Goal: Entertainment & Leisure: Browse casually

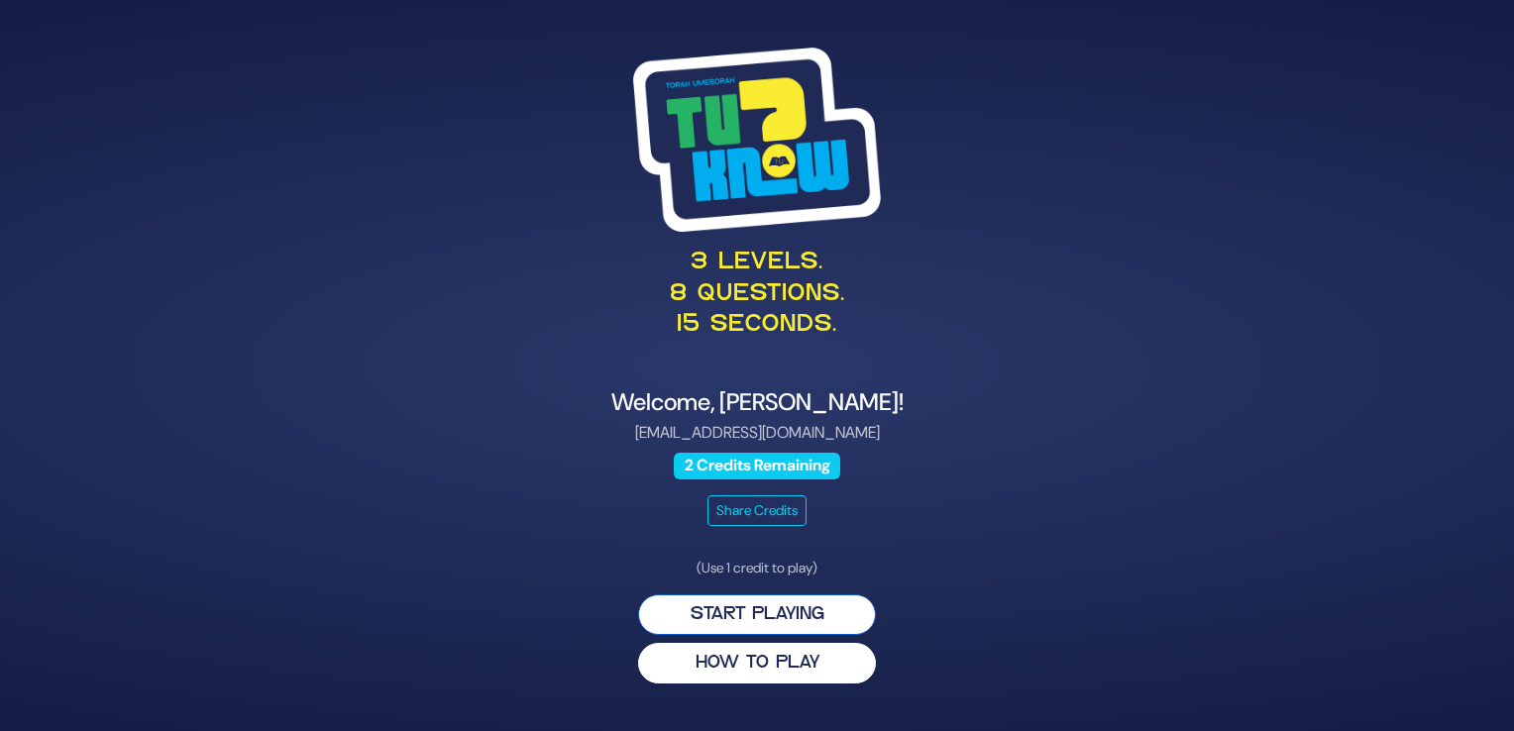
click at [765, 614] on button "Start Playing" at bounding box center [757, 615] width 238 height 41
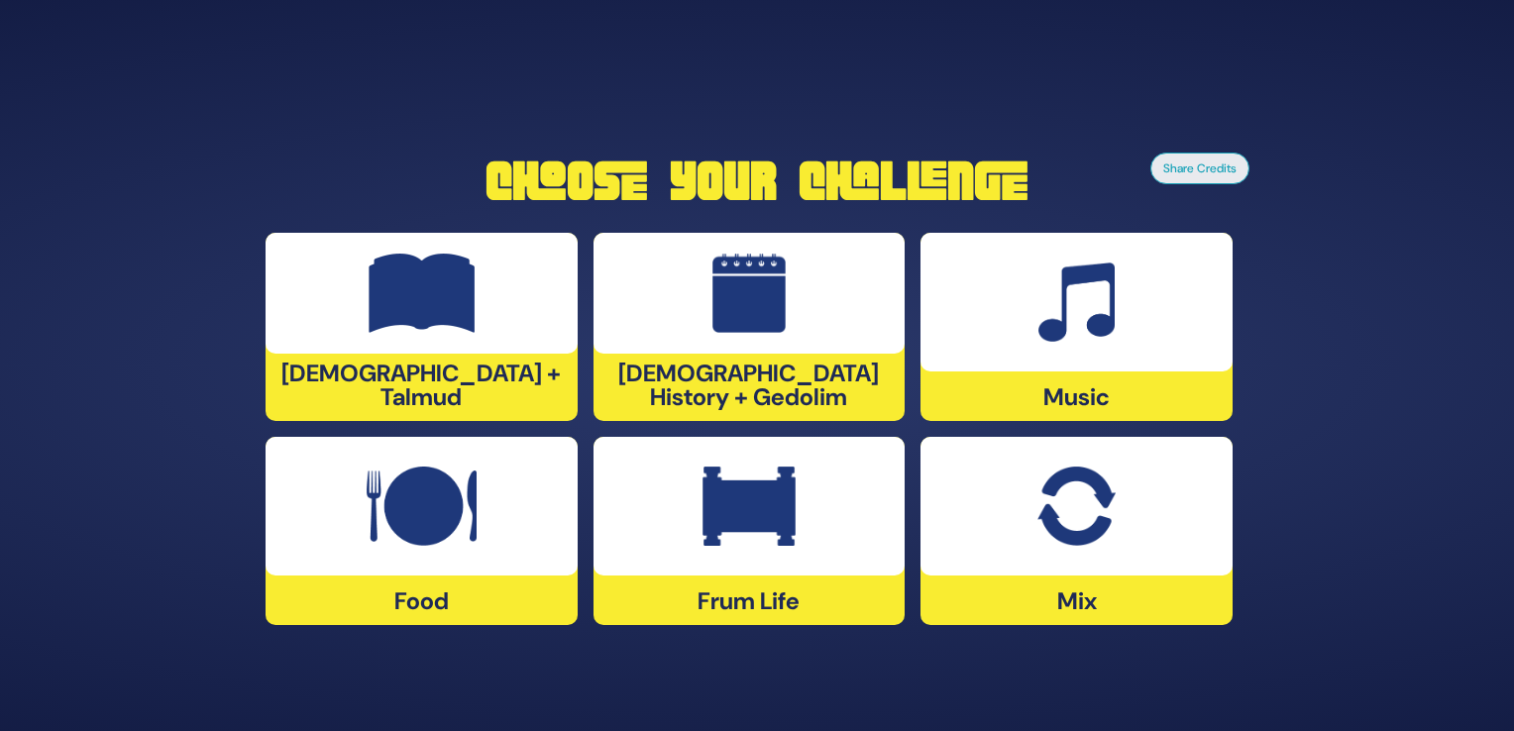
click at [1080, 344] on div at bounding box center [1077, 302] width 312 height 139
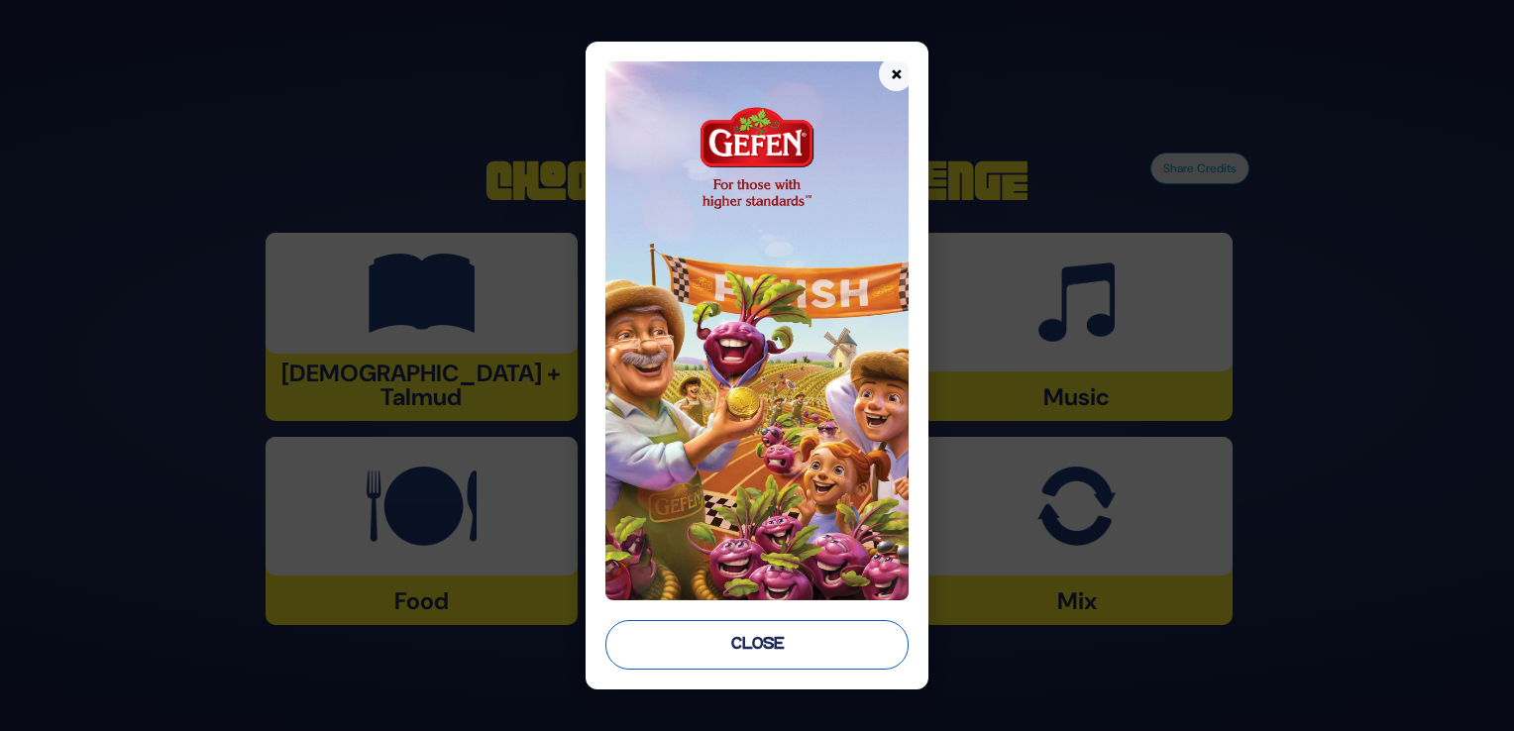
click at [717, 636] on button "Close" at bounding box center [757, 645] width 303 height 50
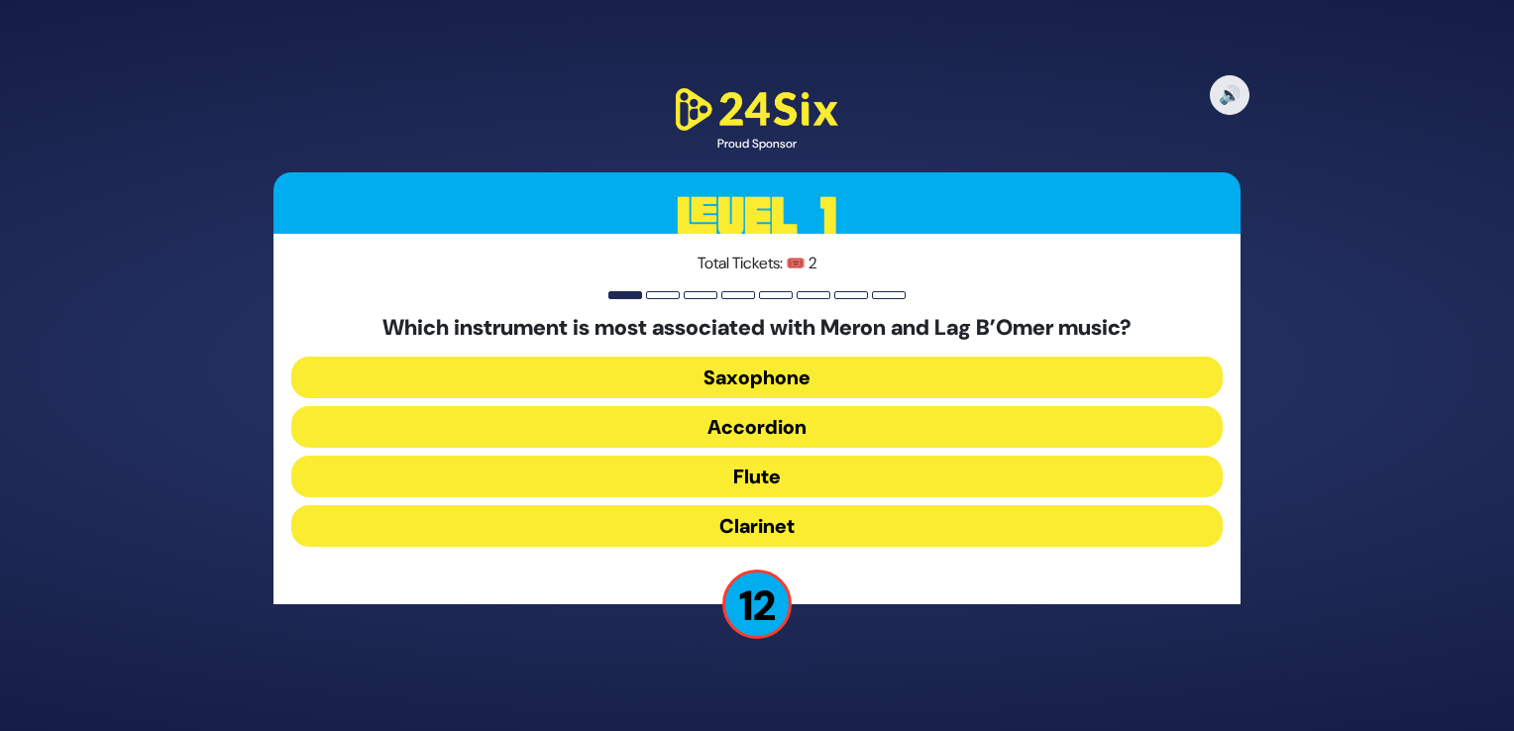
click at [762, 526] on button "Clarinet" at bounding box center [757, 526] width 932 height 42
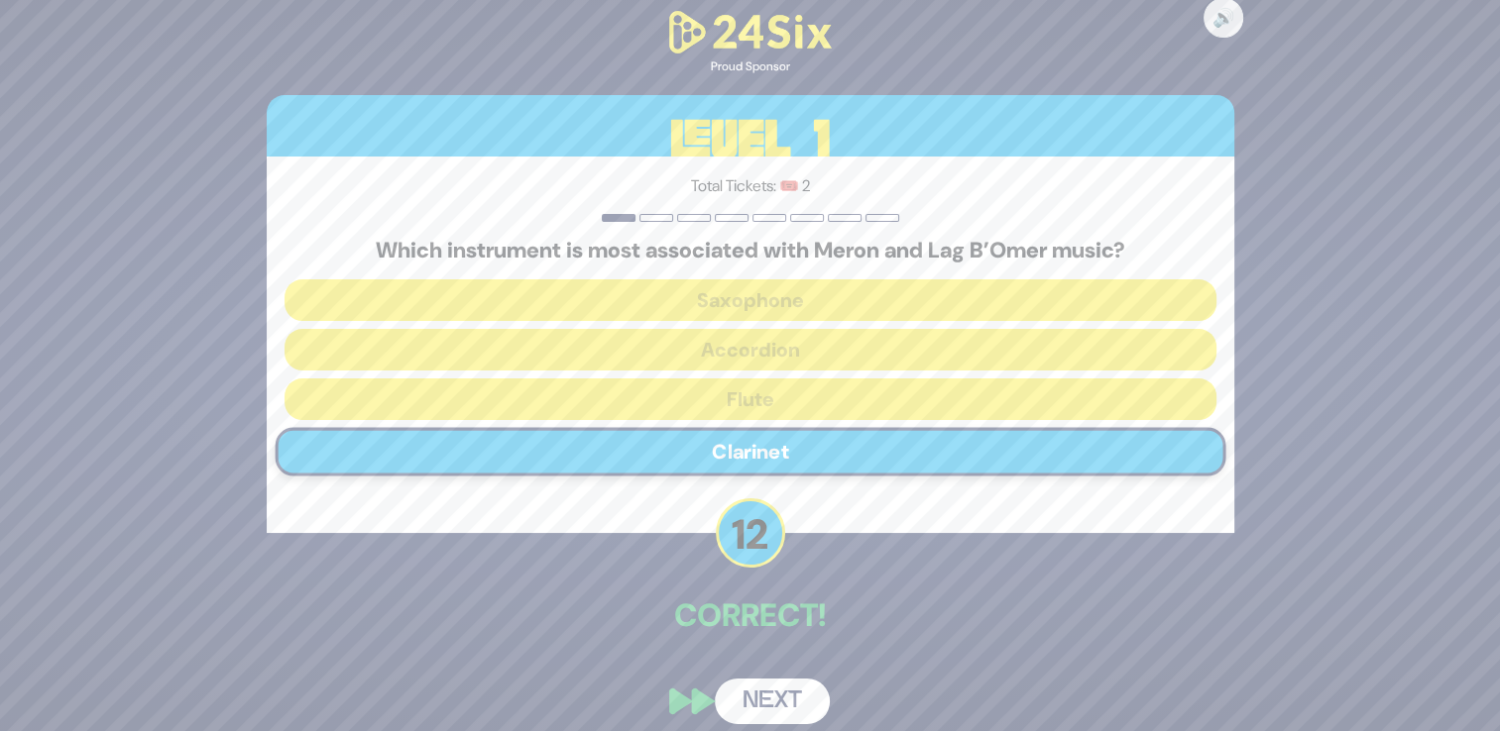
click at [760, 698] on button "Next" at bounding box center [772, 702] width 115 height 46
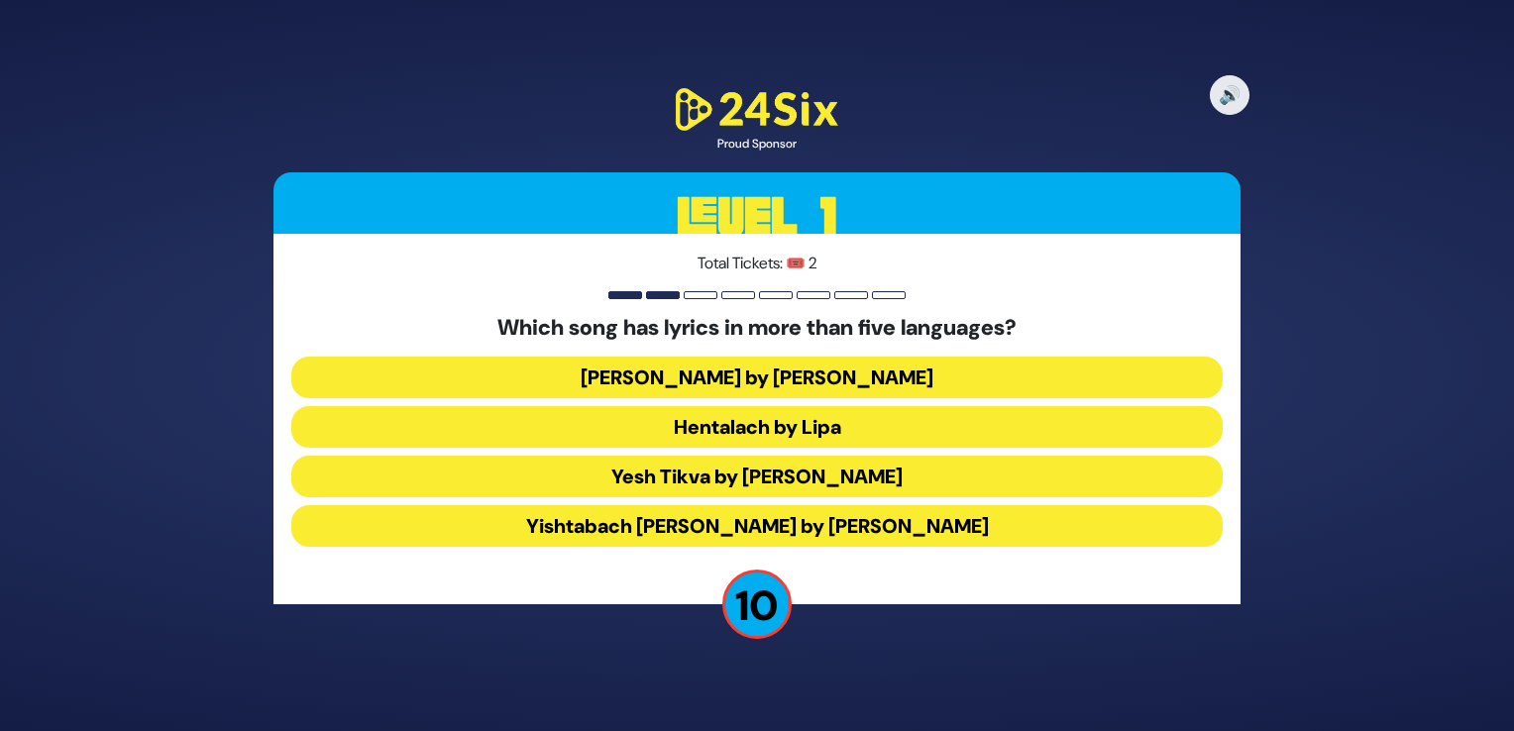
click at [833, 426] on button "Hentalach by Lipa" at bounding box center [757, 427] width 932 height 42
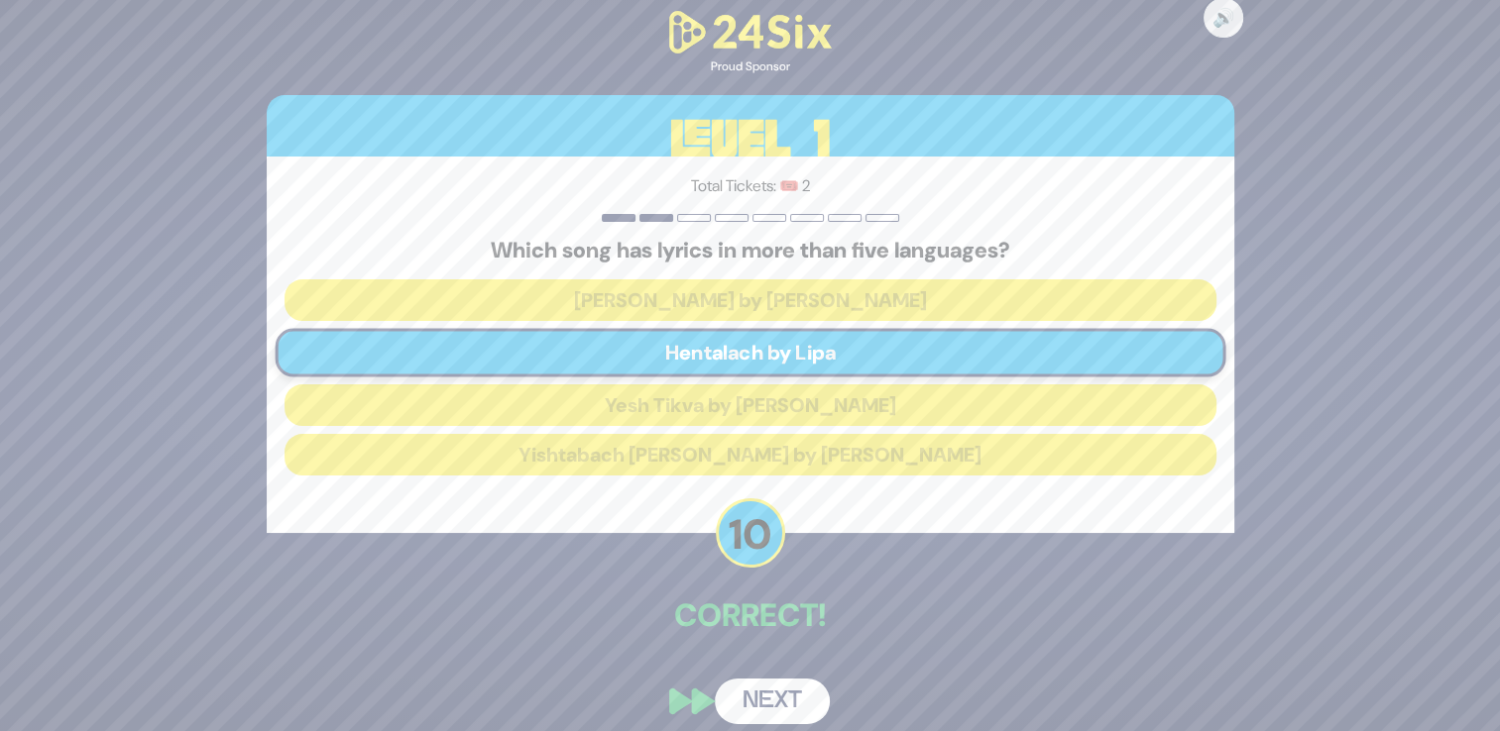
click at [751, 695] on button "Next" at bounding box center [772, 702] width 115 height 46
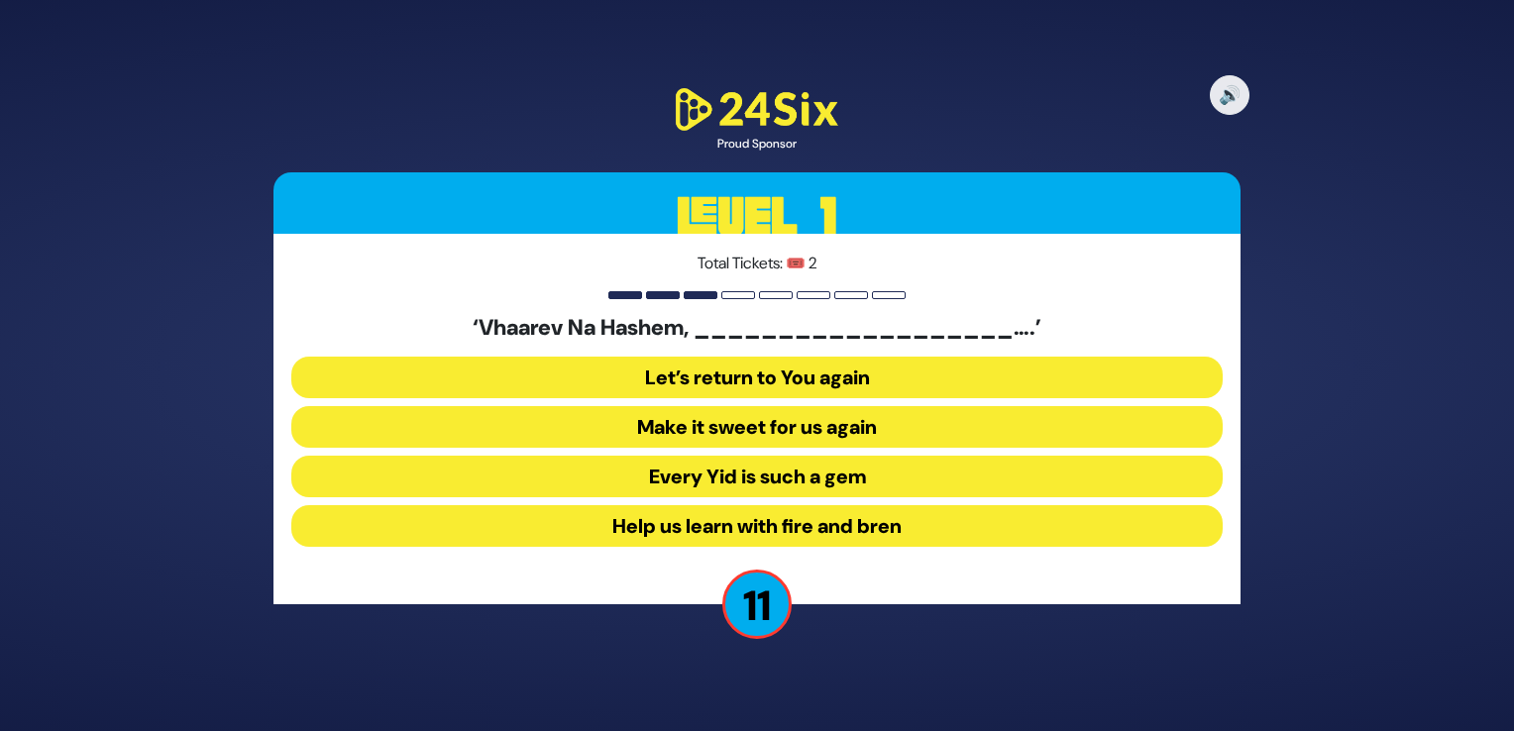
click at [805, 430] on button "Make it sweet for us again" at bounding box center [757, 427] width 932 height 42
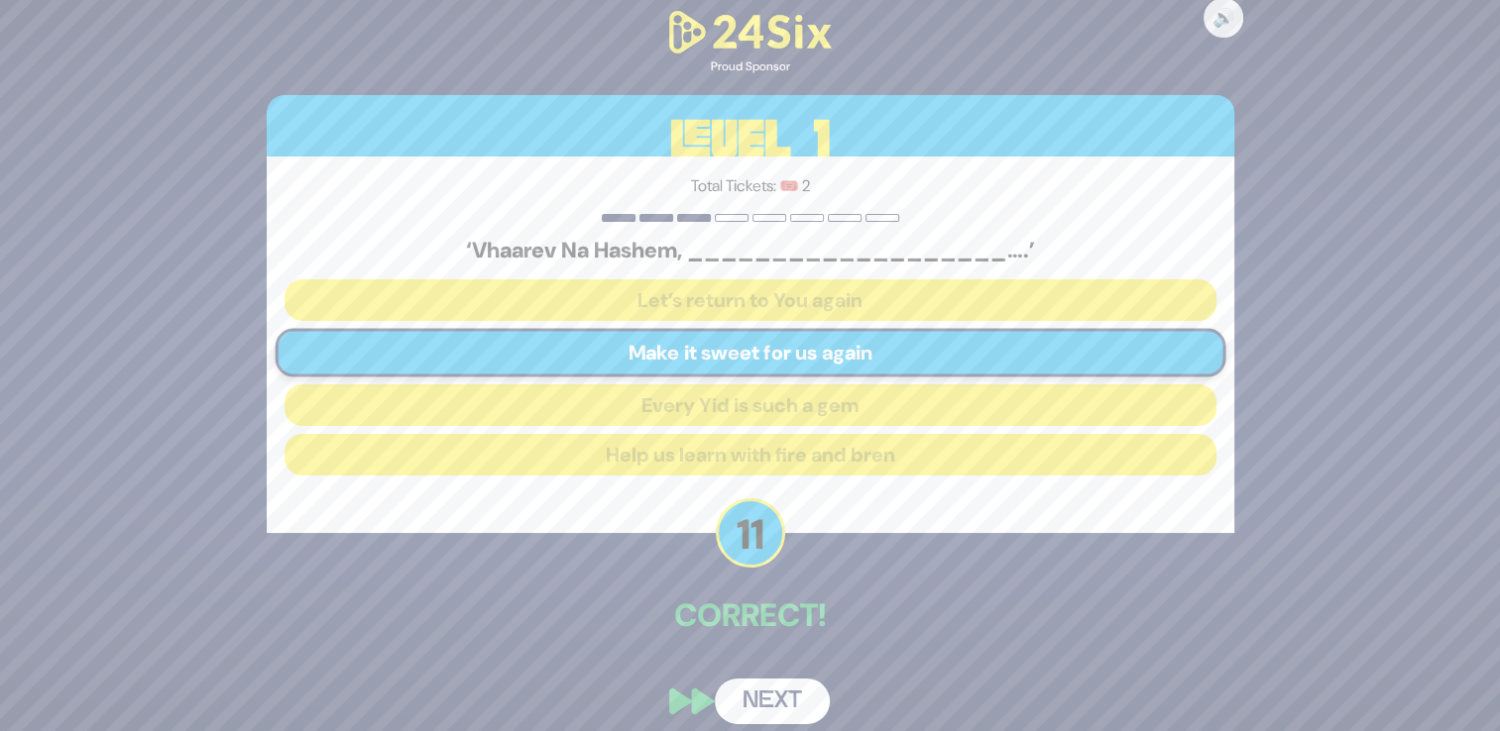
click at [765, 700] on button "Next" at bounding box center [772, 702] width 115 height 46
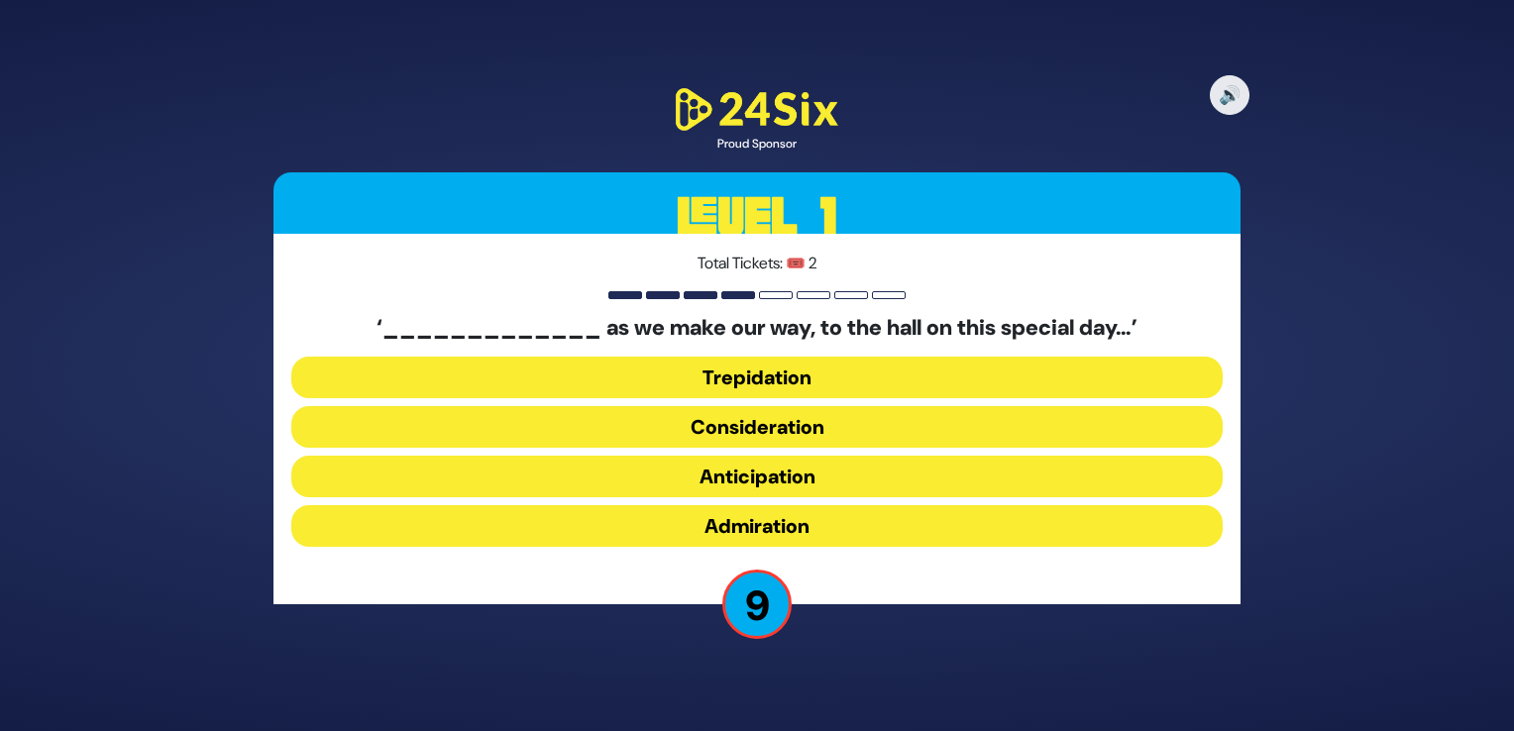
click at [754, 472] on button "Anticipation" at bounding box center [757, 477] width 932 height 42
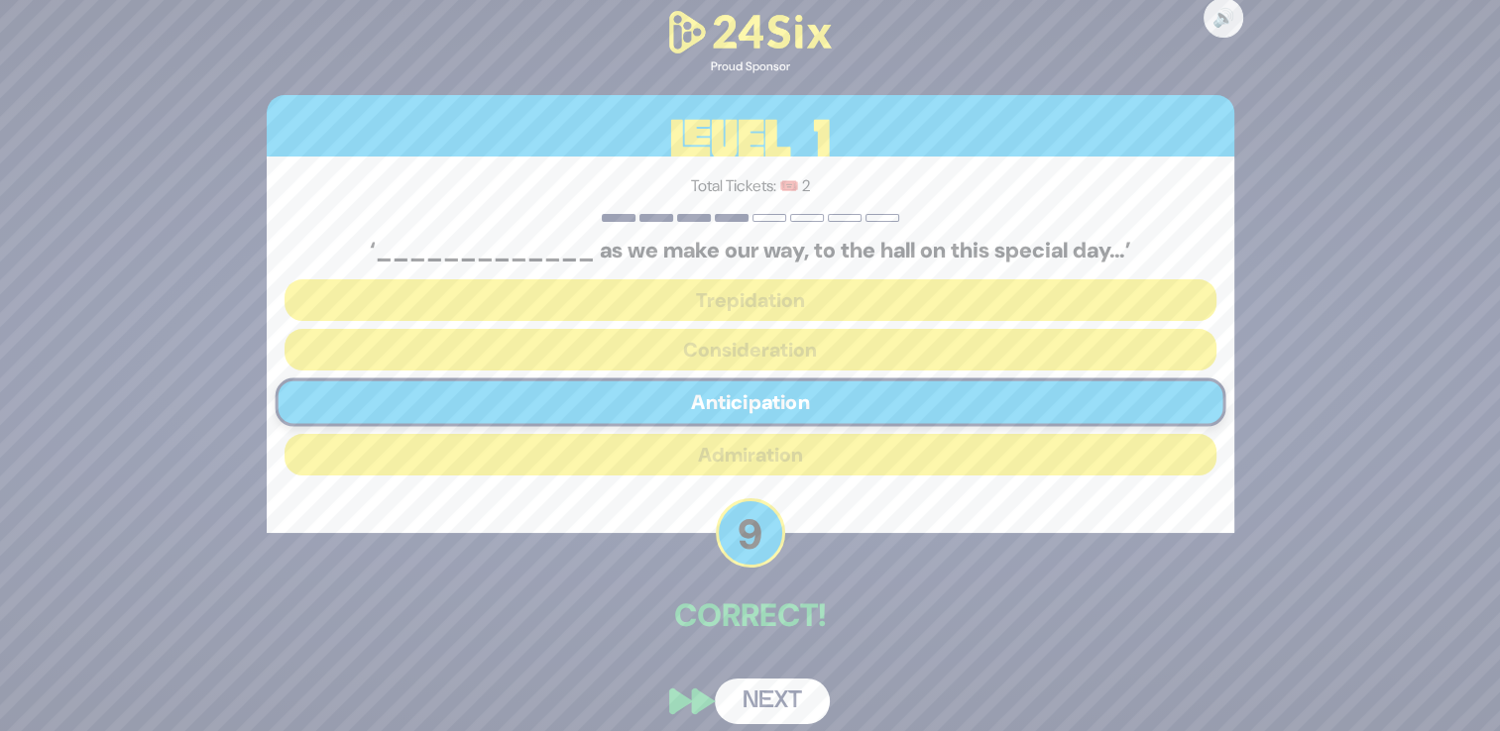
click at [767, 697] on button "Next" at bounding box center [772, 702] width 115 height 46
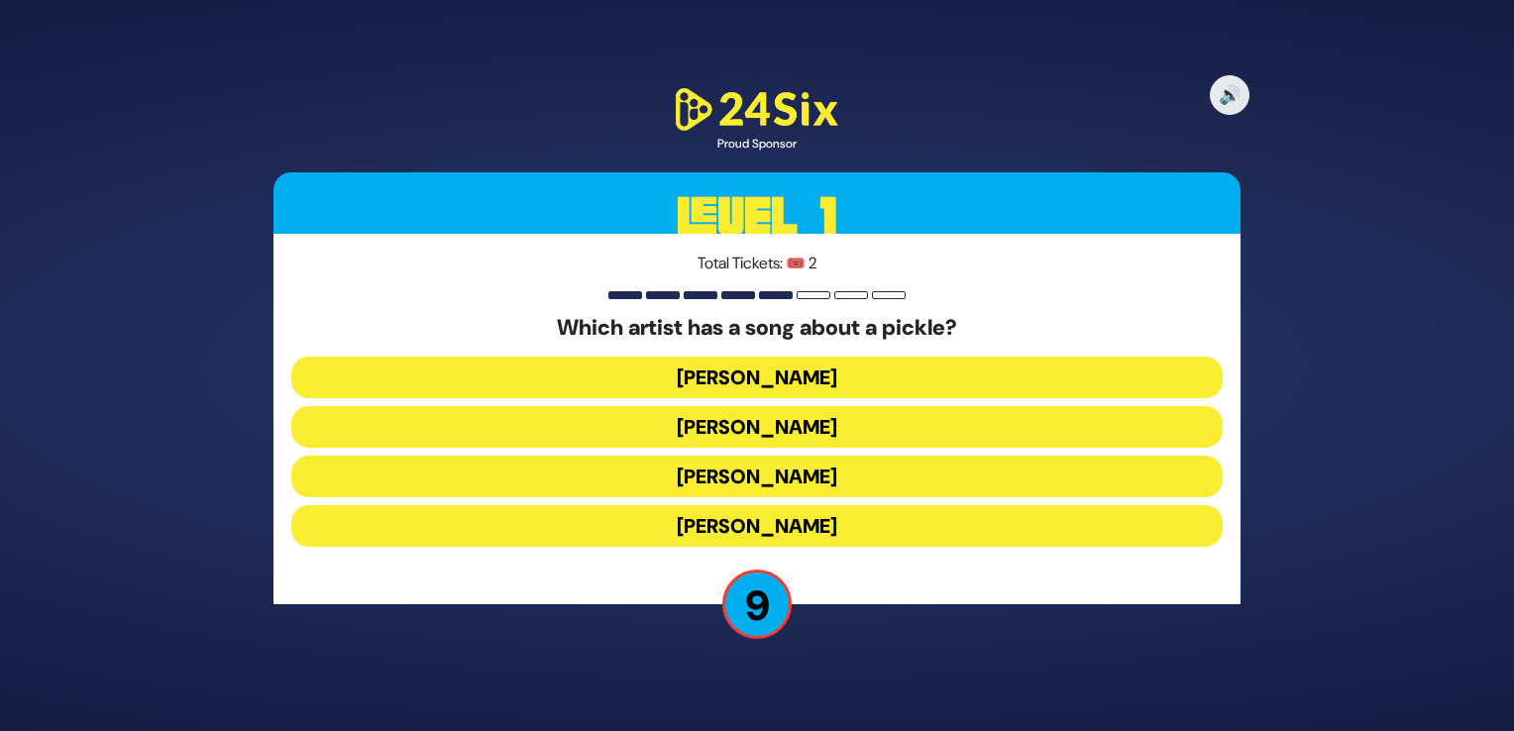
click at [752, 379] on button "Joey Newcomb" at bounding box center [757, 378] width 932 height 42
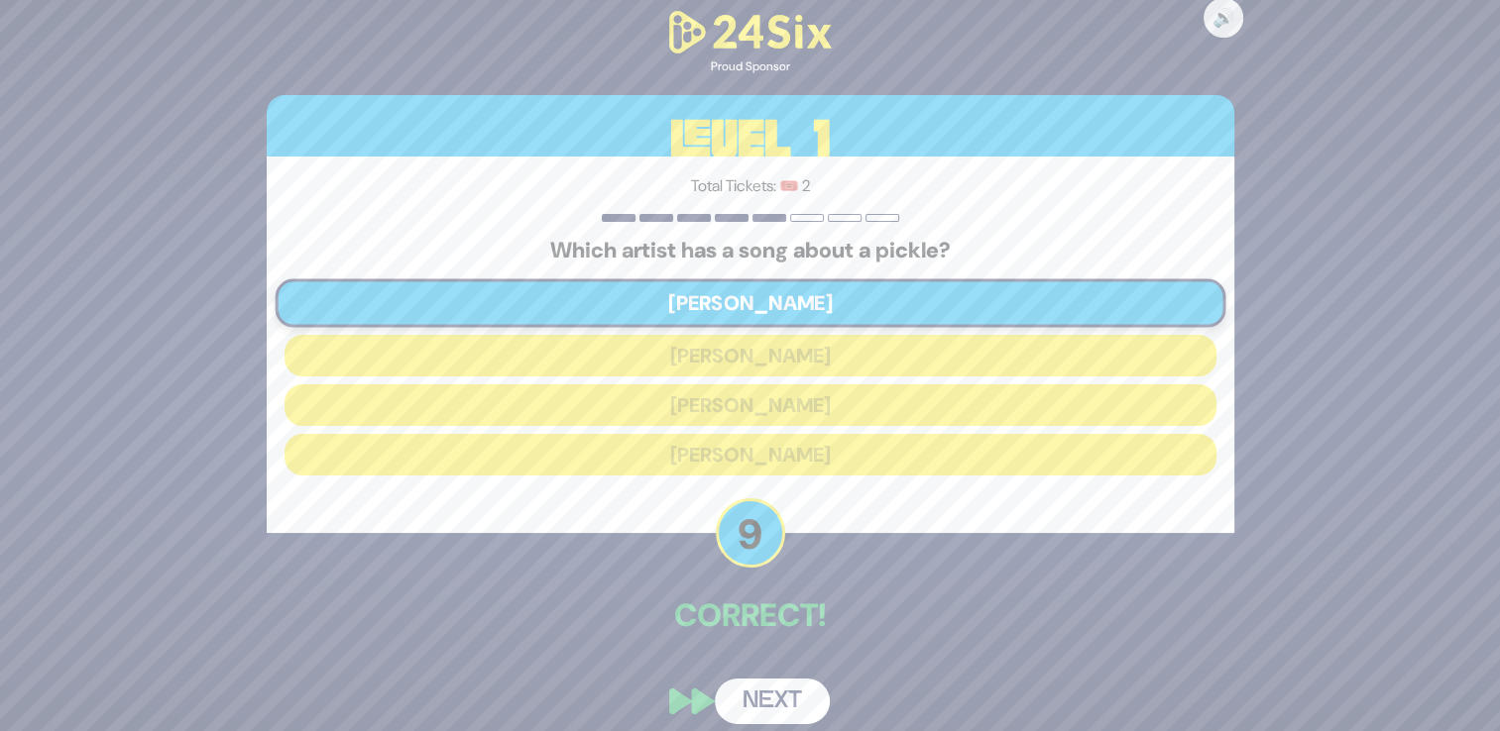
click at [769, 696] on button "Next" at bounding box center [772, 702] width 115 height 46
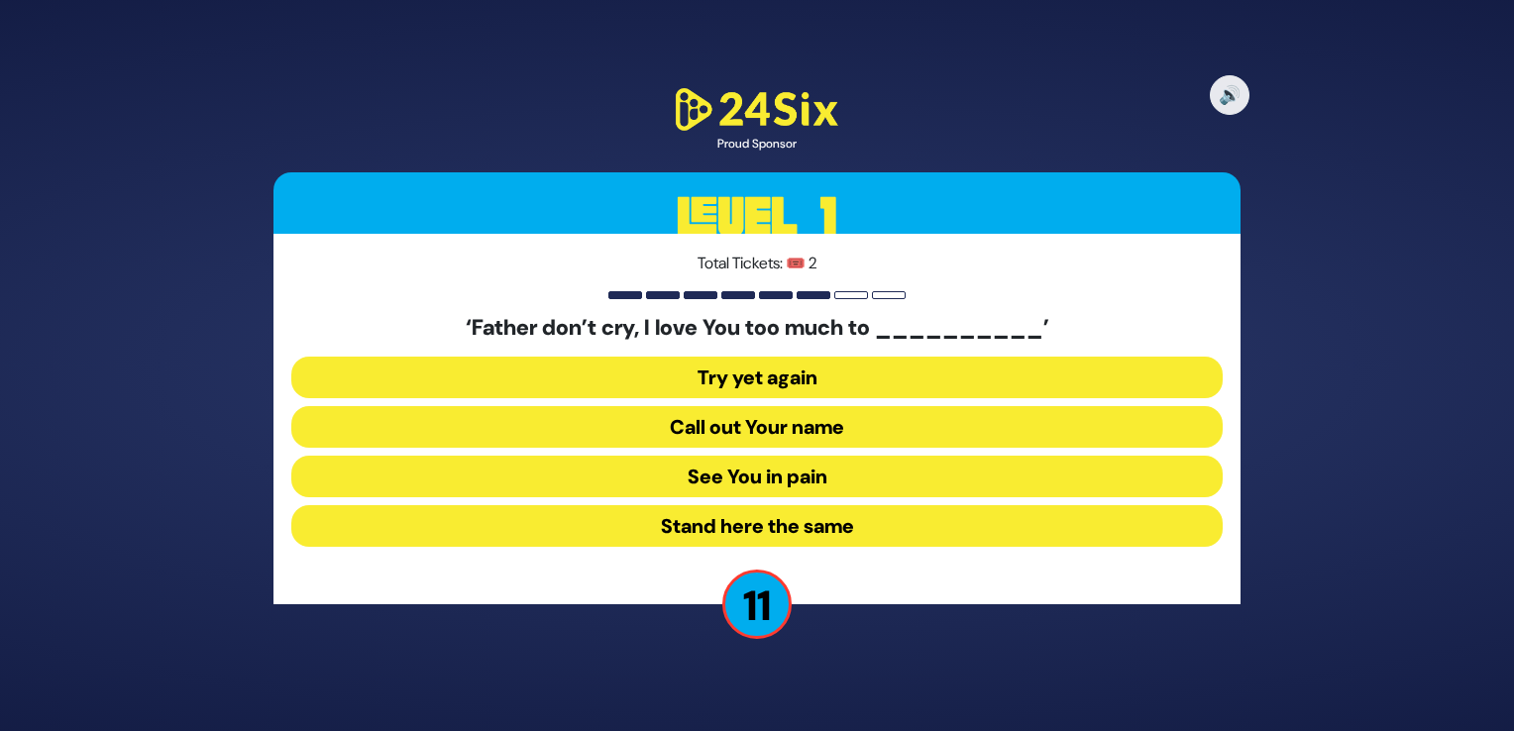
click at [731, 478] on button "See You in pain" at bounding box center [757, 477] width 932 height 42
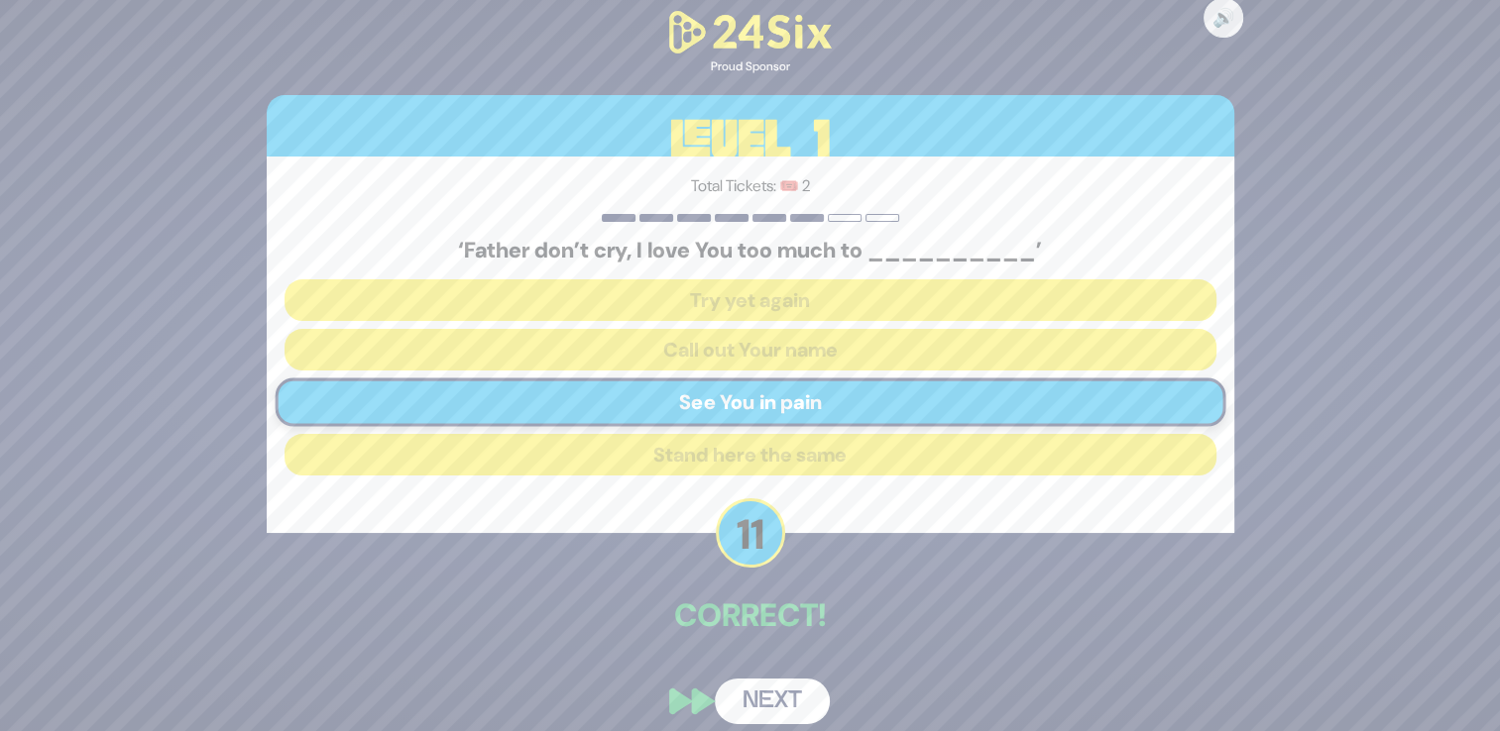
click at [764, 700] on button "Next" at bounding box center [772, 702] width 115 height 46
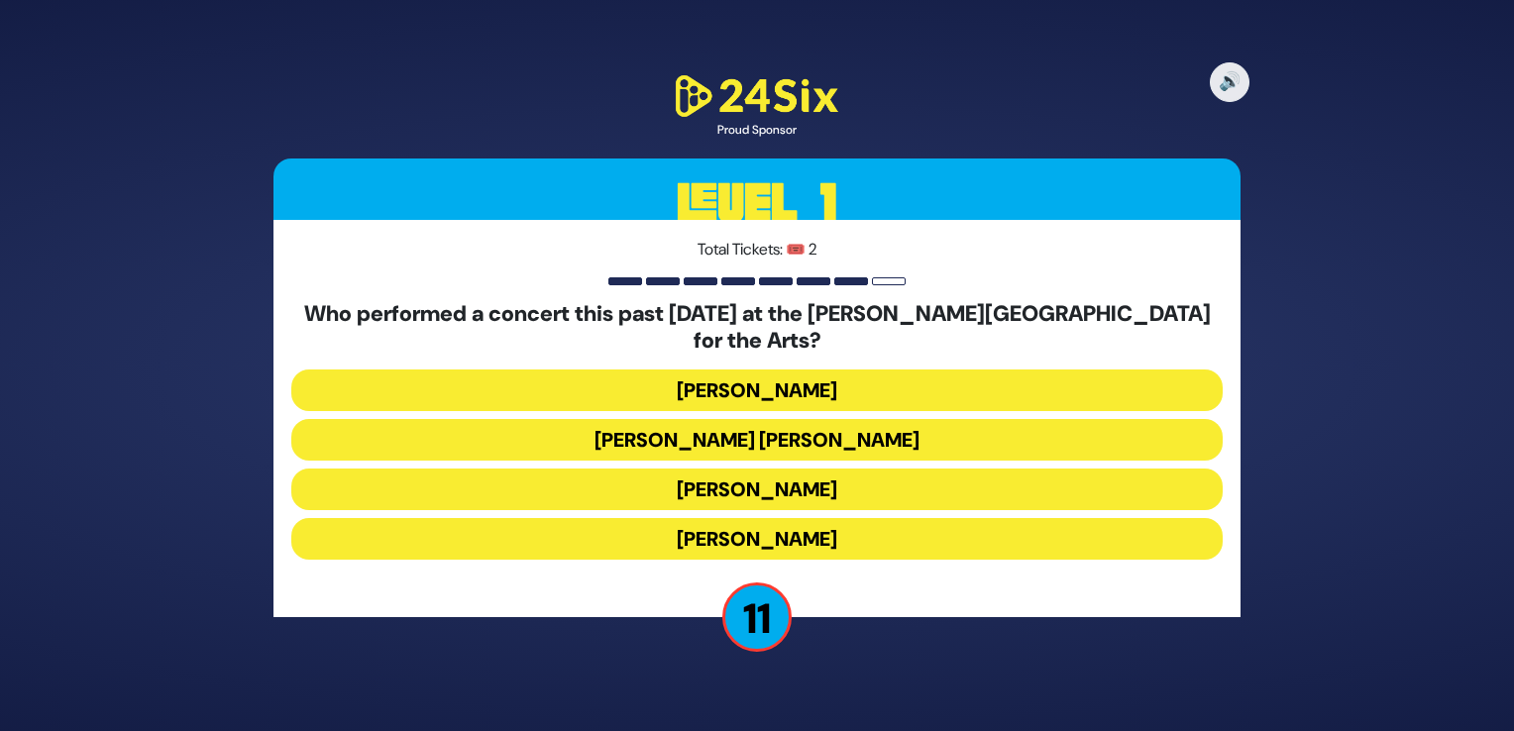
click at [766, 525] on button "Ishay Ribo" at bounding box center [757, 539] width 932 height 42
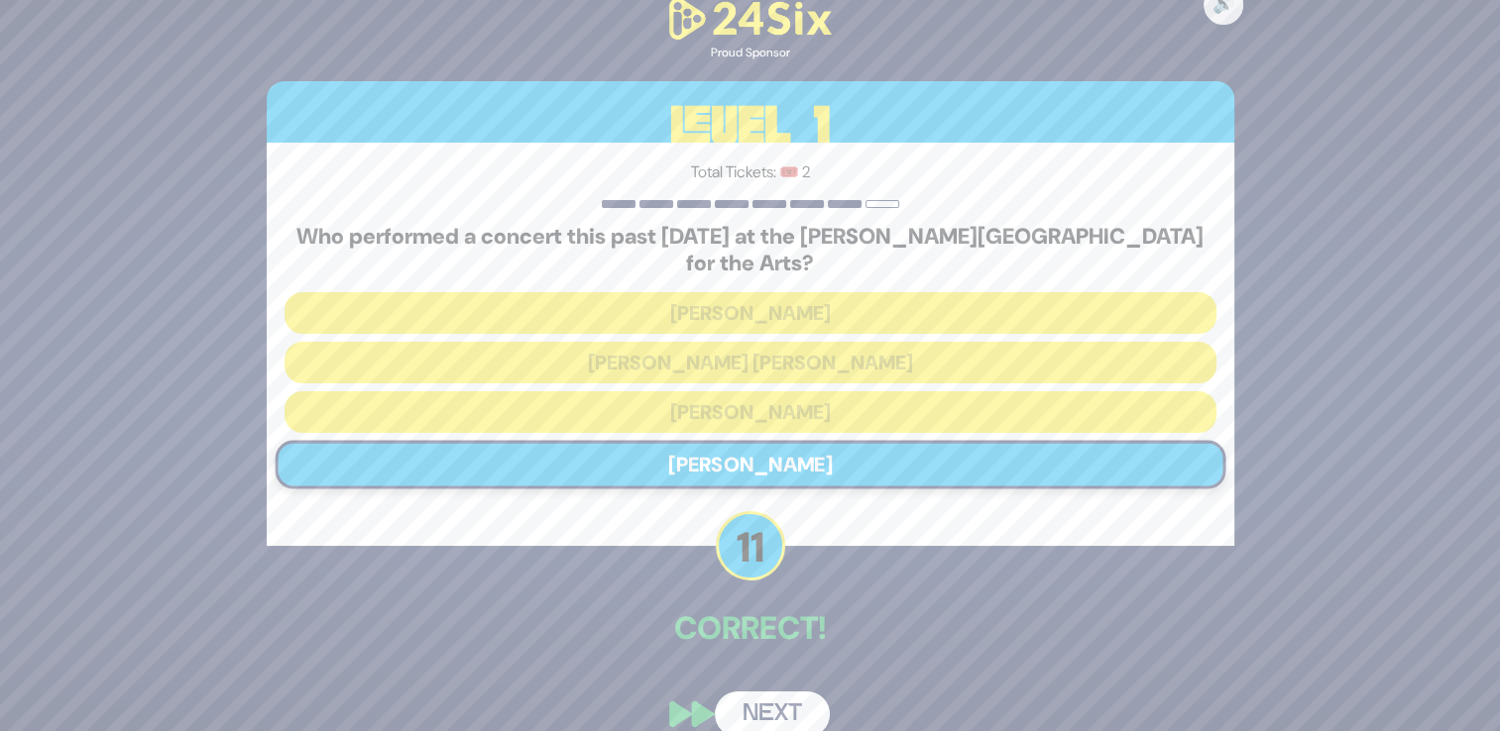
click at [773, 693] on button "Next" at bounding box center [772, 715] width 115 height 46
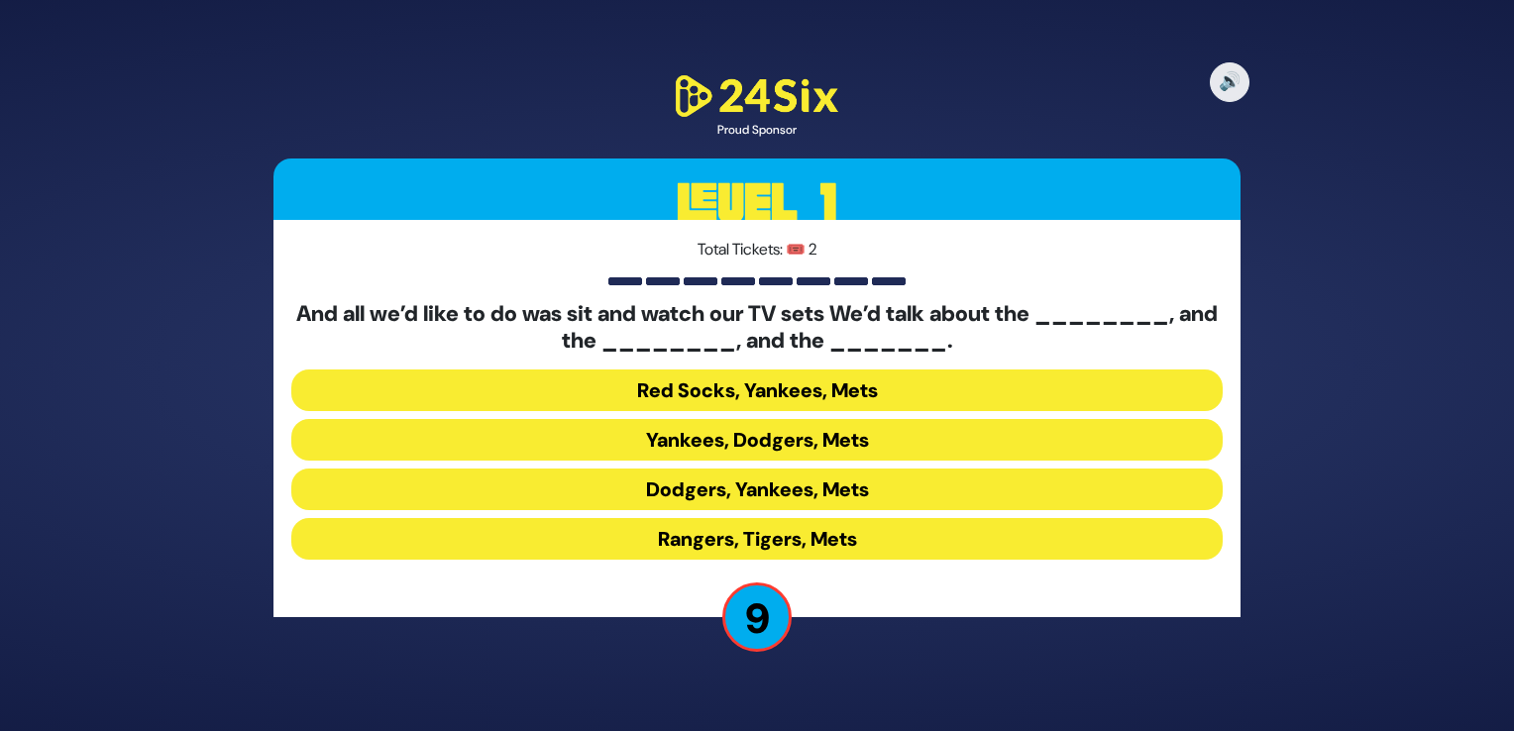
click at [734, 479] on button "Dodgers, Yankees, Mets" at bounding box center [757, 490] width 932 height 42
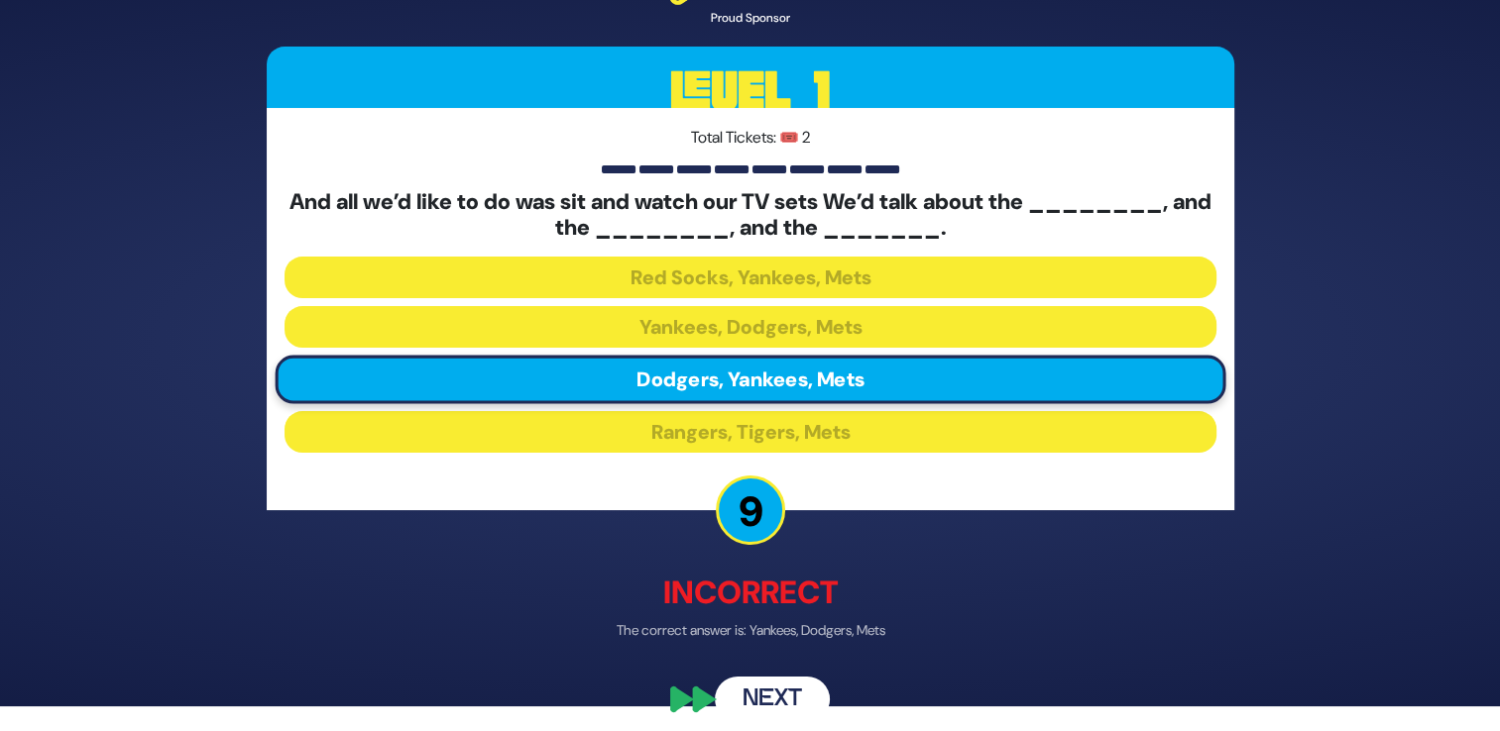
scroll to position [40, 0]
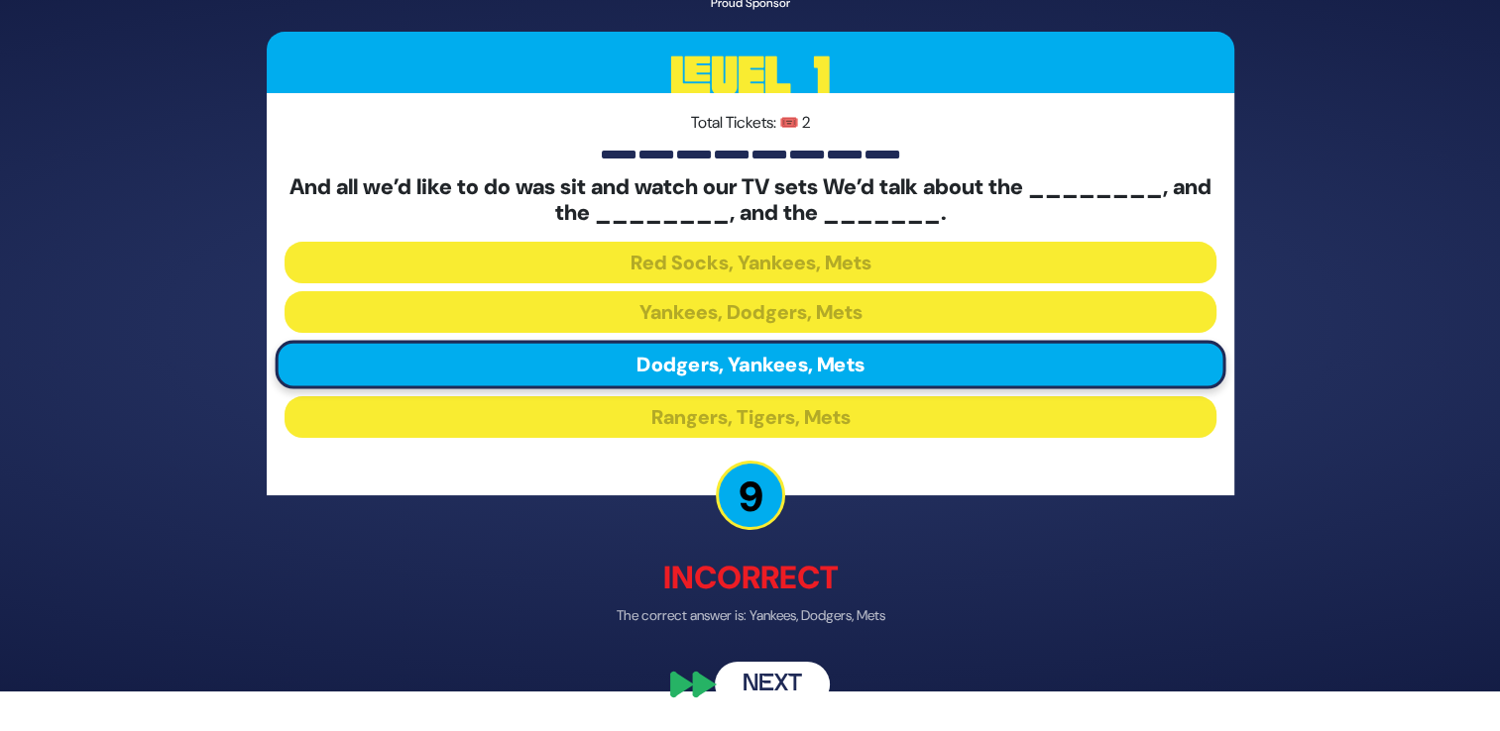
click at [767, 674] on button "Next" at bounding box center [772, 686] width 115 height 46
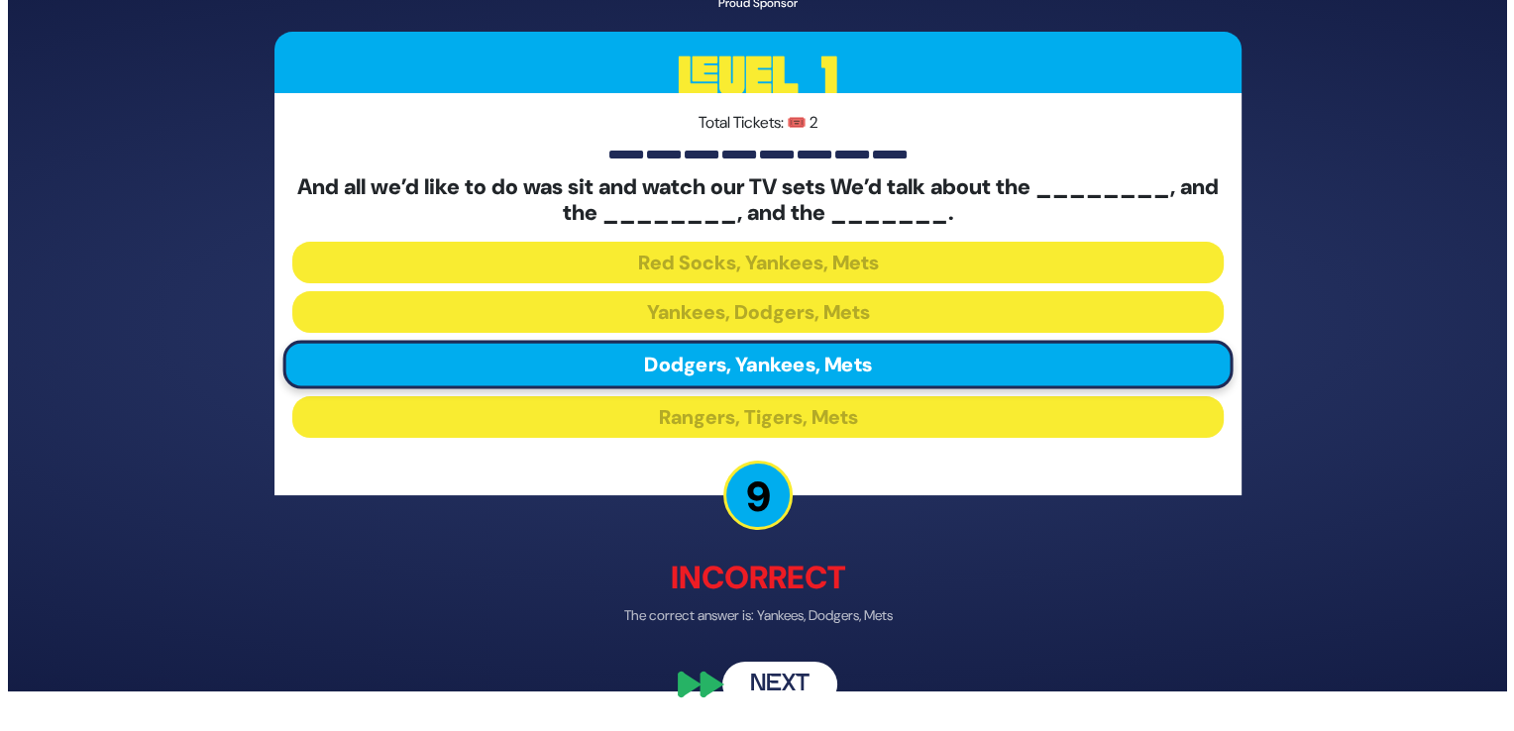
scroll to position [0, 0]
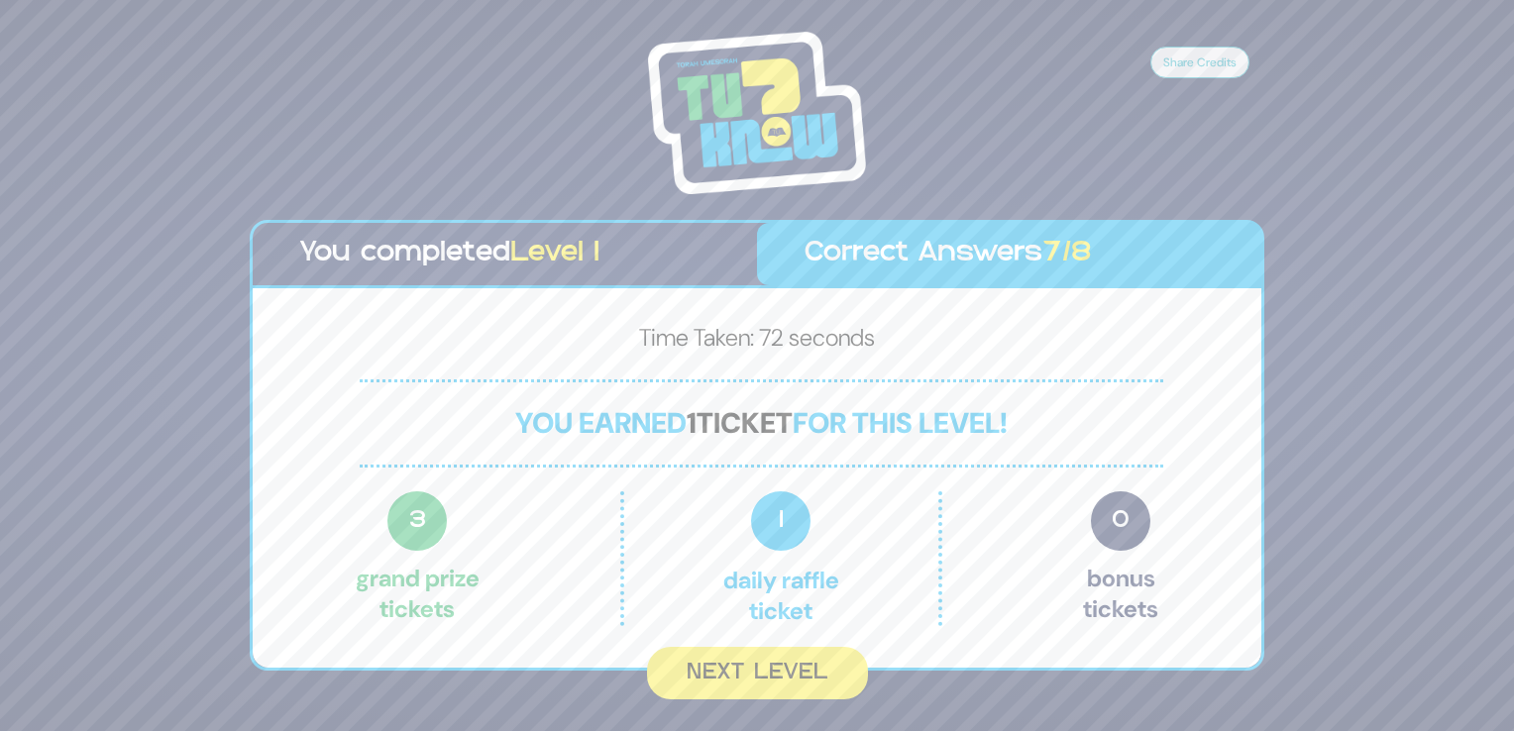
click at [767, 674] on button "Next Level" at bounding box center [757, 673] width 221 height 53
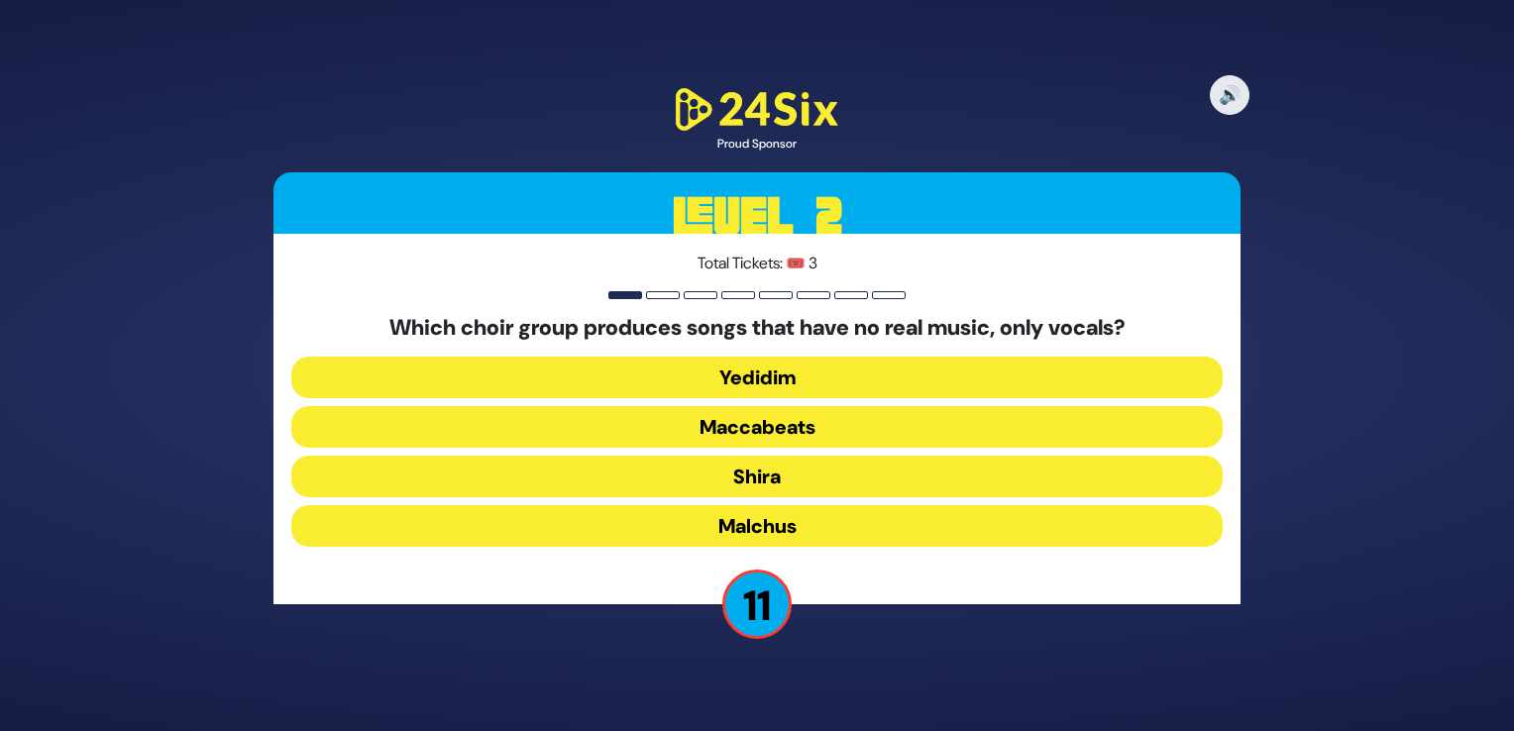
click at [719, 423] on button "Maccabeats" at bounding box center [757, 427] width 932 height 42
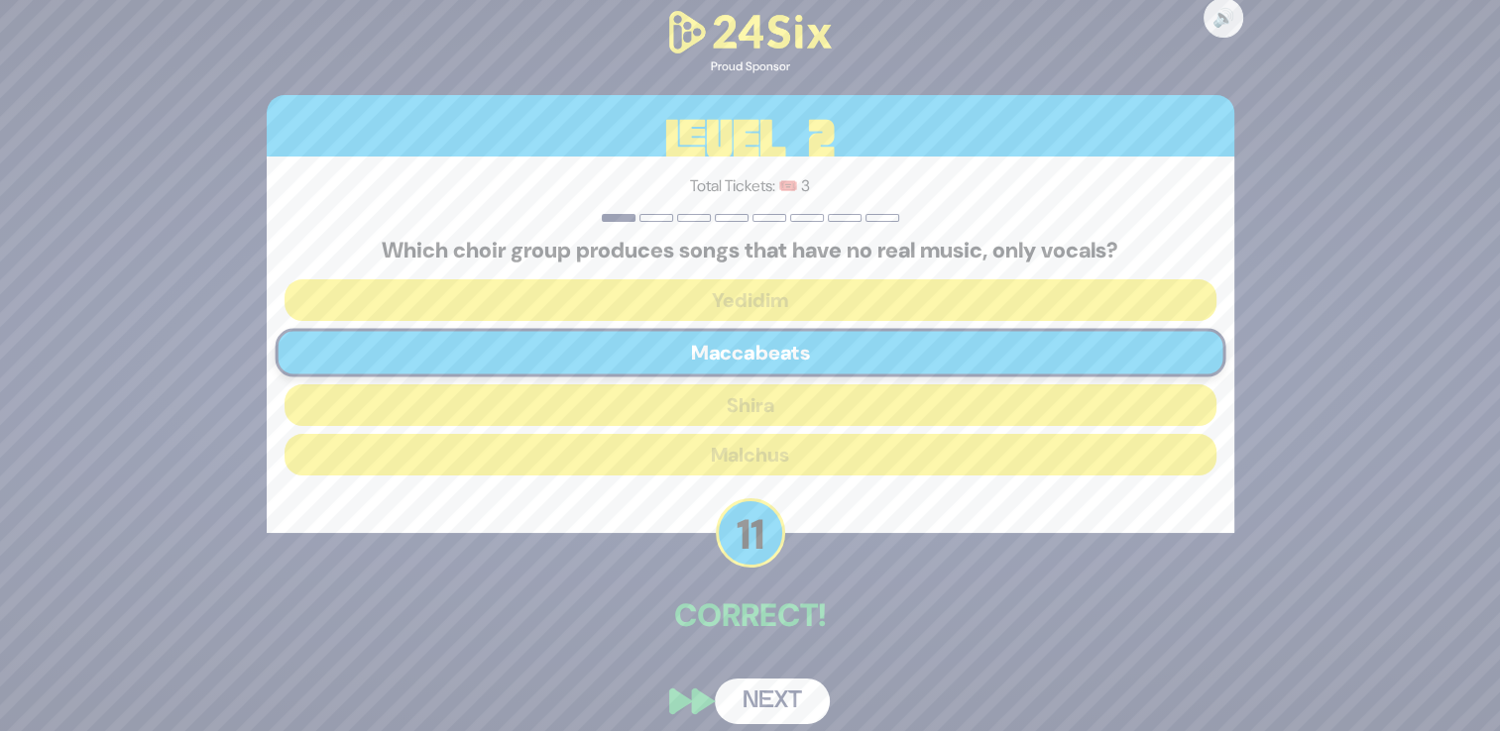
click at [761, 704] on button "Next" at bounding box center [772, 702] width 115 height 46
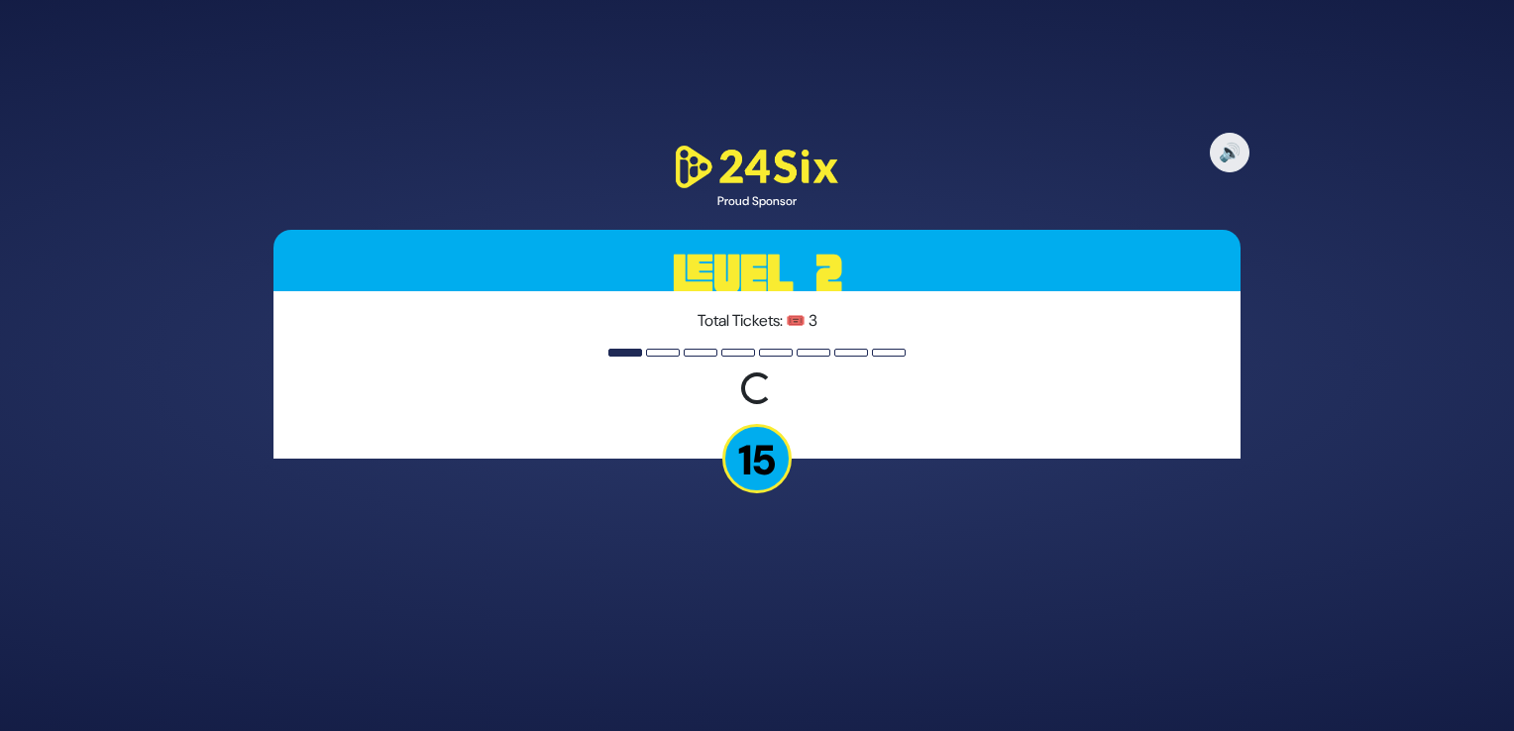
click at [1513, 485] on html "🔊 Proud Sponsor Level 2 Total Tickets: 🎟️ 3 Loading question... 15" at bounding box center [757, 365] width 1514 height 731
click at [180, 117] on div "🔊 Proud Sponsor Level 2 Total Tickets: 🎟️ 3 Loading question... 15" at bounding box center [757, 365] width 1514 height 731
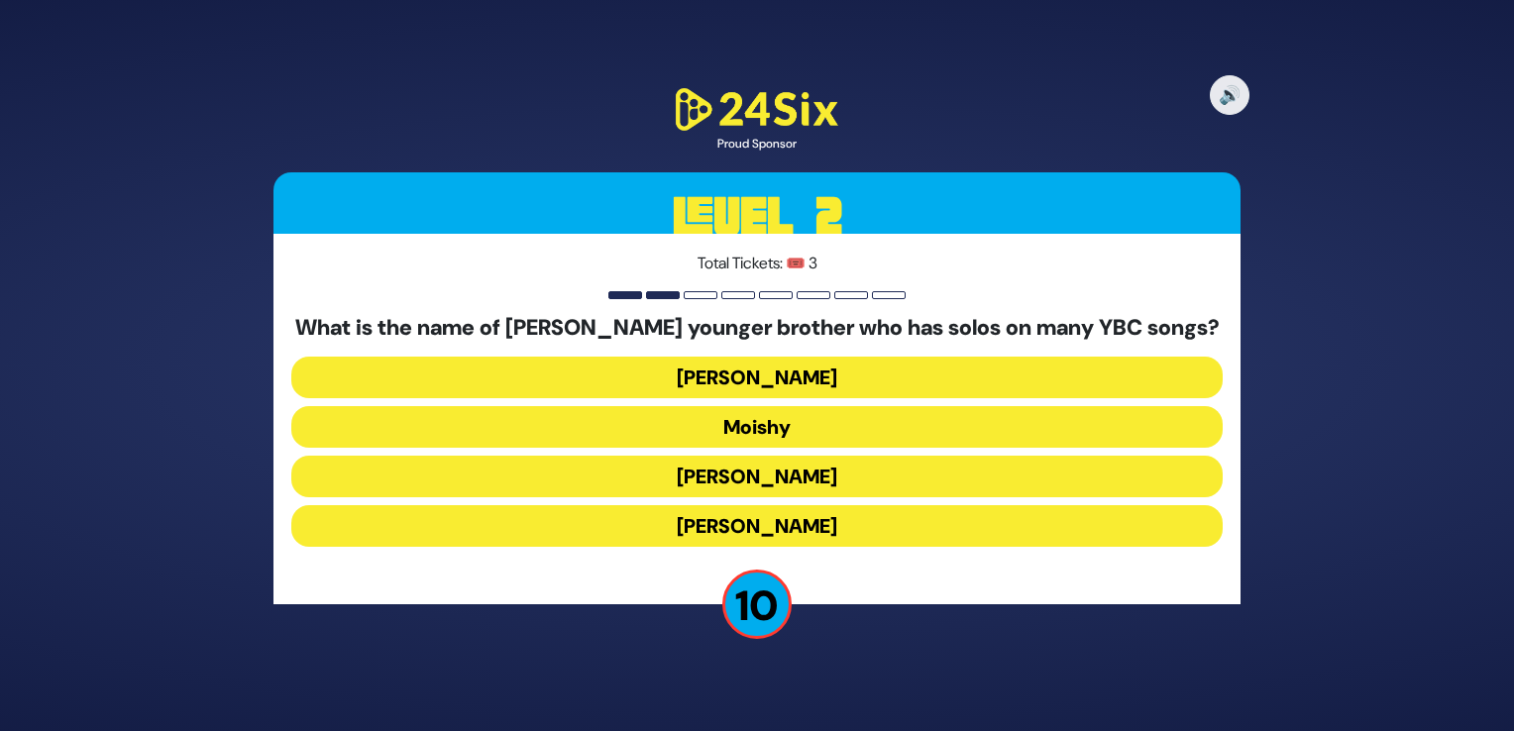
click at [744, 523] on button "[PERSON_NAME]" at bounding box center [757, 526] width 932 height 42
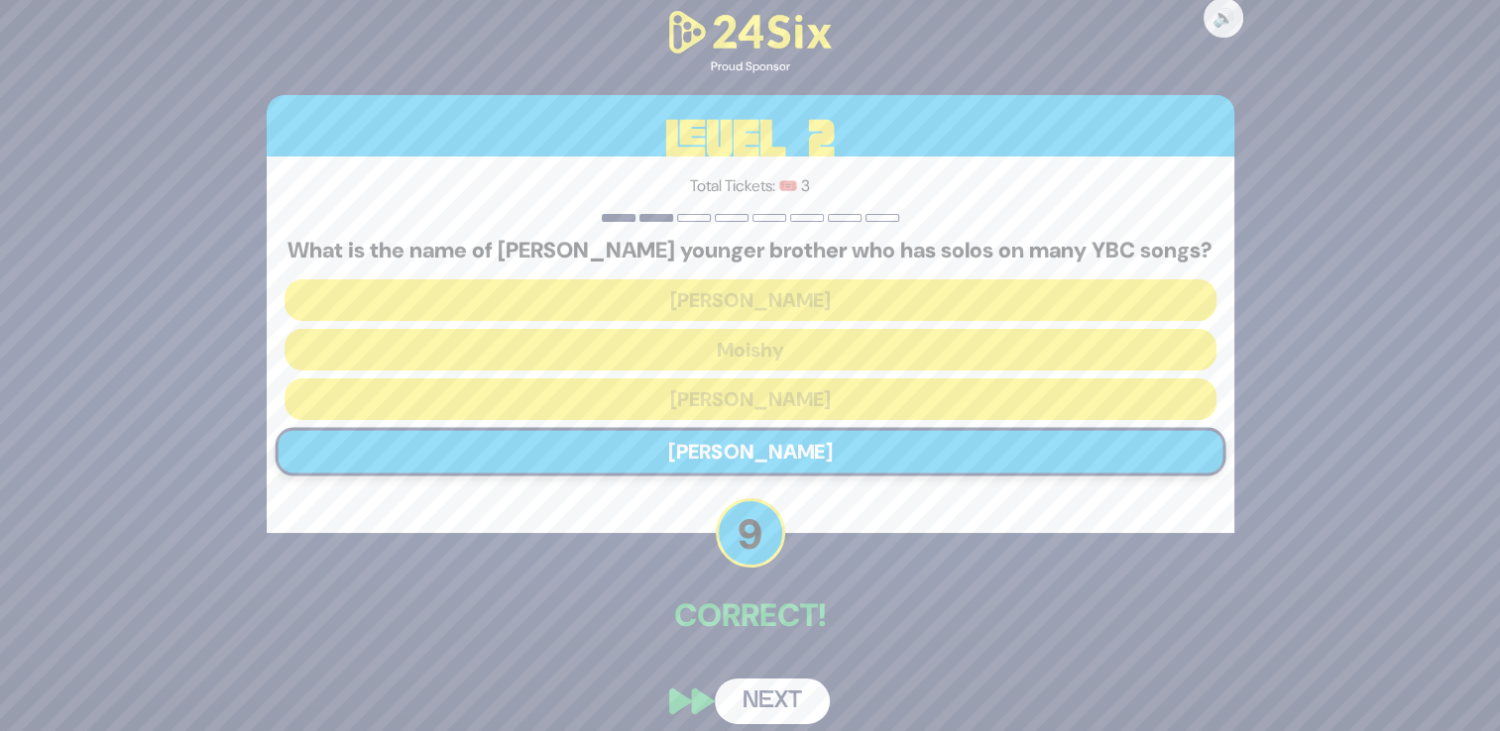
click at [753, 694] on button "Next" at bounding box center [772, 702] width 115 height 46
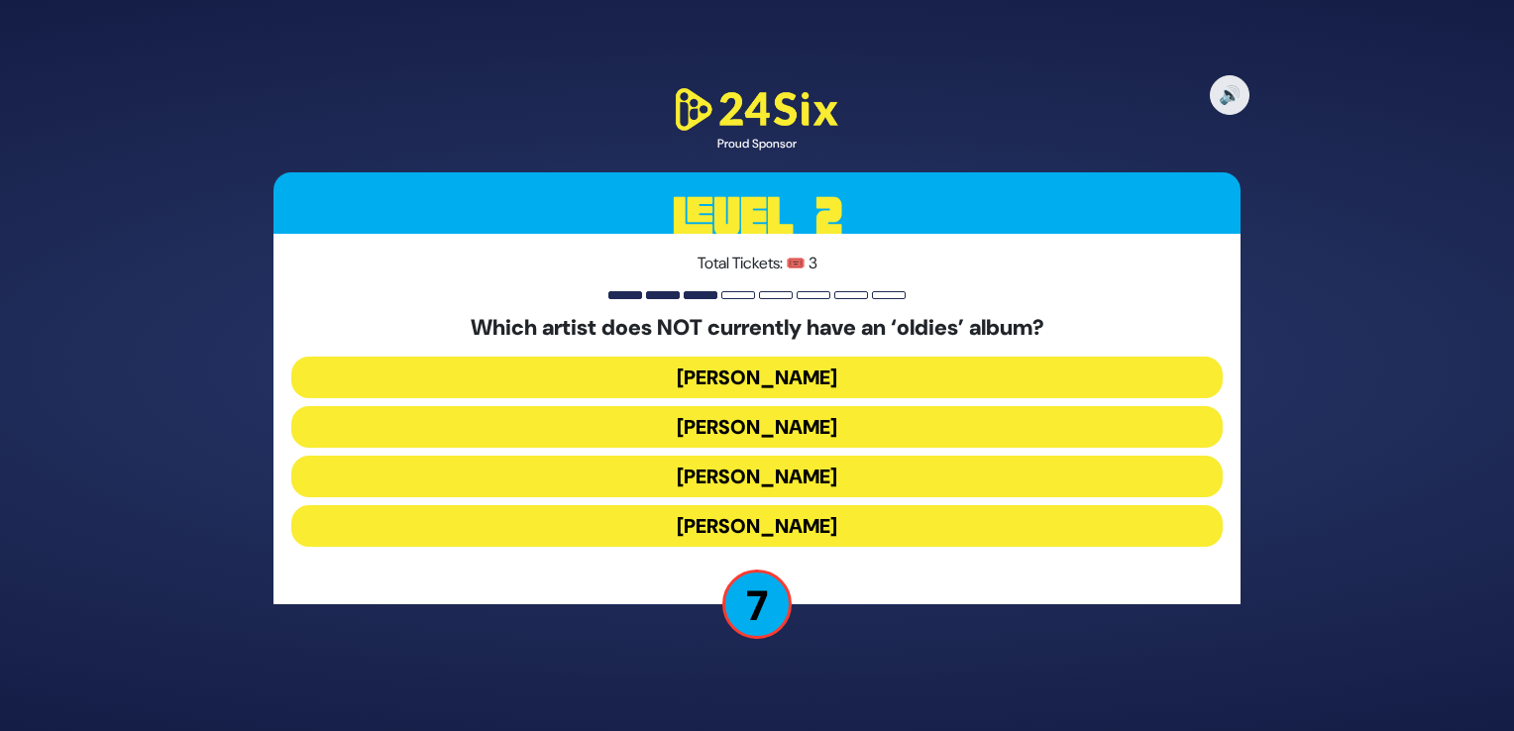
click at [815, 420] on button "[PERSON_NAME]" at bounding box center [757, 427] width 932 height 42
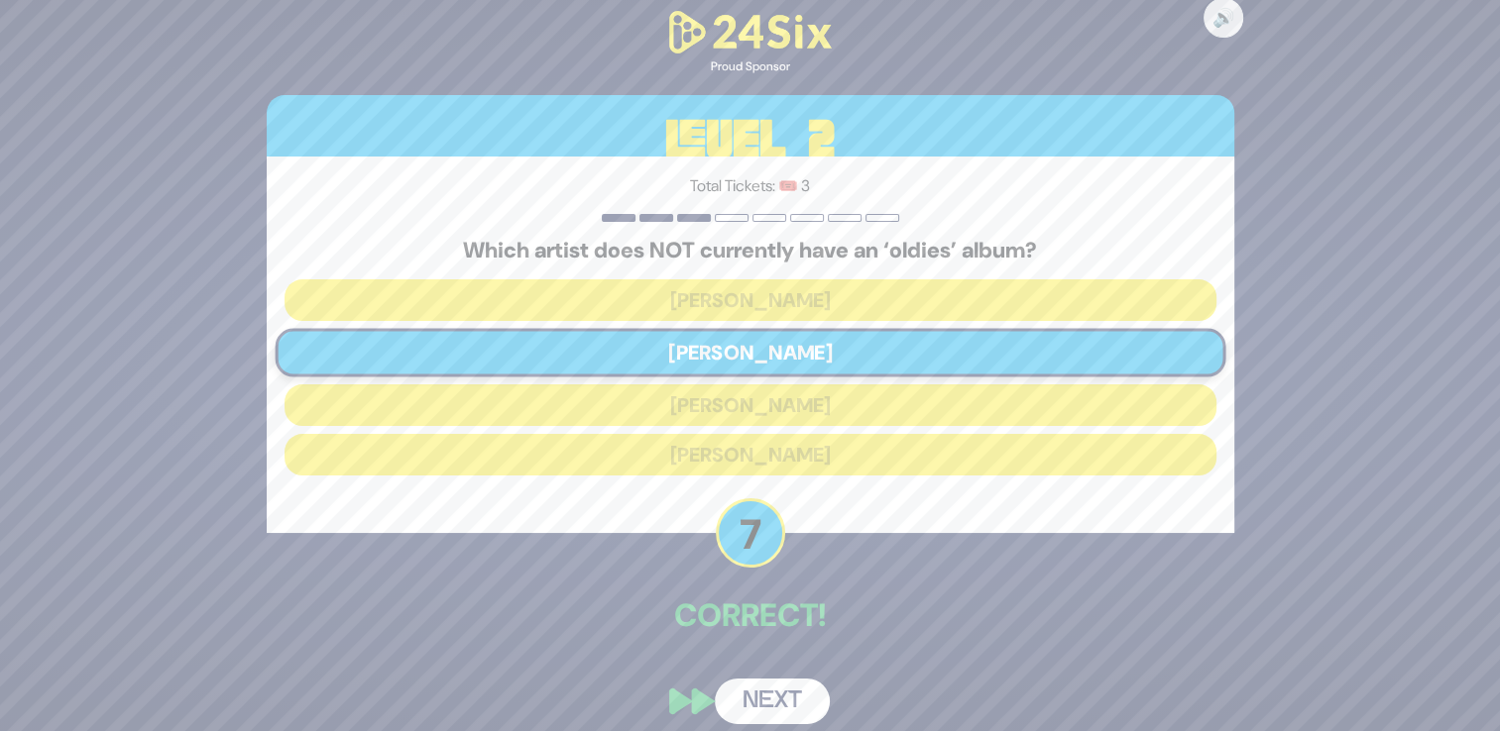
click at [748, 697] on button "Next" at bounding box center [772, 702] width 115 height 46
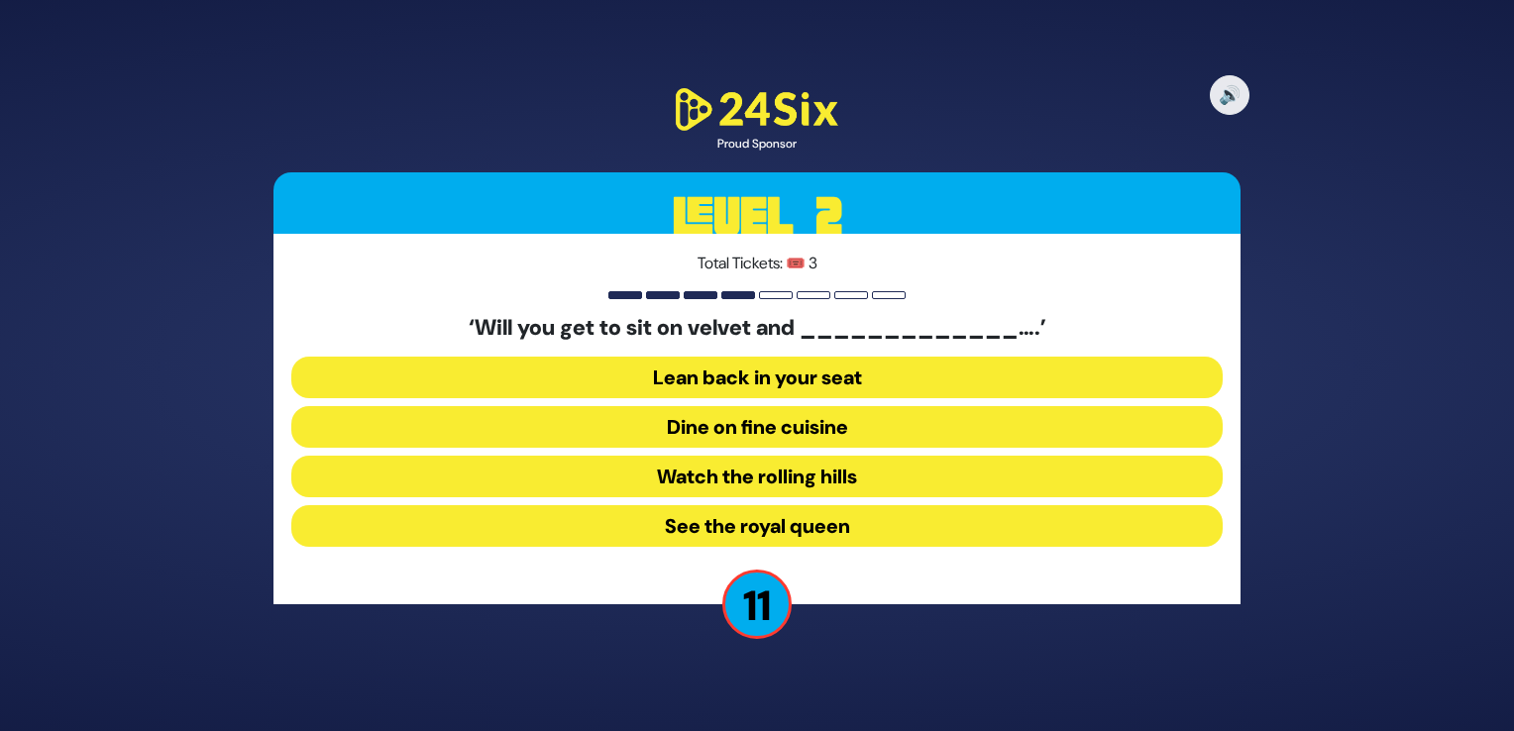
click at [798, 427] on button "Dine on fine cuisine" at bounding box center [757, 427] width 932 height 42
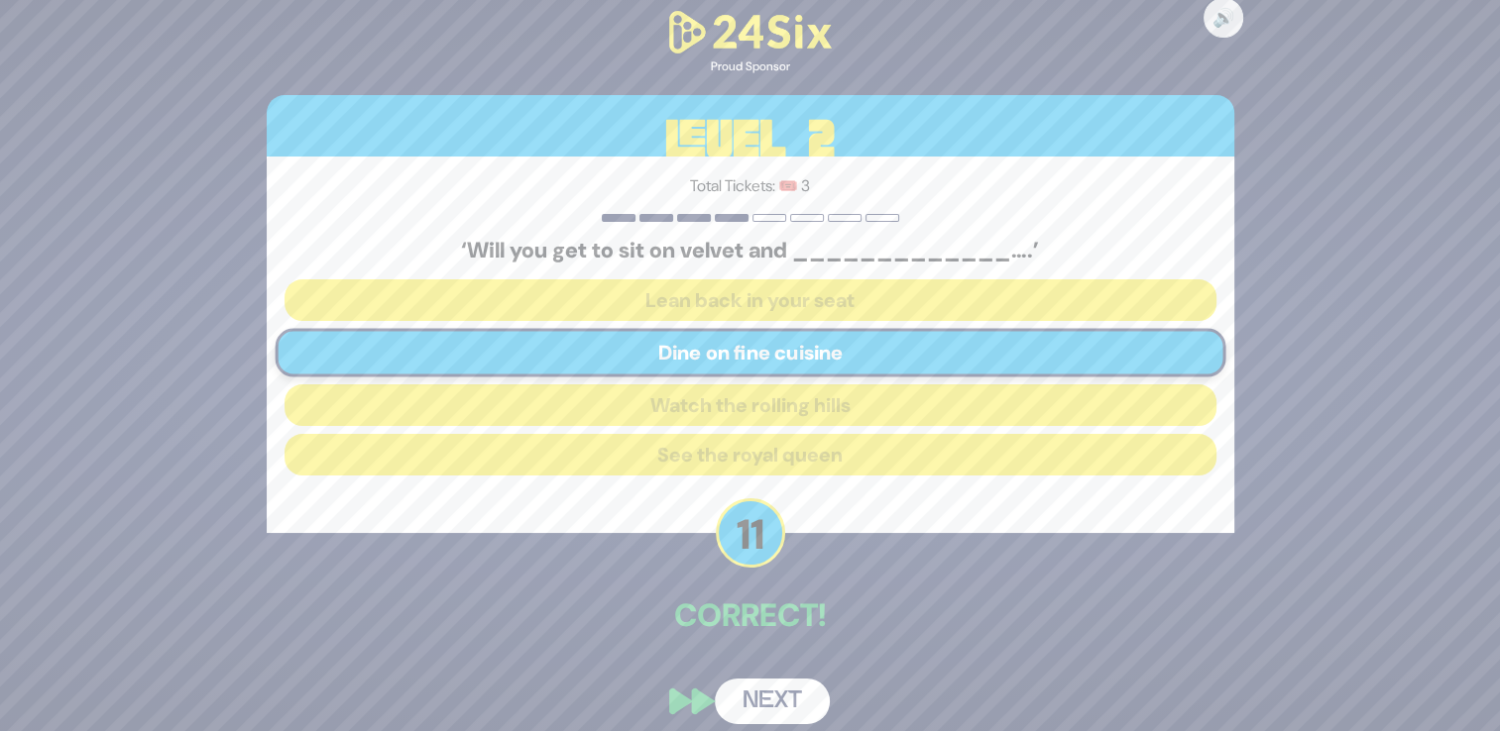
click at [767, 704] on button "Next" at bounding box center [772, 702] width 115 height 46
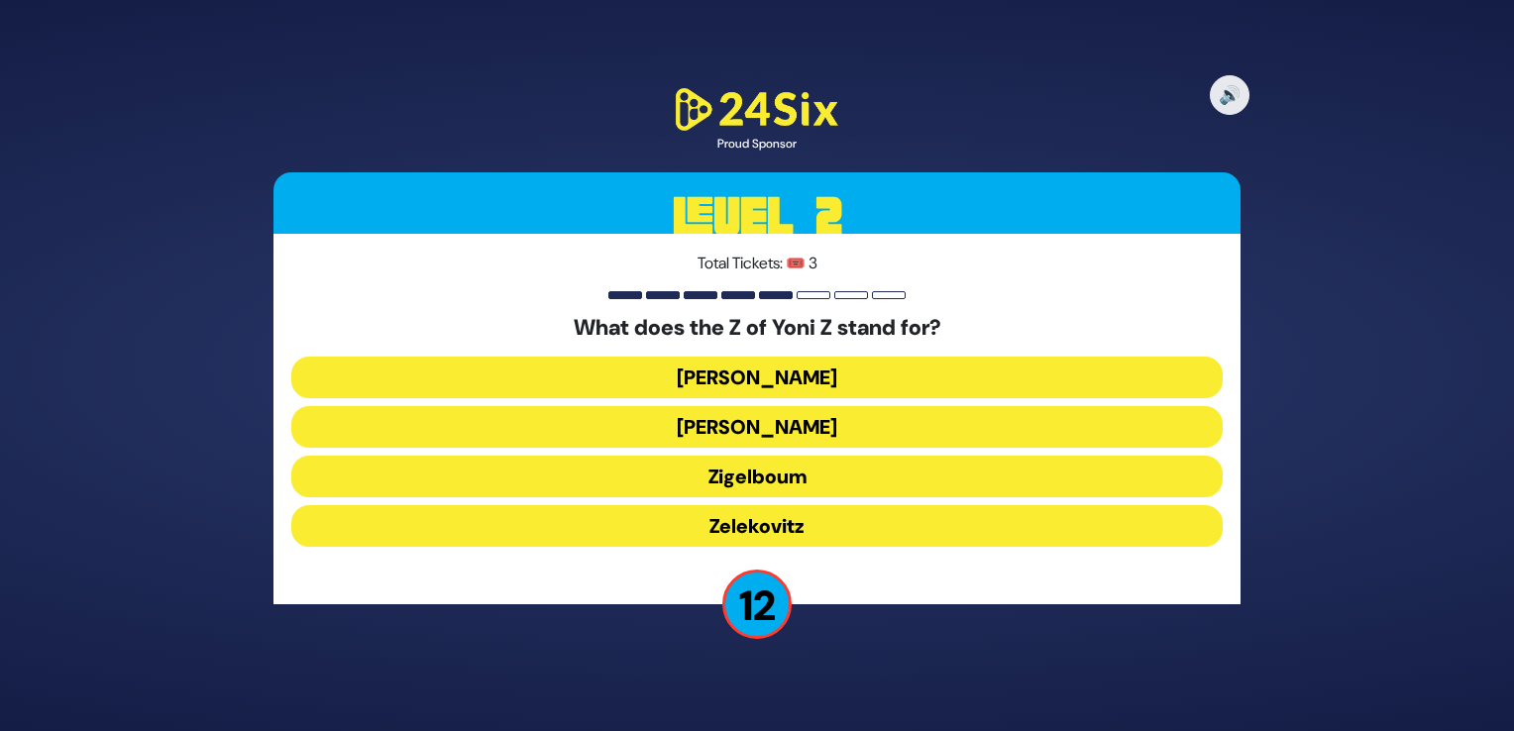
click at [753, 470] on button "Zigelboum" at bounding box center [757, 477] width 932 height 42
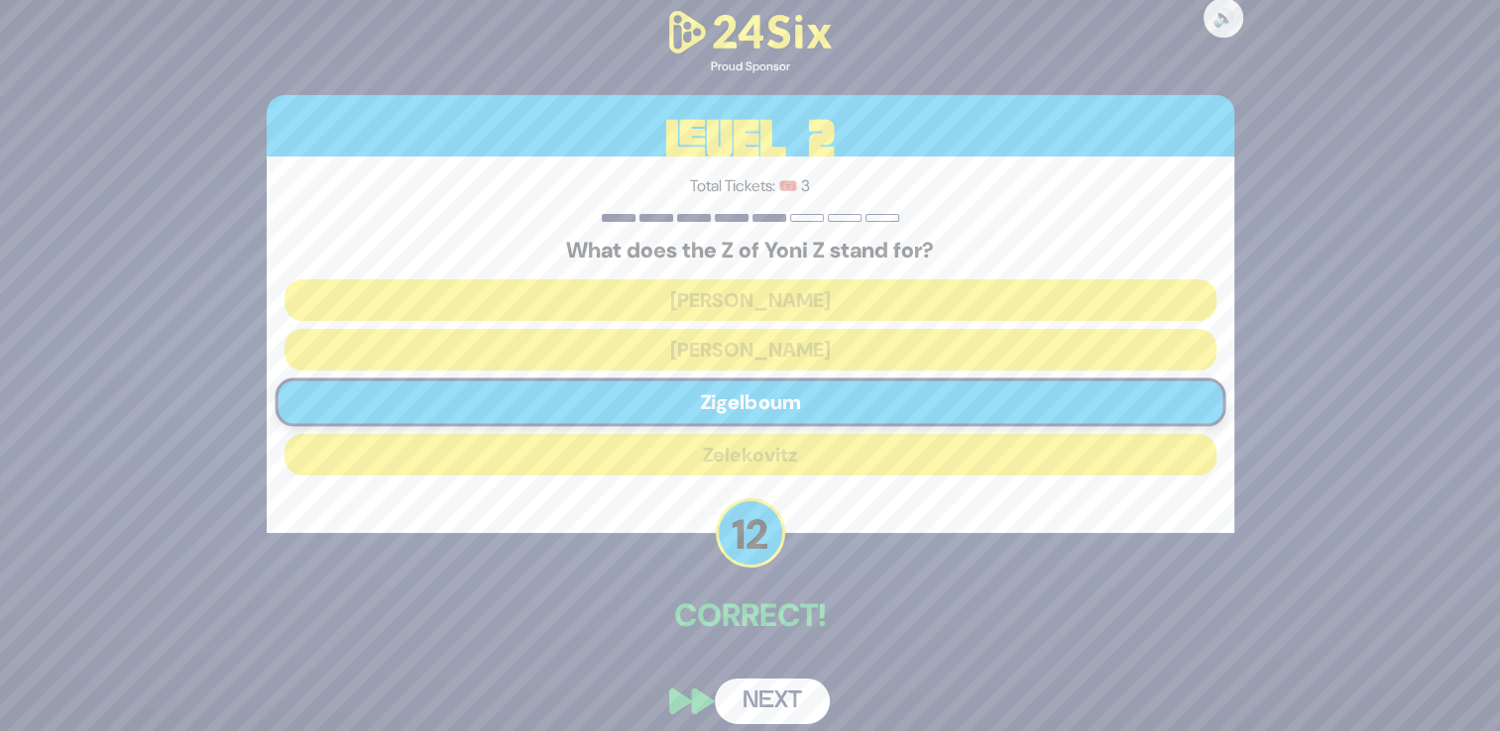
click at [745, 694] on button "Next" at bounding box center [772, 702] width 115 height 46
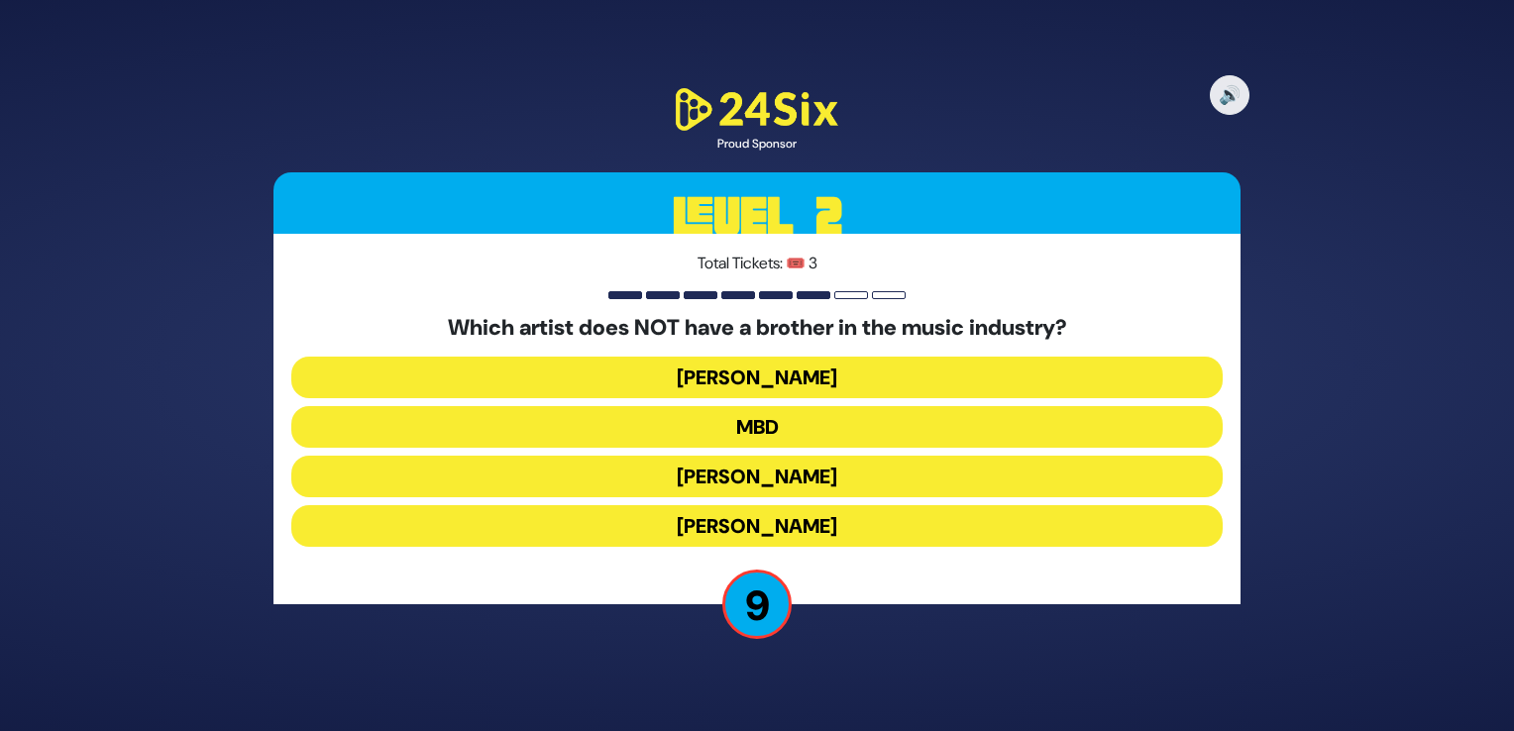
click at [753, 525] on button "[PERSON_NAME]" at bounding box center [757, 526] width 932 height 42
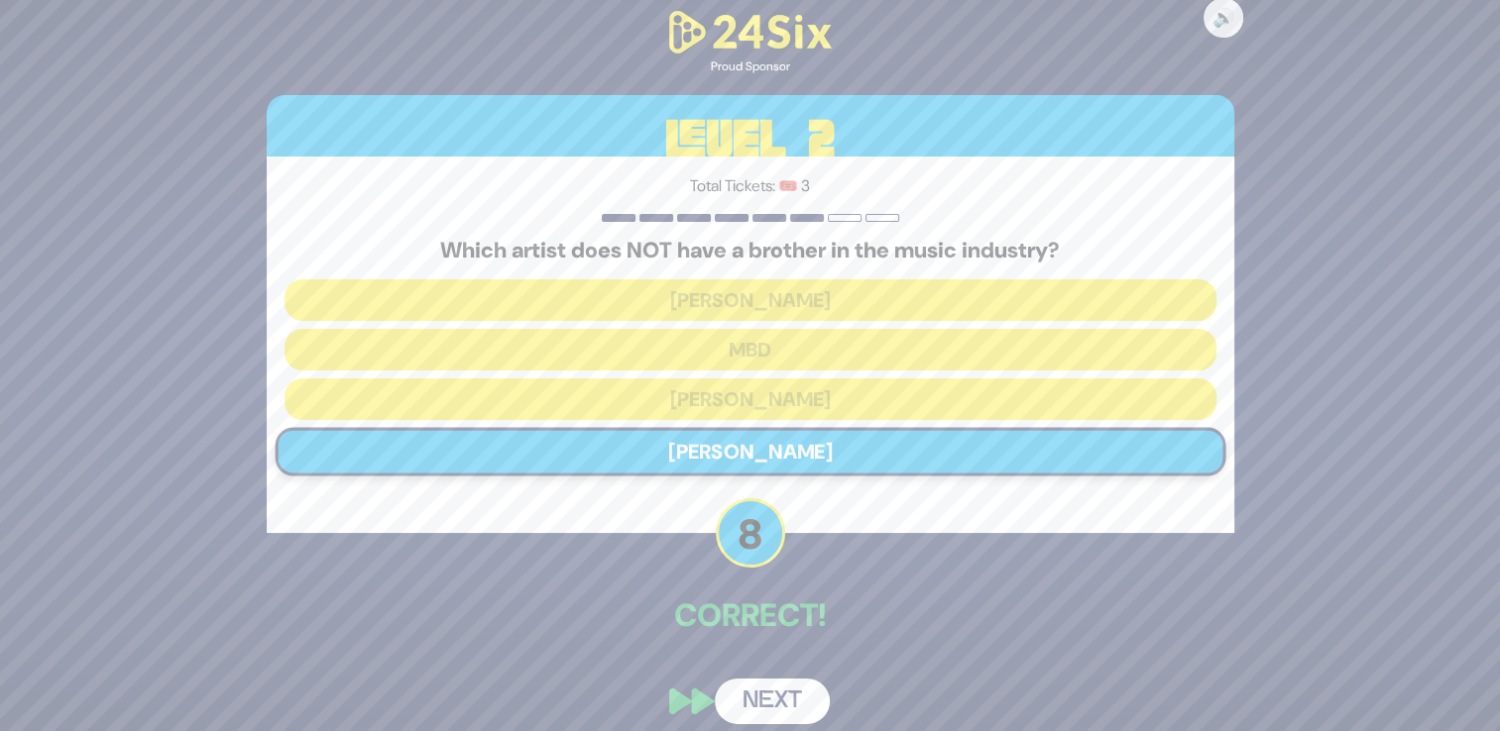
click at [762, 700] on button "Next" at bounding box center [772, 702] width 115 height 46
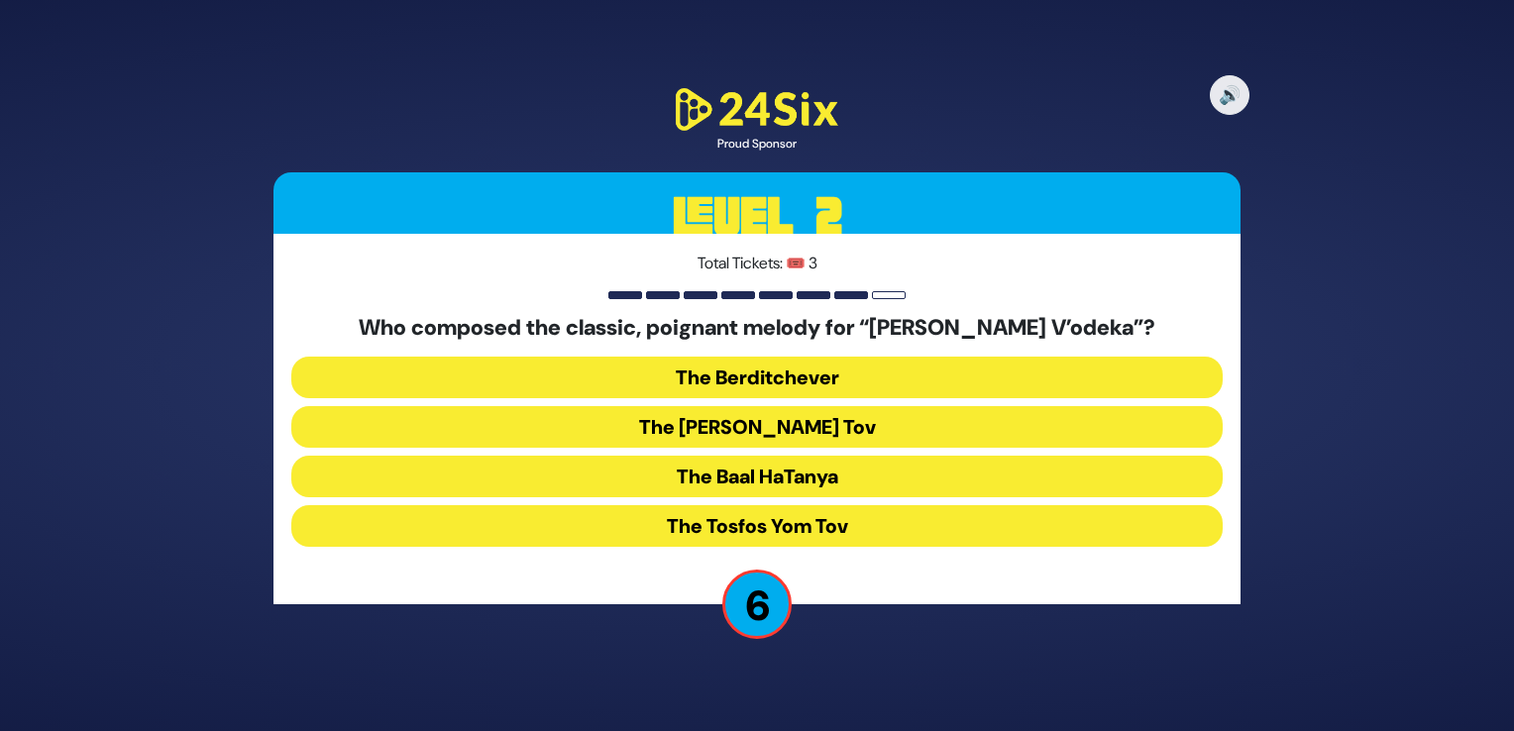
click at [770, 521] on button "The Tosfos Yom Tov" at bounding box center [757, 526] width 932 height 42
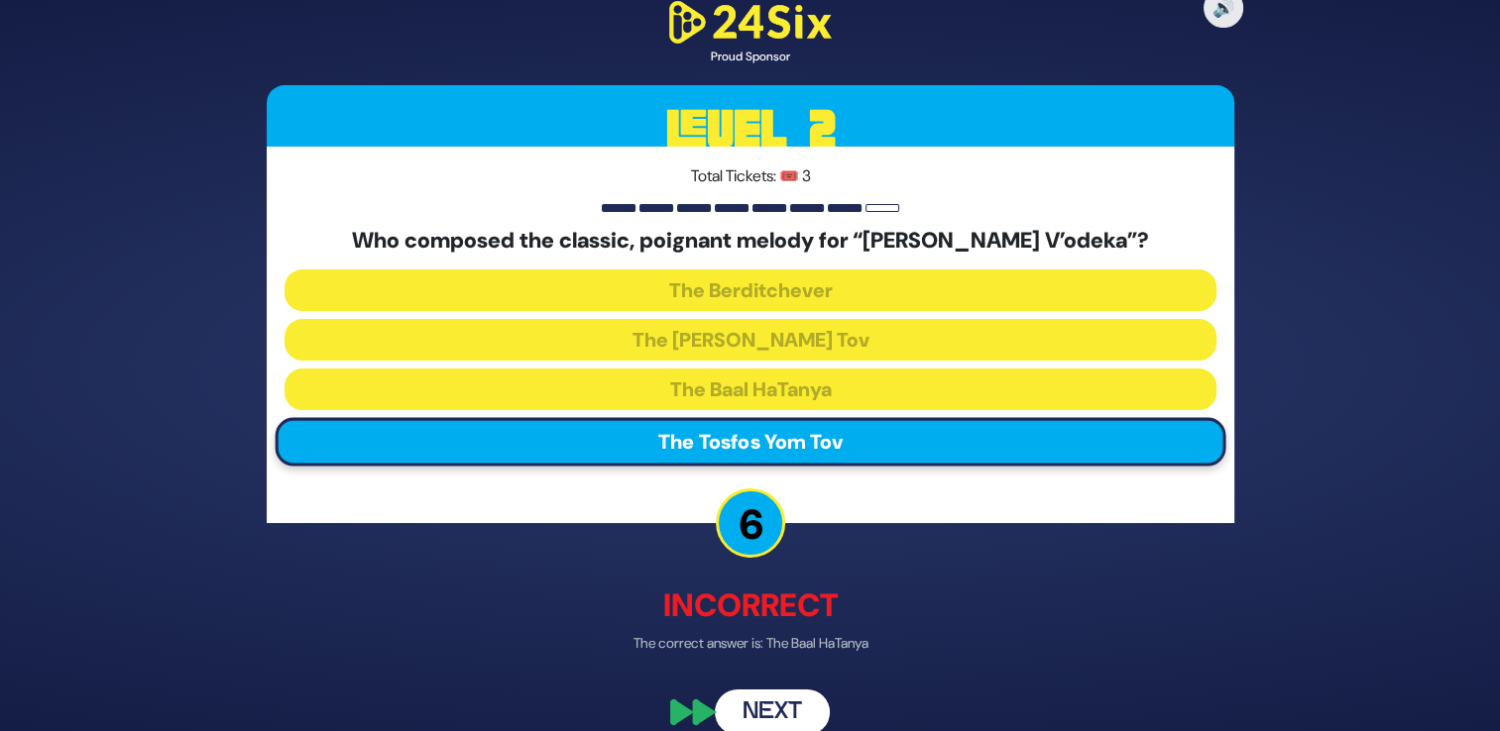
click at [777, 701] on button "Next" at bounding box center [772, 713] width 115 height 46
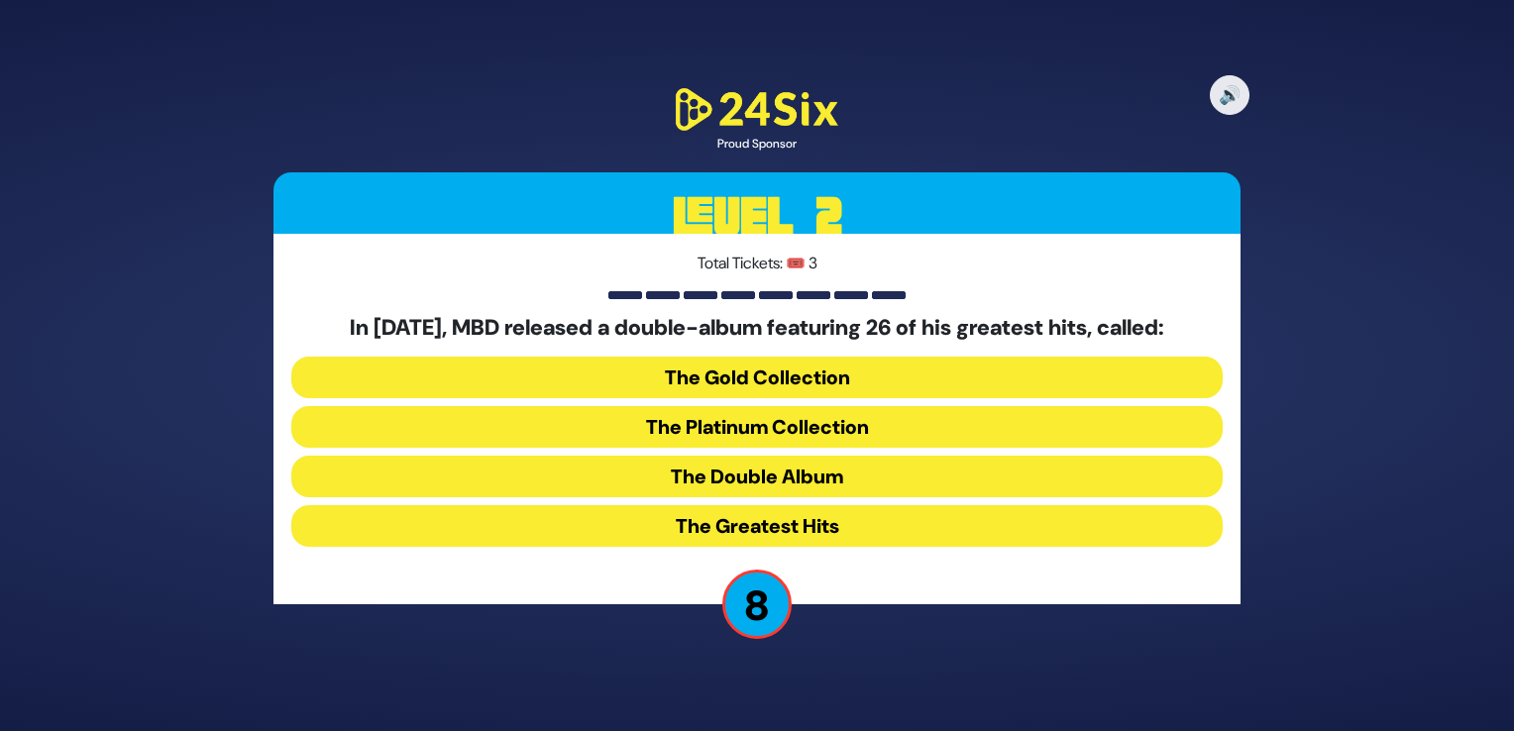
click at [758, 434] on button "The Platinum Collection" at bounding box center [757, 427] width 932 height 42
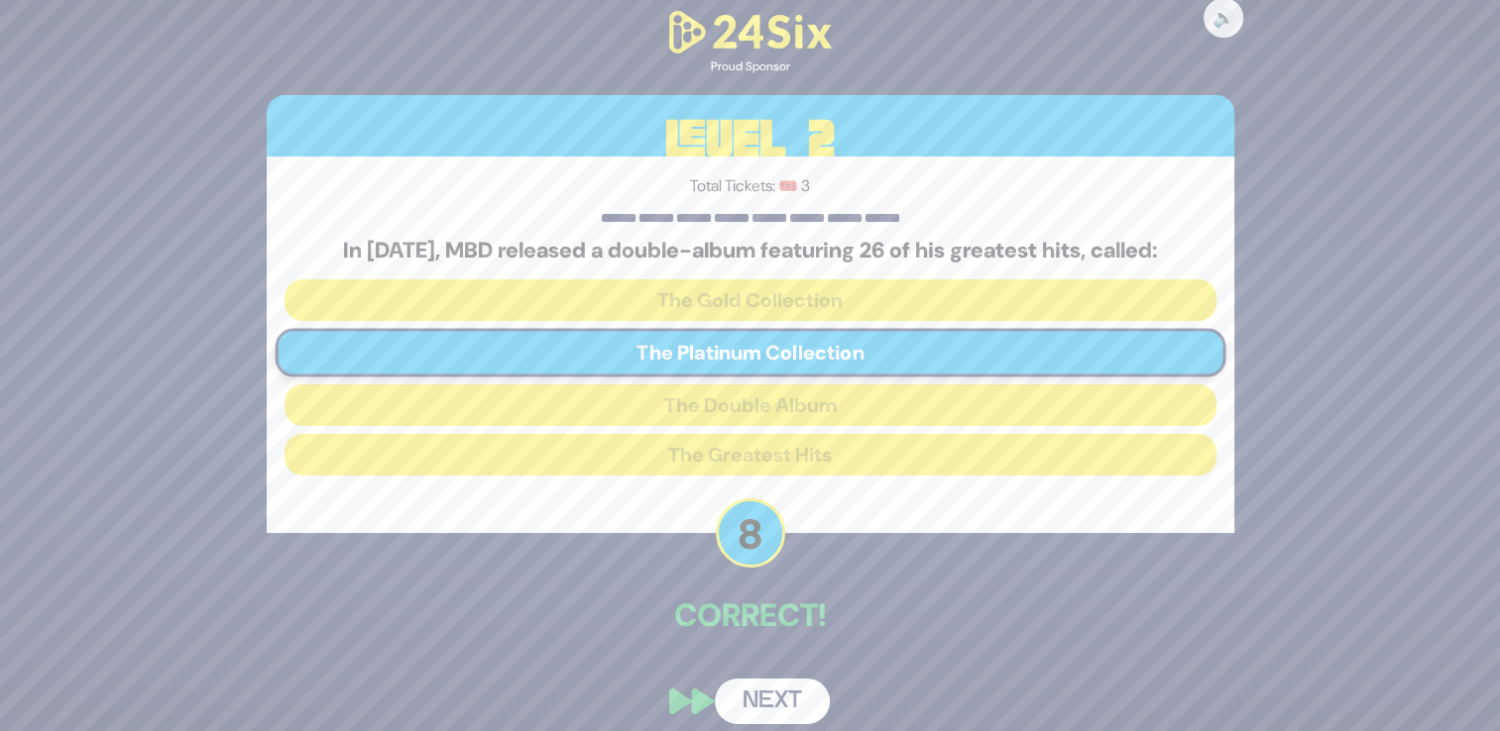
click at [755, 700] on button "Next" at bounding box center [772, 702] width 115 height 46
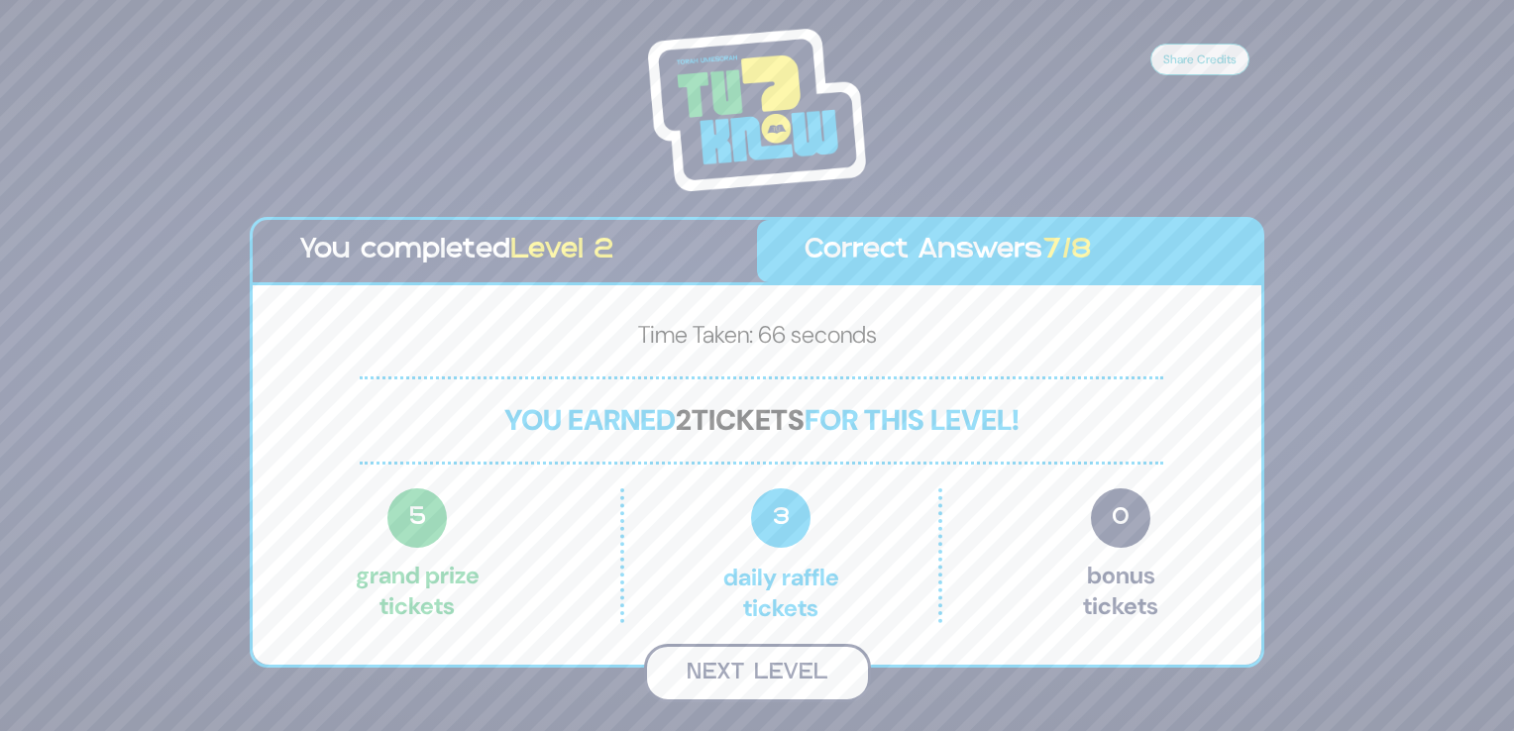
click at [747, 665] on button "Next Level" at bounding box center [757, 673] width 227 height 58
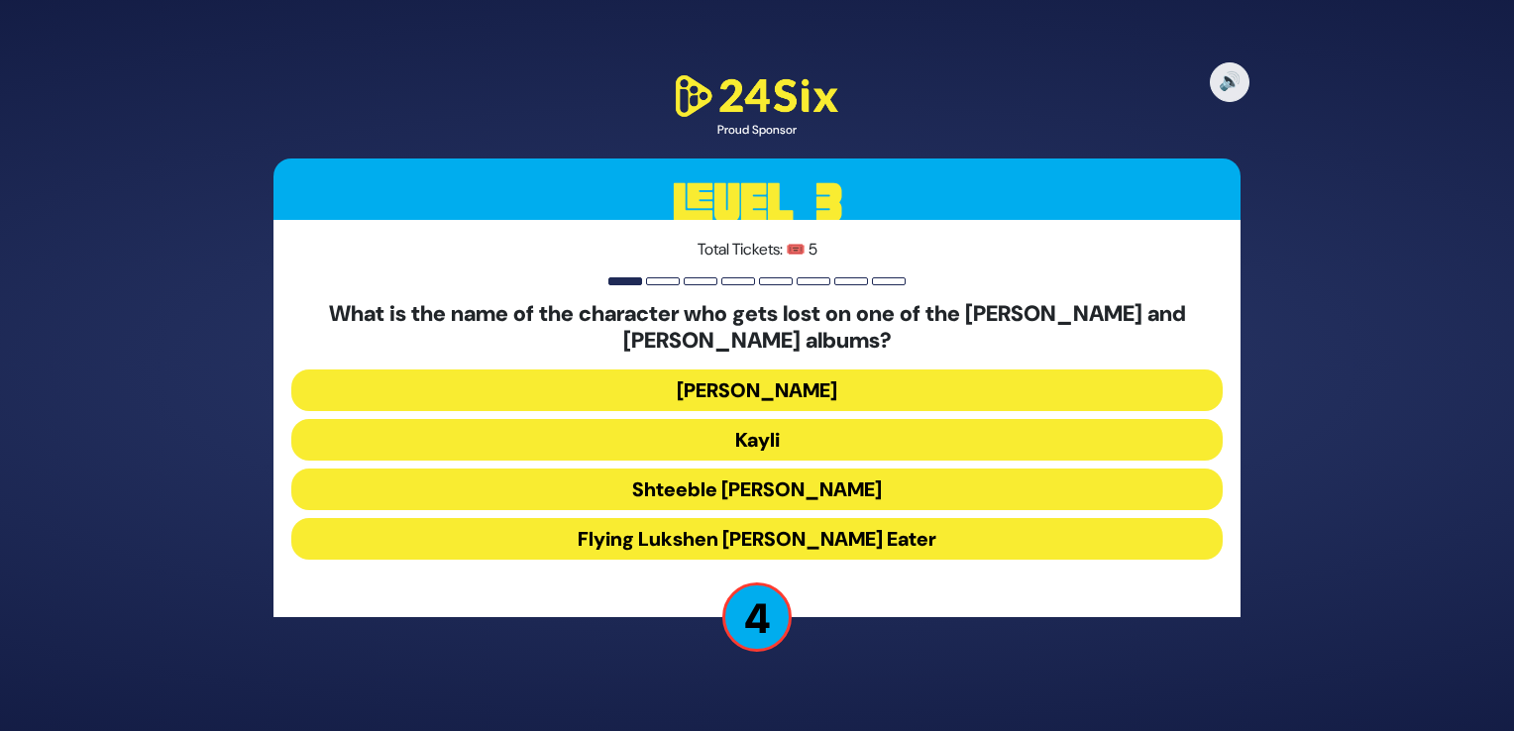
click at [790, 421] on button "Kayli" at bounding box center [757, 440] width 932 height 42
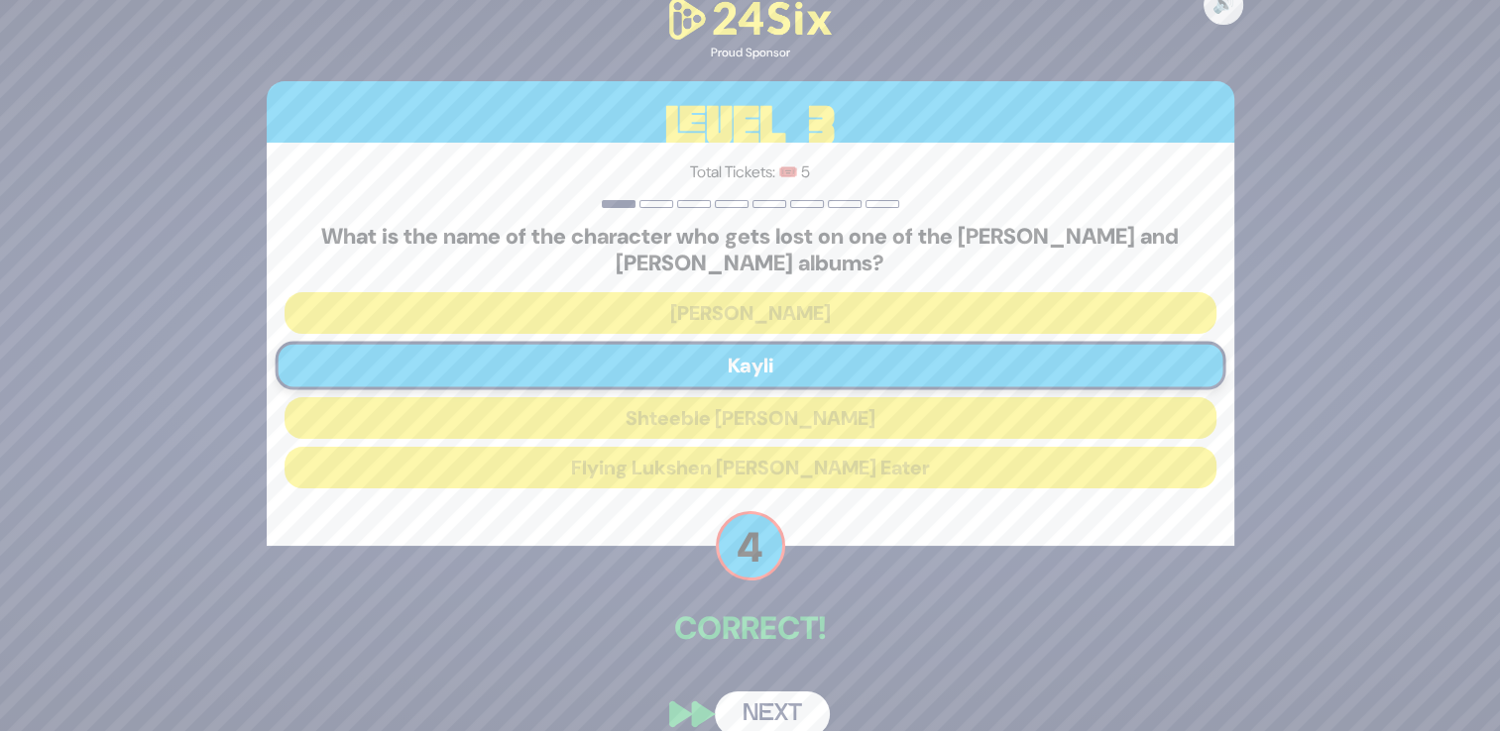
click at [746, 696] on button "Next" at bounding box center [772, 715] width 115 height 46
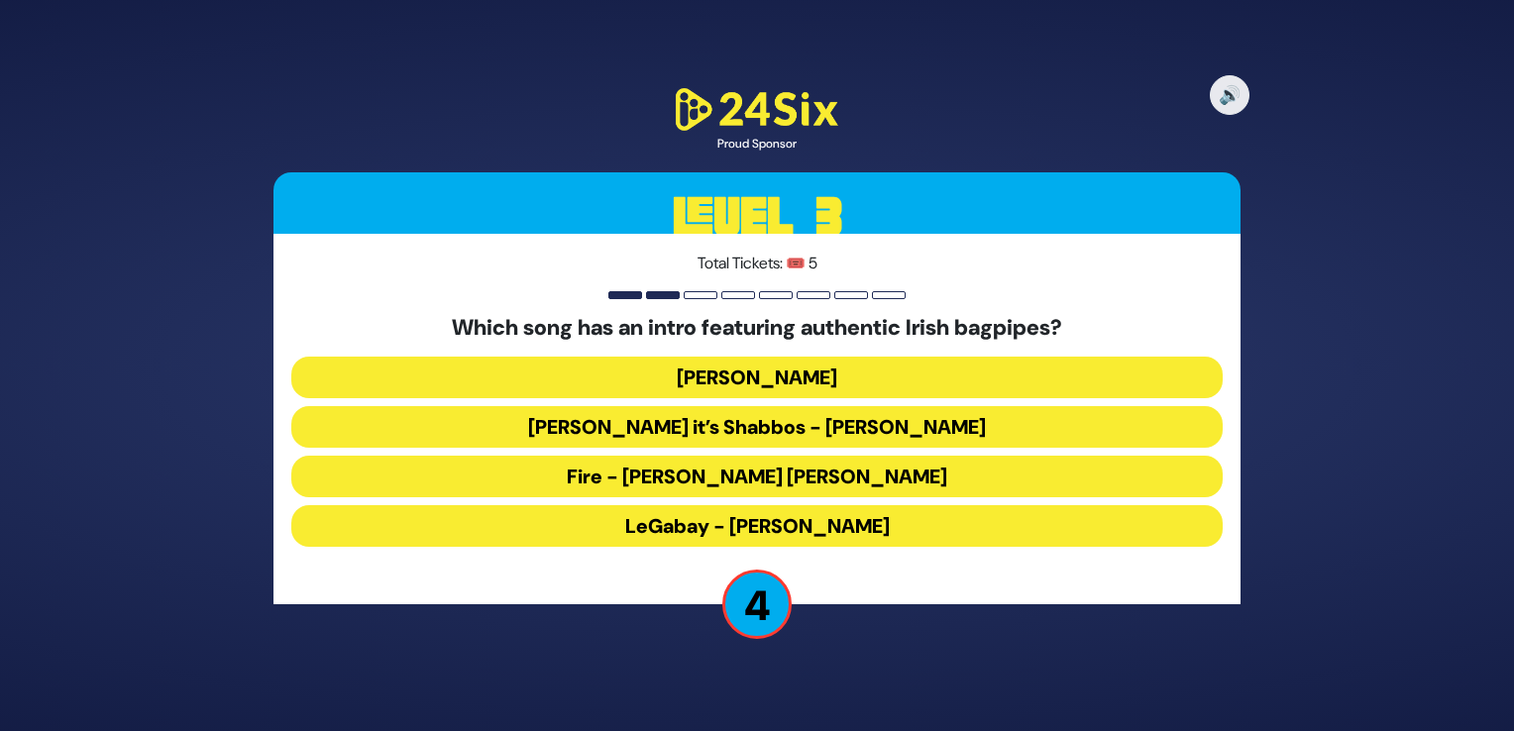
click at [773, 521] on button "LeGabay - [PERSON_NAME]" at bounding box center [757, 526] width 932 height 42
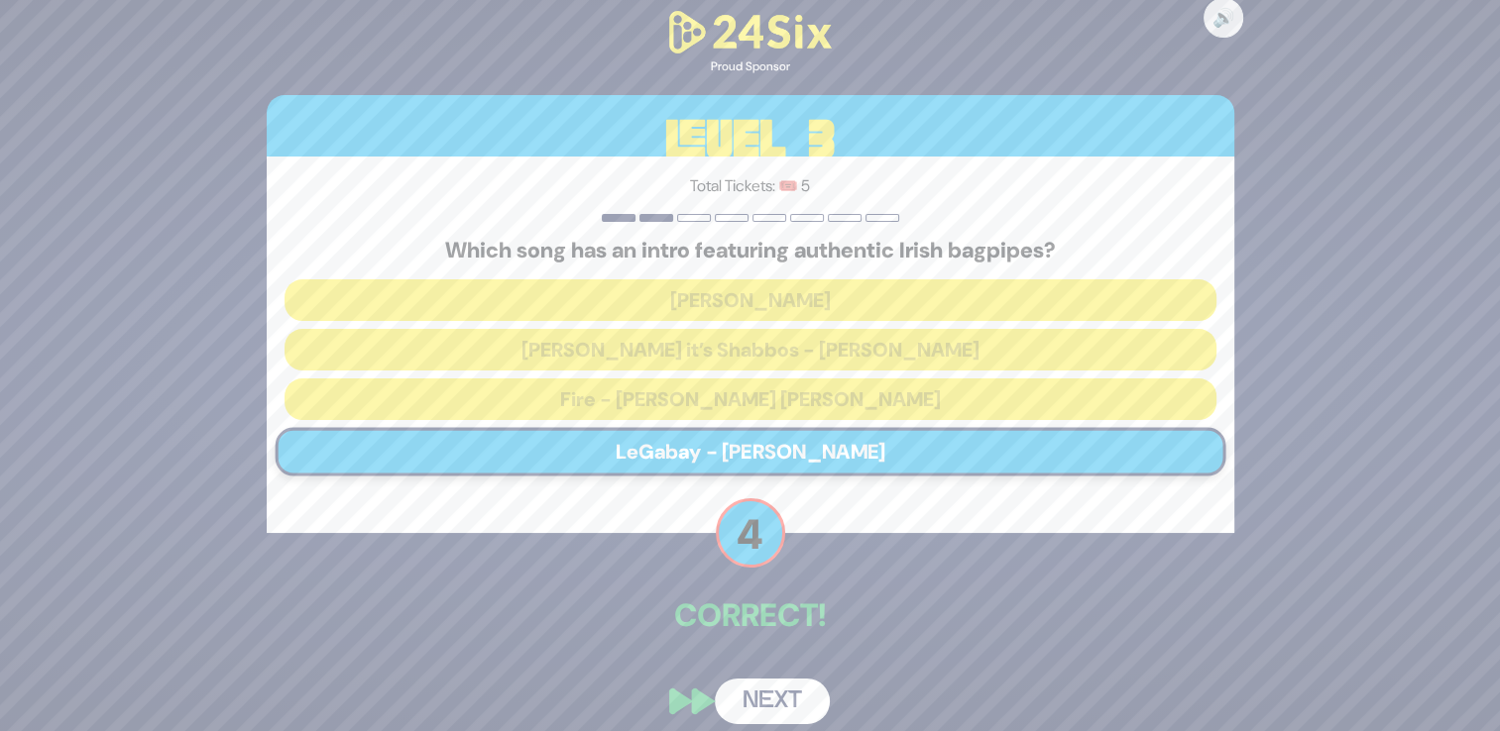
click at [769, 698] on button "Next" at bounding box center [772, 702] width 115 height 46
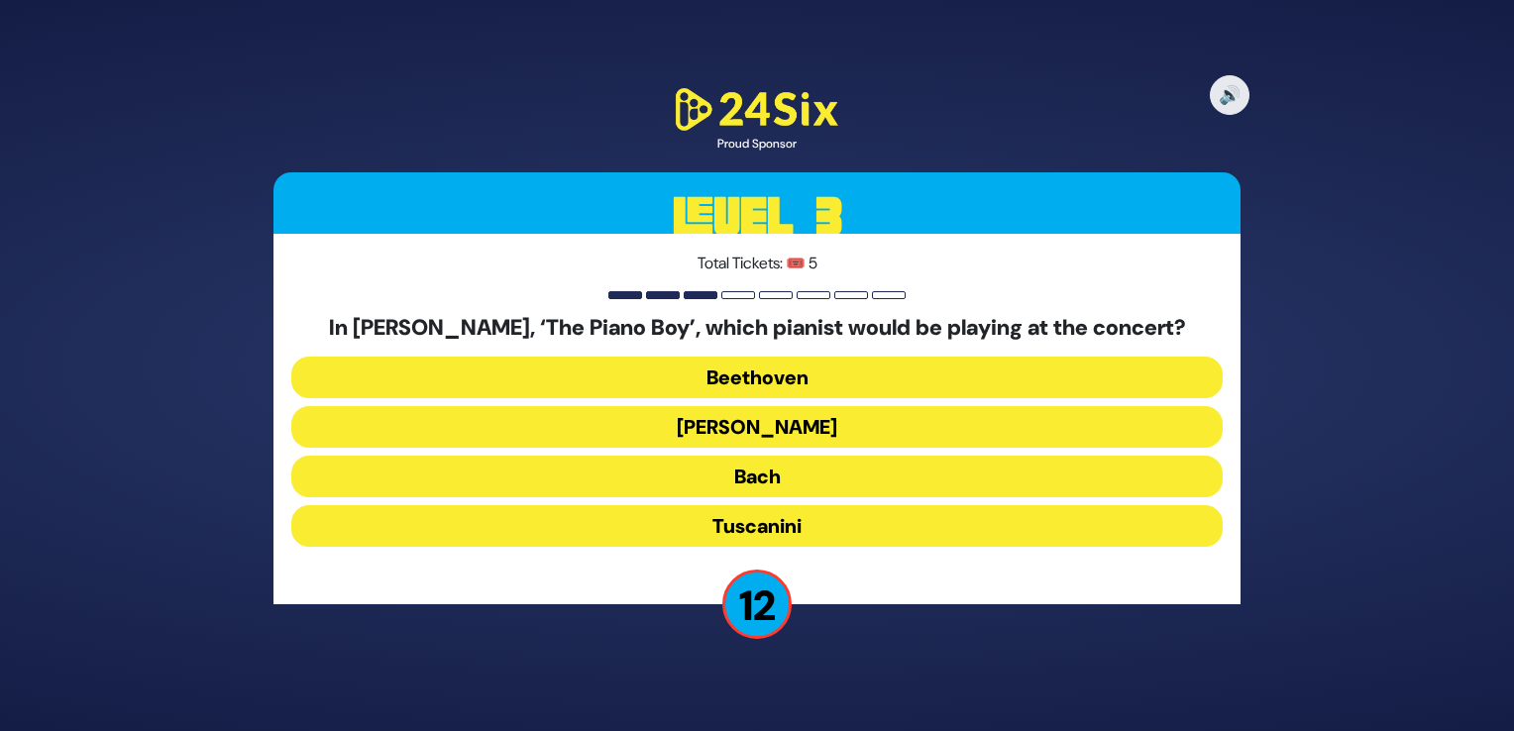
click at [750, 420] on button "[PERSON_NAME]" at bounding box center [757, 427] width 932 height 42
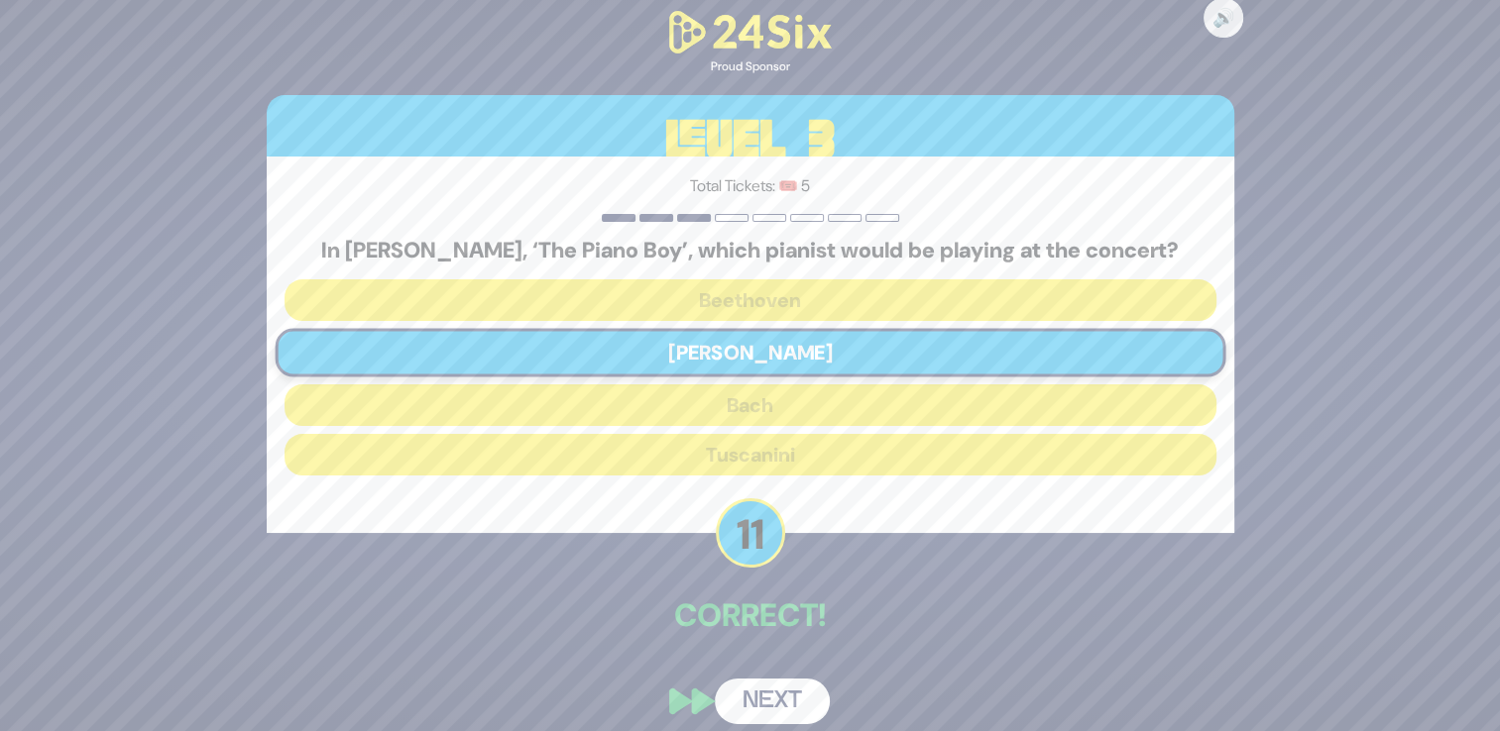
click at [770, 691] on button "Next" at bounding box center [772, 702] width 115 height 46
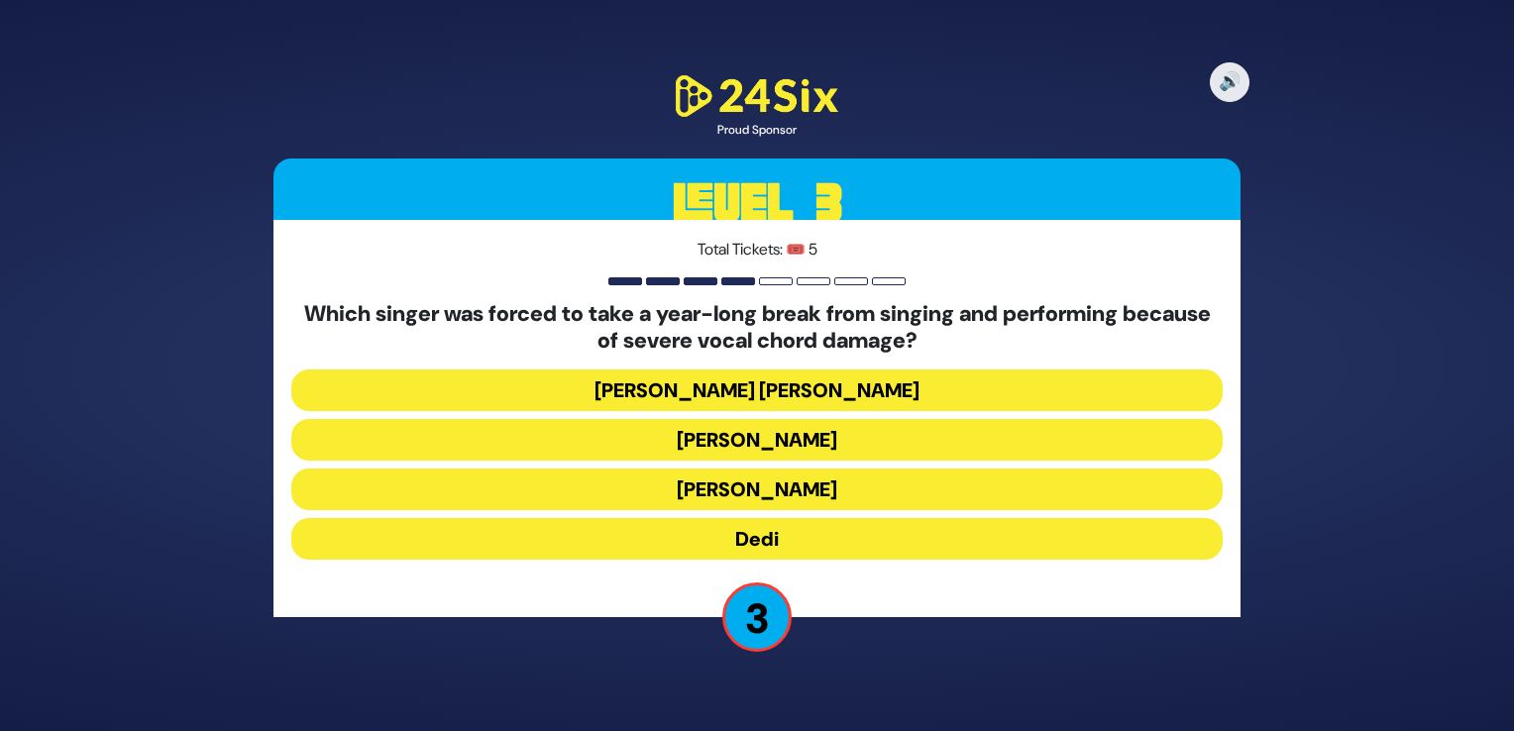
click at [762, 481] on button "[PERSON_NAME]" at bounding box center [757, 490] width 932 height 42
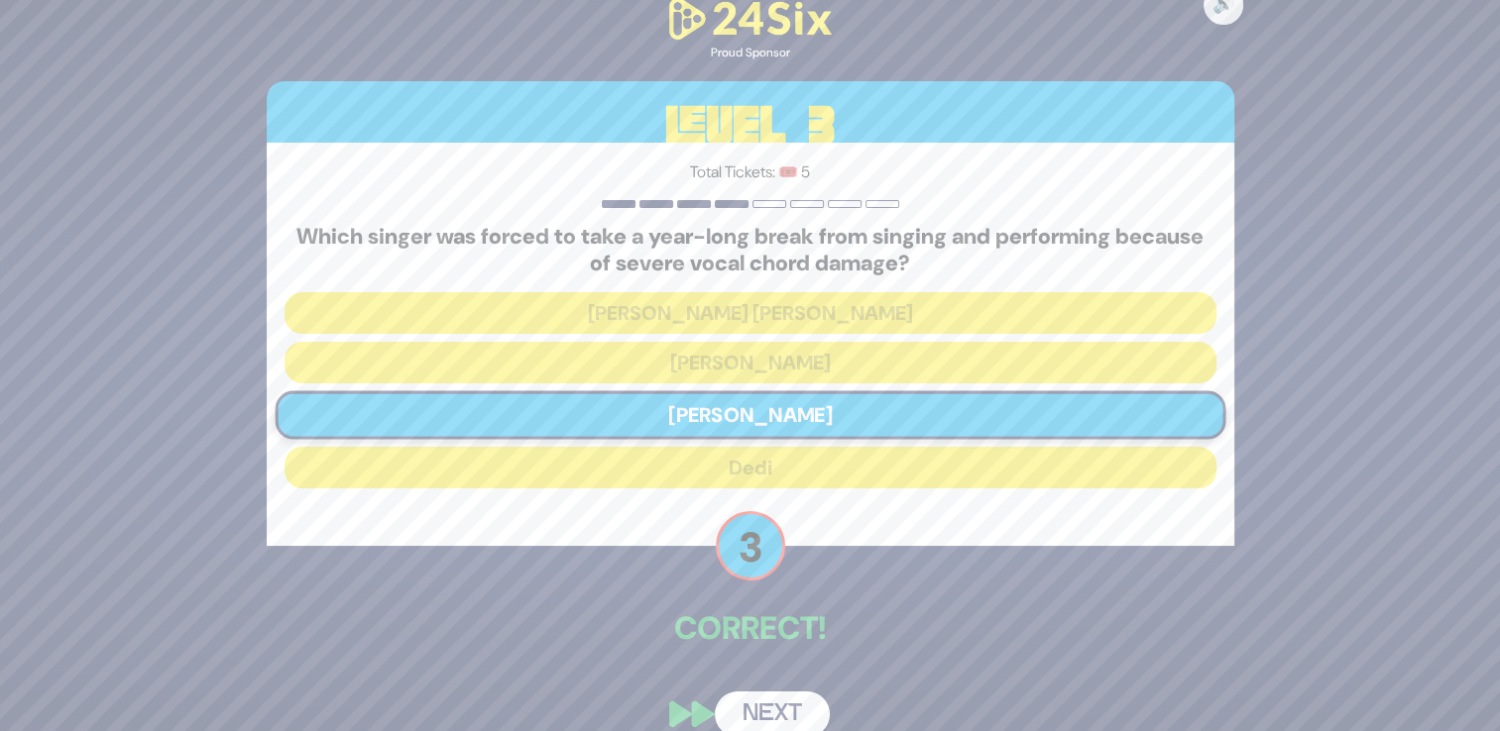
click at [754, 715] on button "Next" at bounding box center [772, 715] width 115 height 46
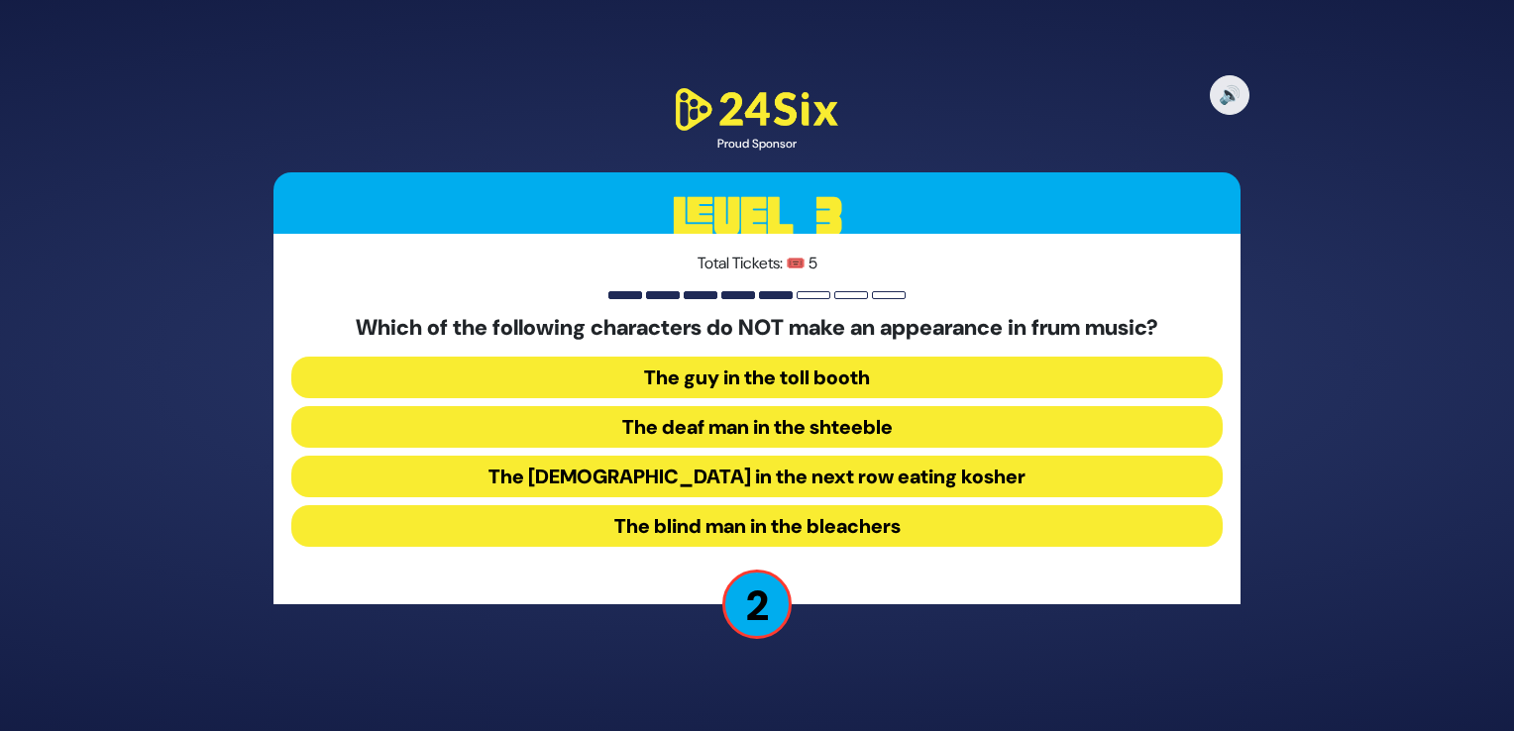
click at [794, 519] on button "The blind man in the bleachers" at bounding box center [757, 526] width 932 height 42
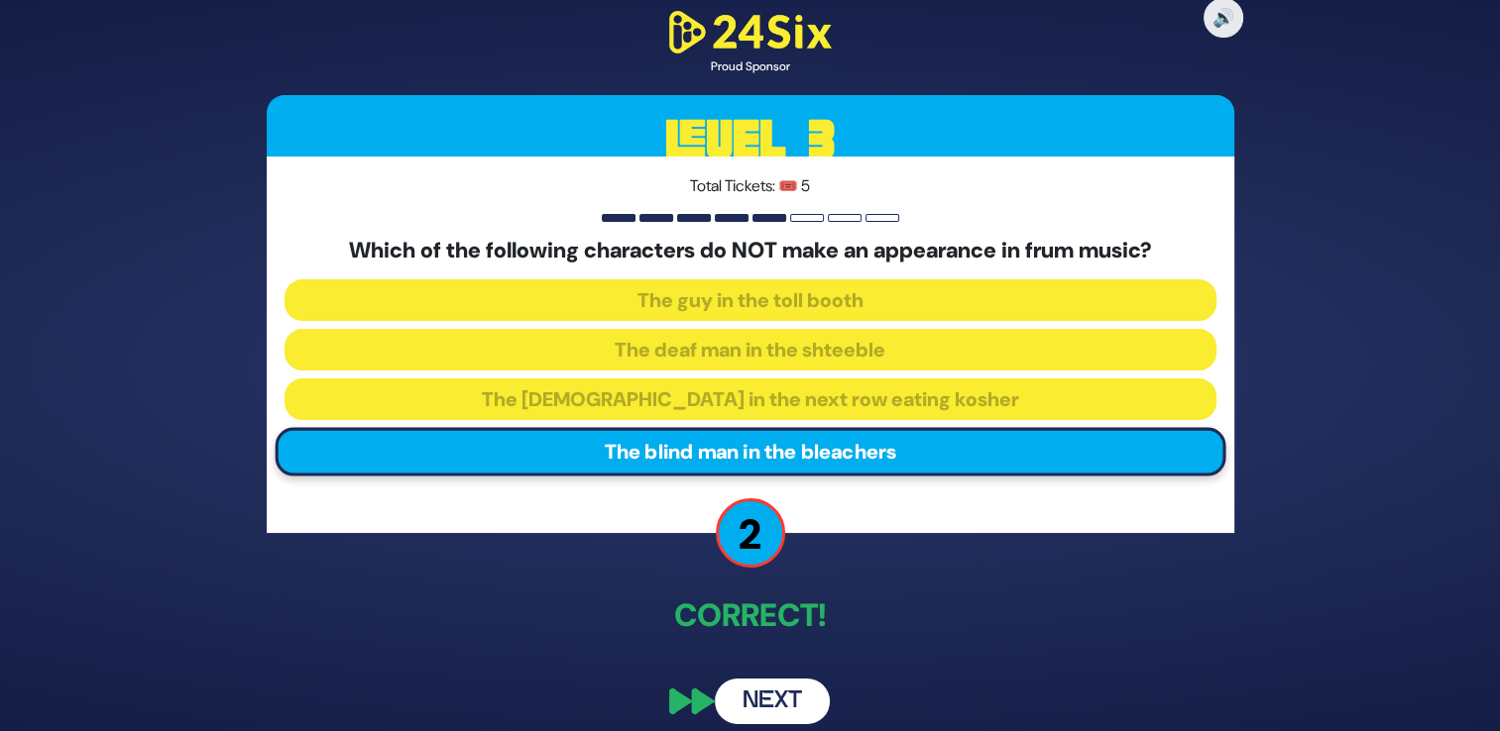
click at [765, 703] on button "Next" at bounding box center [772, 702] width 115 height 46
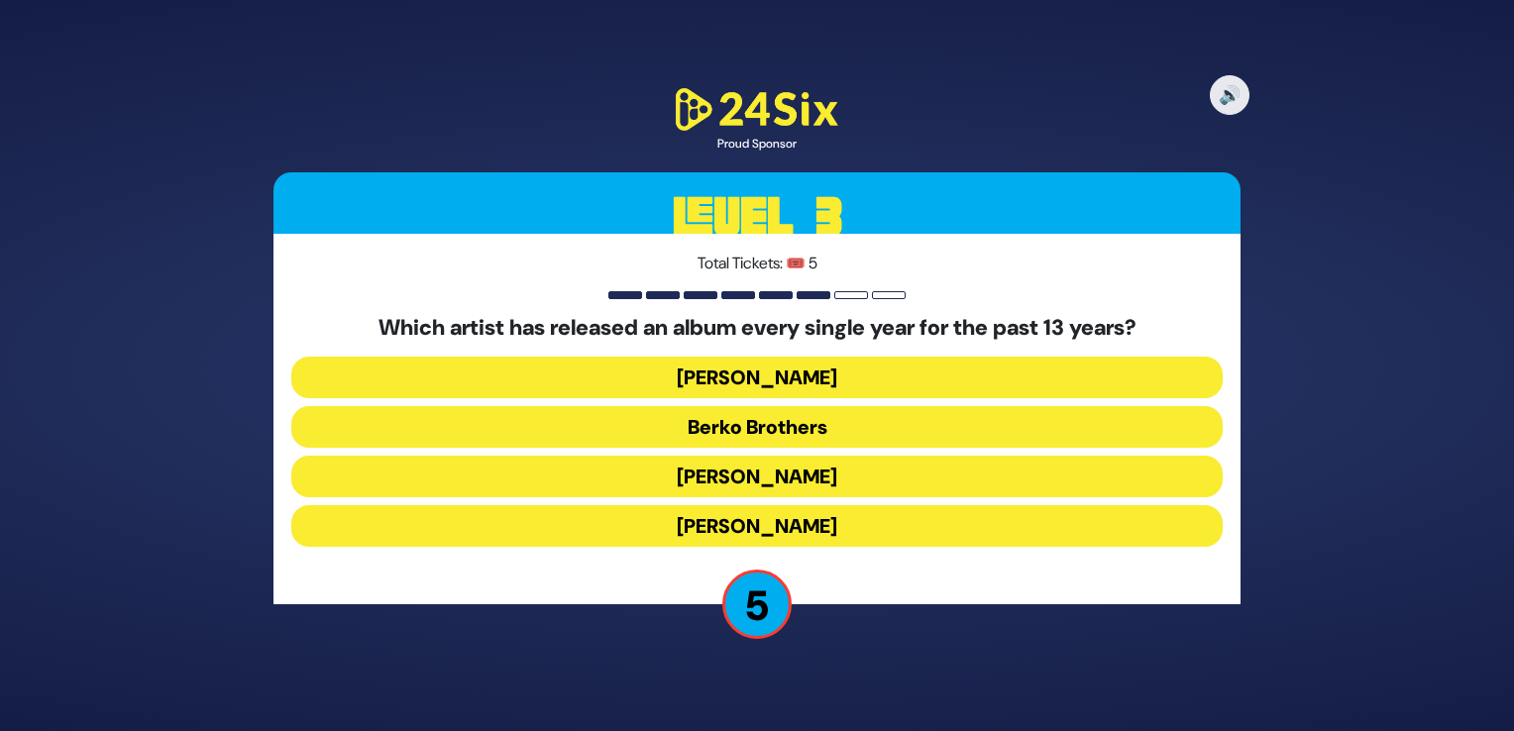
click at [775, 426] on button "Berko Brothers" at bounding box center [757, 427] width 932 height 42
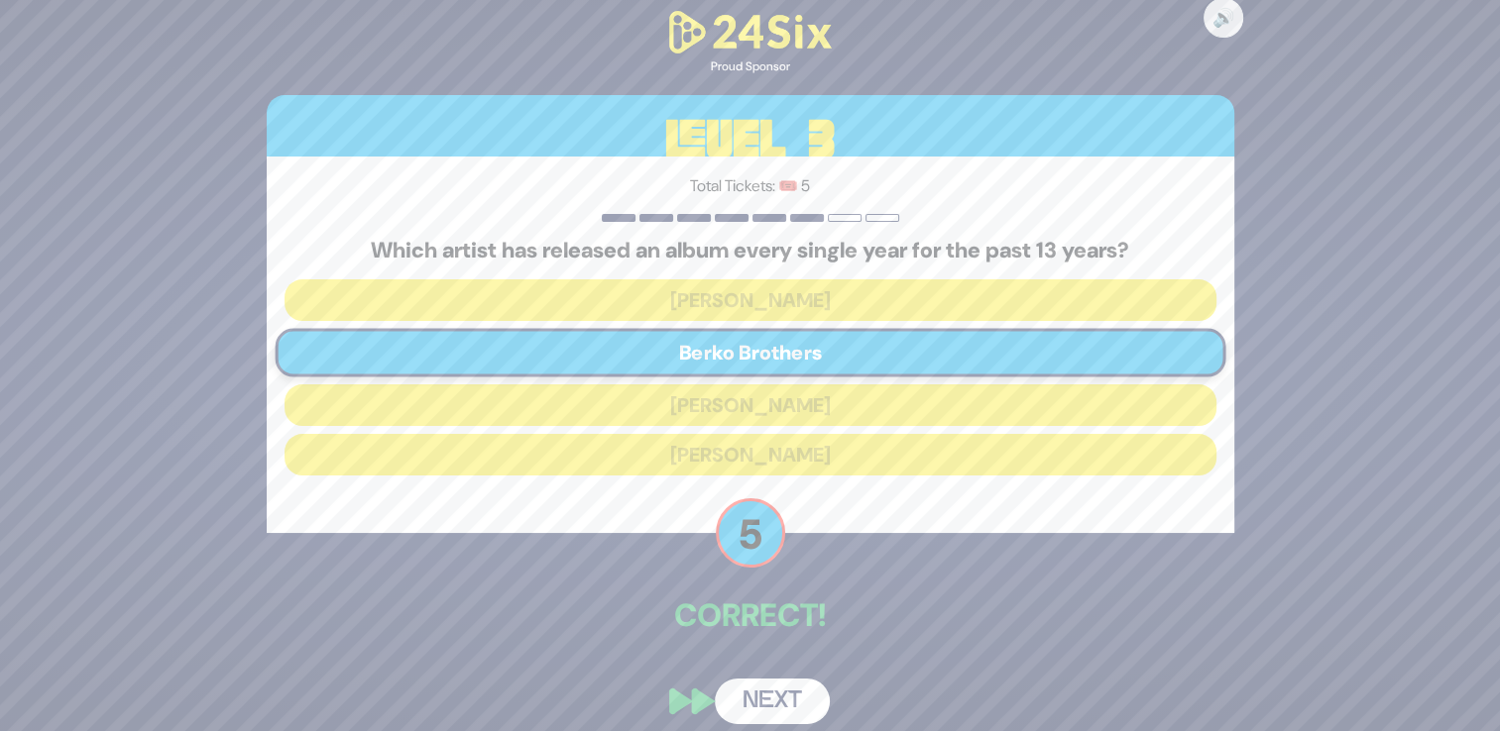
click at [759, 700] on button "Next" at bounding box center [772, 702] width 115 height 46
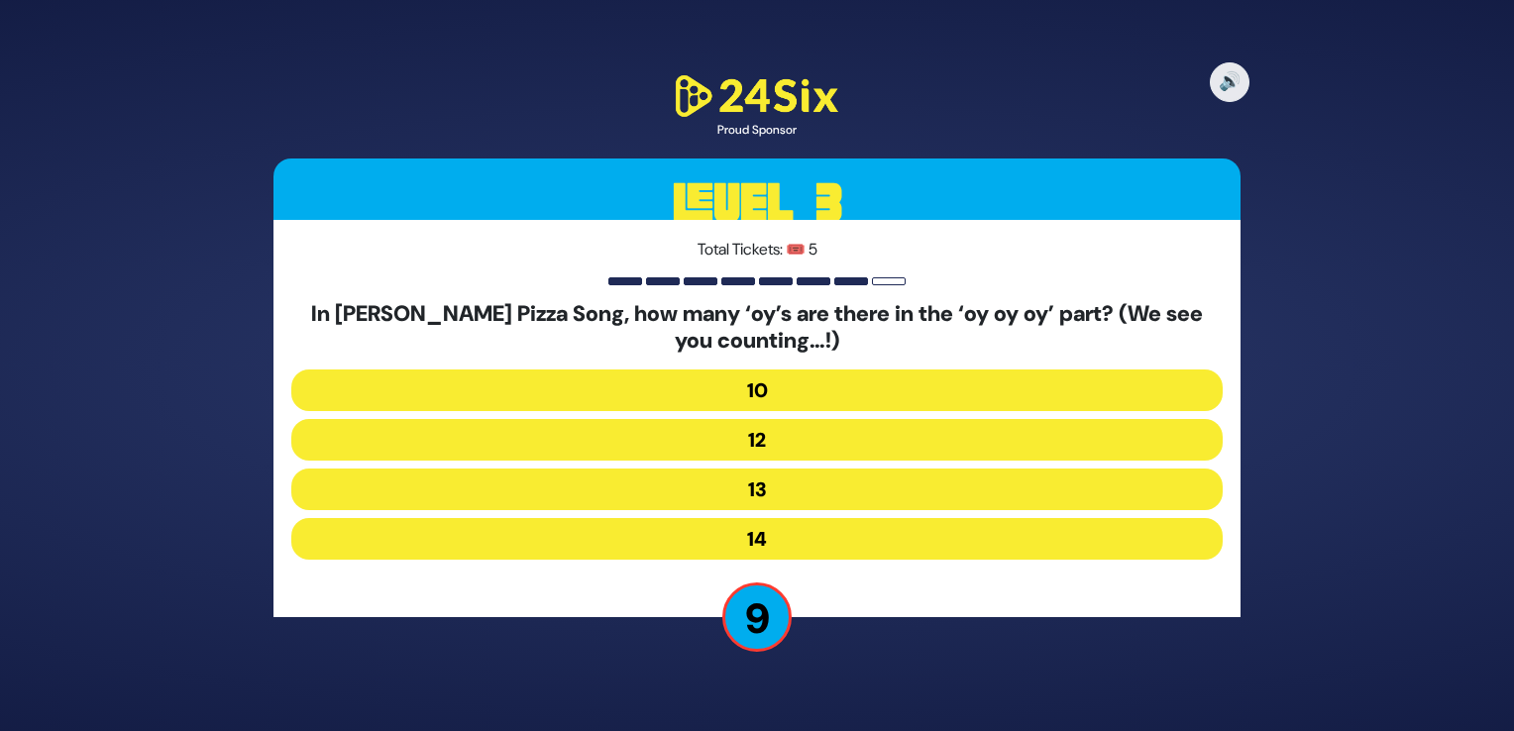
click at [760, 488] on button "13" at bounding box center [757, 490] width 932 height 42
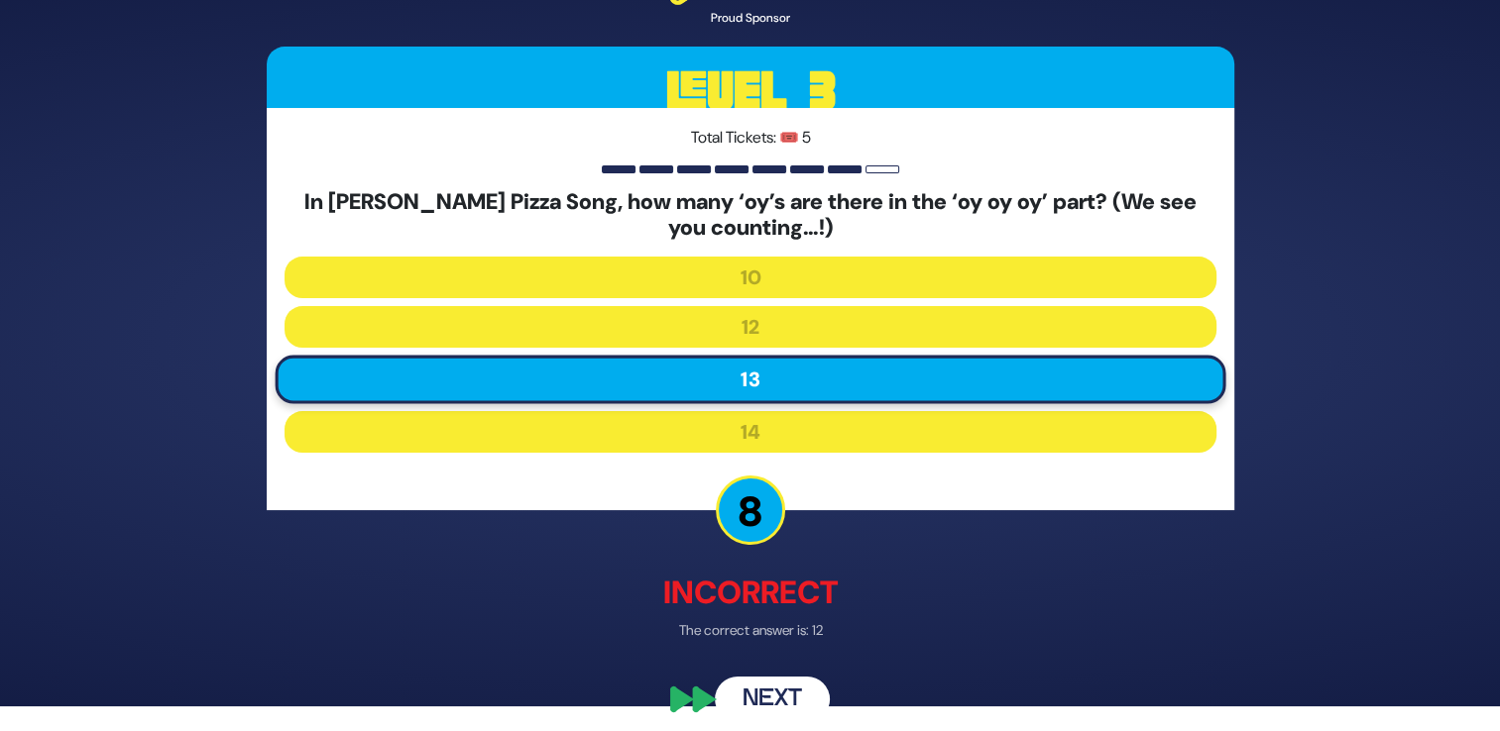
scroll to position [40, 0]
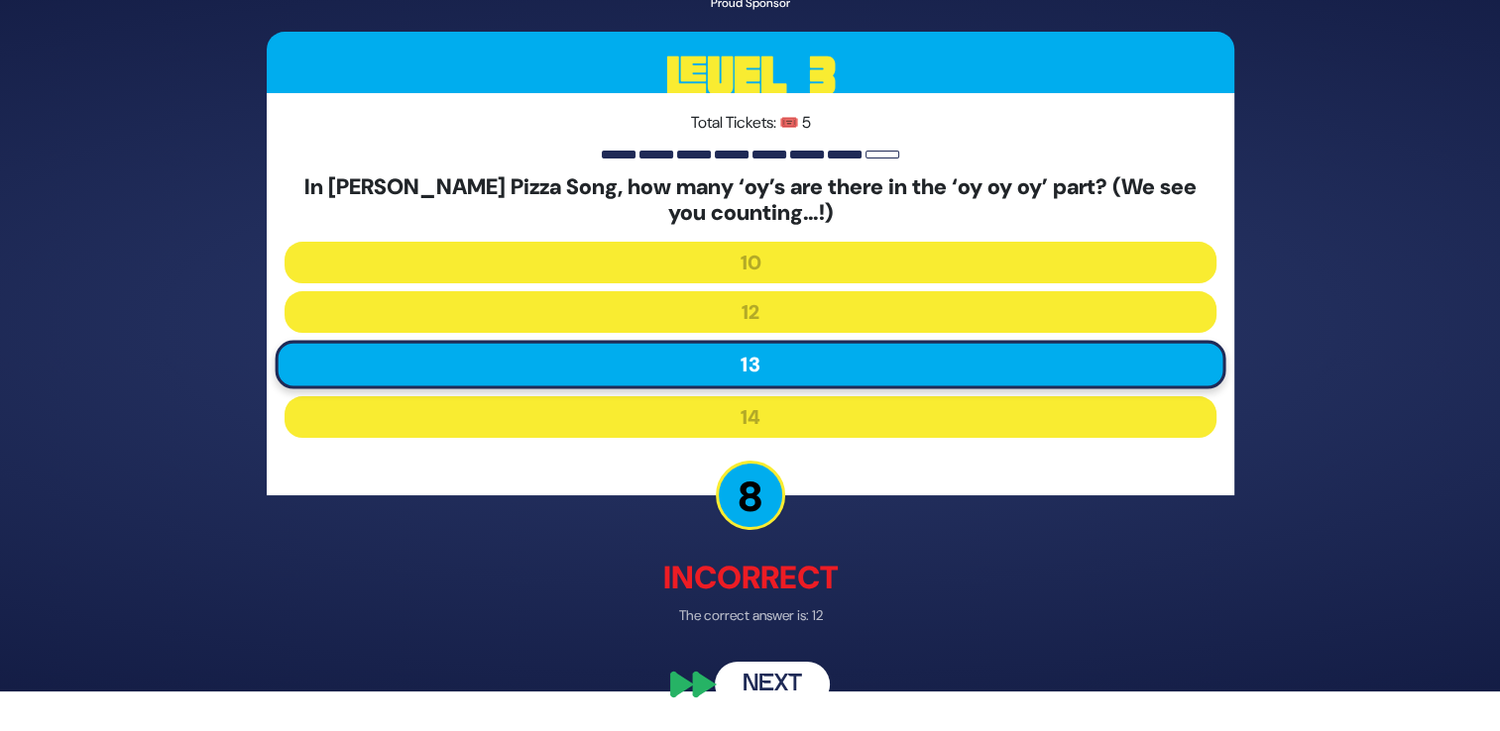
click at [789, 676] on button "Next" at bounding box center [772, 686] width 115 height 46
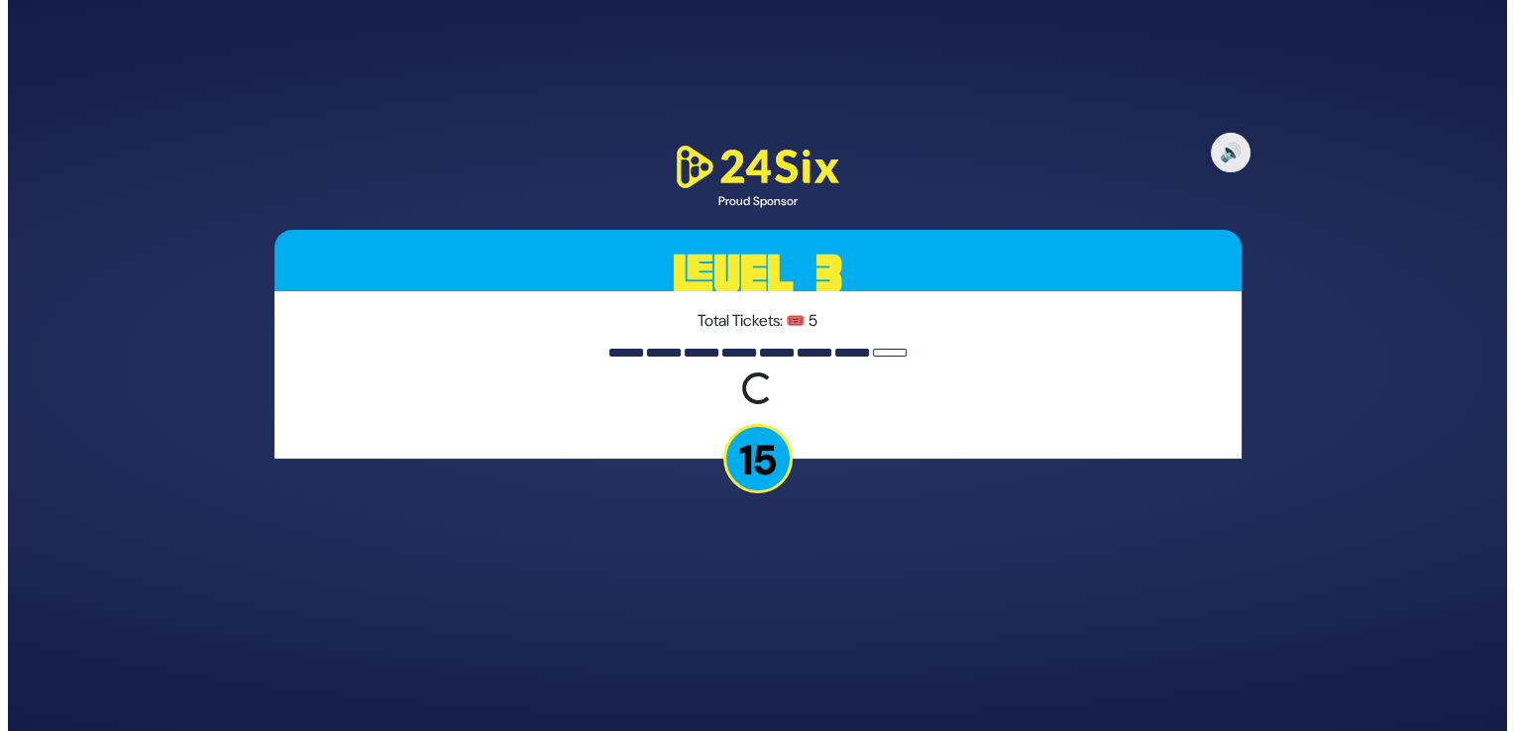
scroll to position [0, 0]
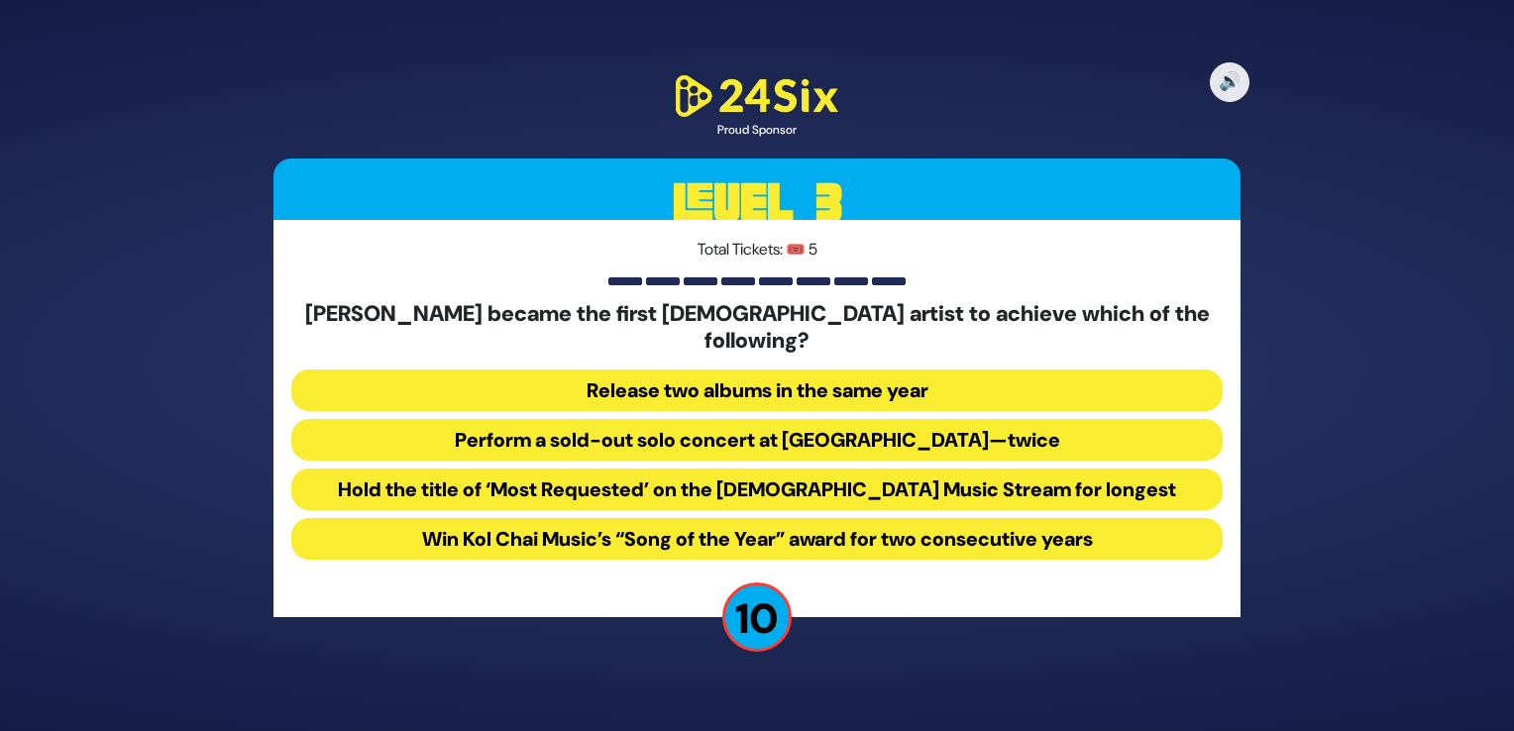
click at [883, 425] on button "Perform a sold-out solo concert at [GEOGRAPHIC_DATA]—twice" at bounding box center [757, 440] width 932 height 42
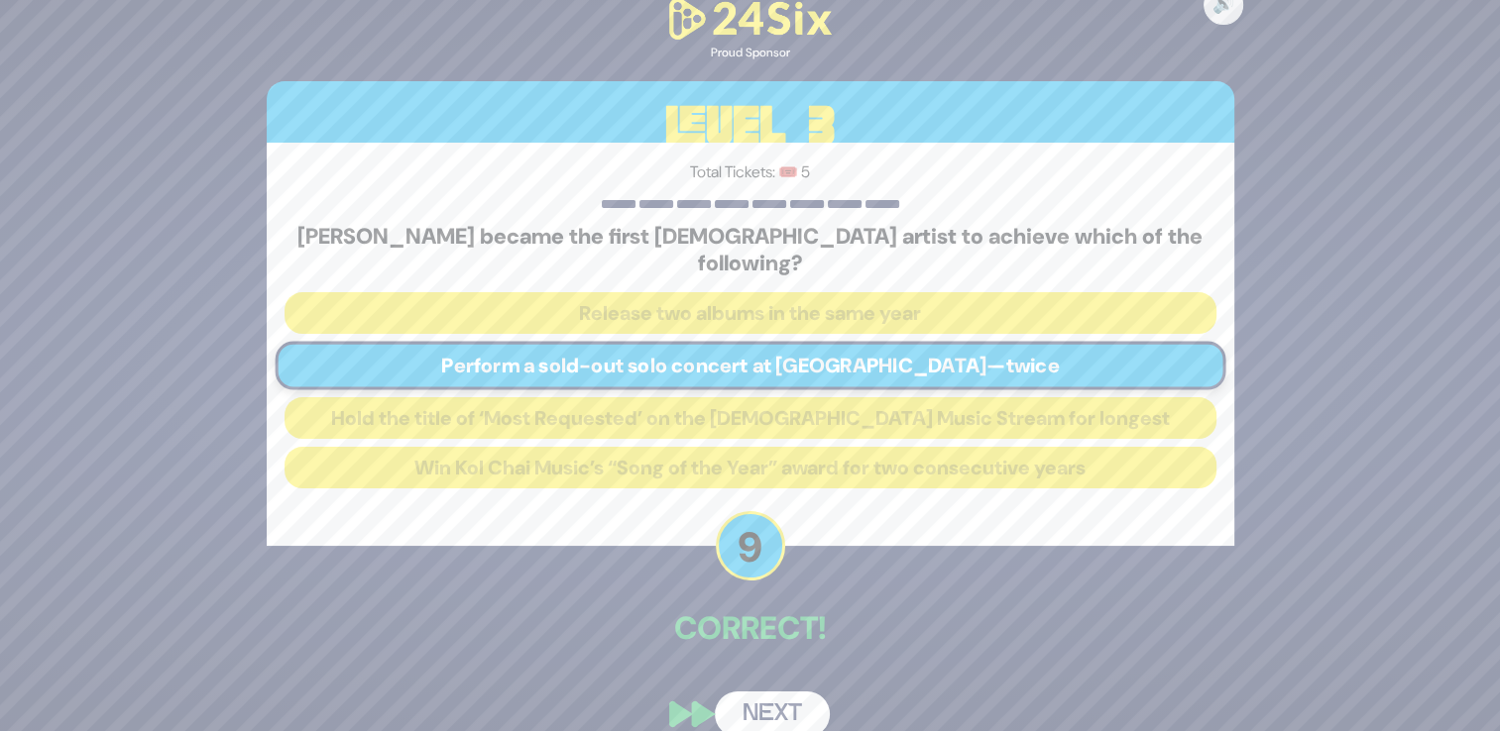
click at [767, 692] on button "Next" at bounding box center [772, 715] width 115 height 46
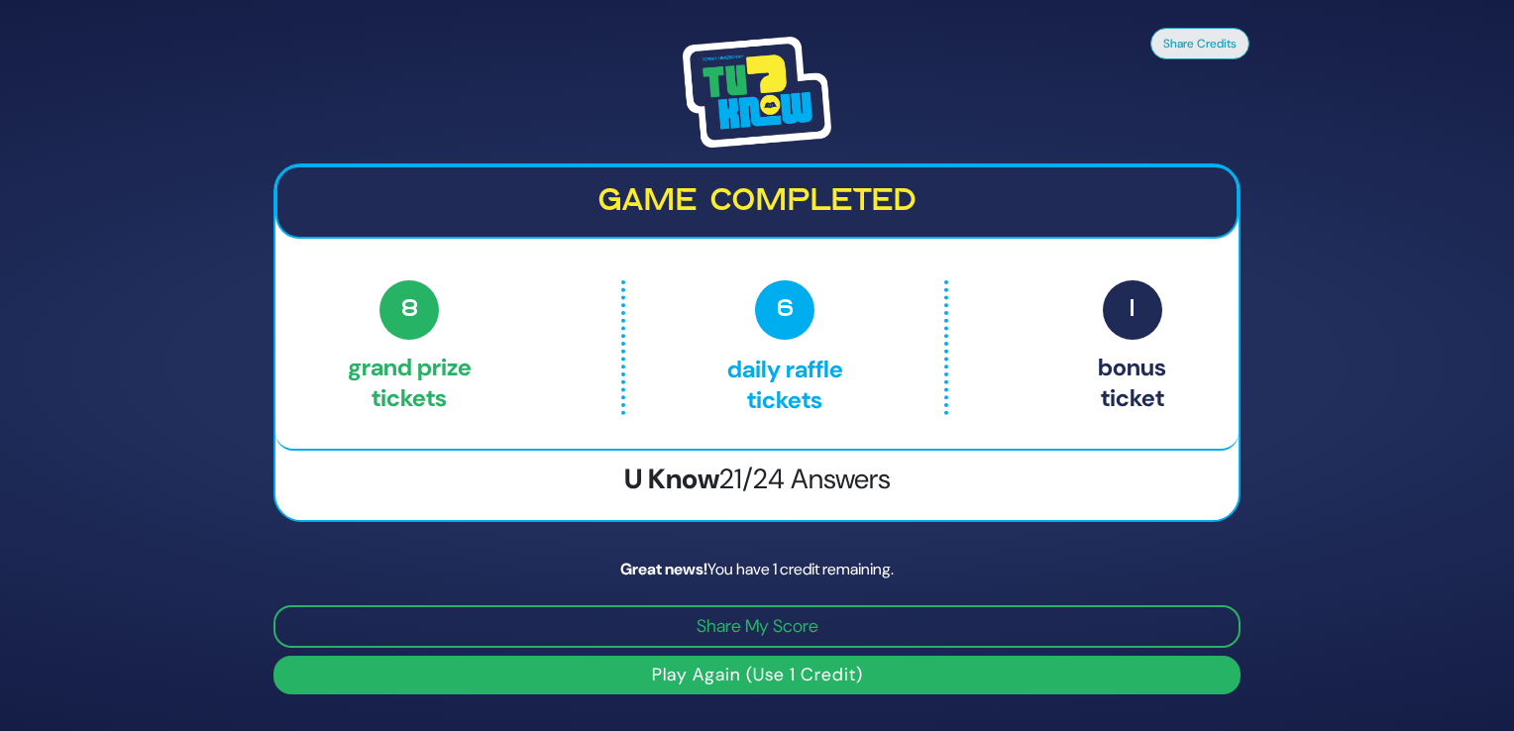
click at [771, 665] on button "Play Again (Use 1 Credit)" at bounding box center [757, 675] width 967 height 39
click at [678, 671] on button "Play Again (Use 1 Credit)" at bounding box center [757, 675] width 967 height 39
click at [686, 668] on button "Play Again (Use 1 Credit)" at bounding box center [757, 675] width 967 height 39
click at [653, 684] on button "Play Again (Use 1 Credit)" at bounding box center [757, 675] width 967 height 39
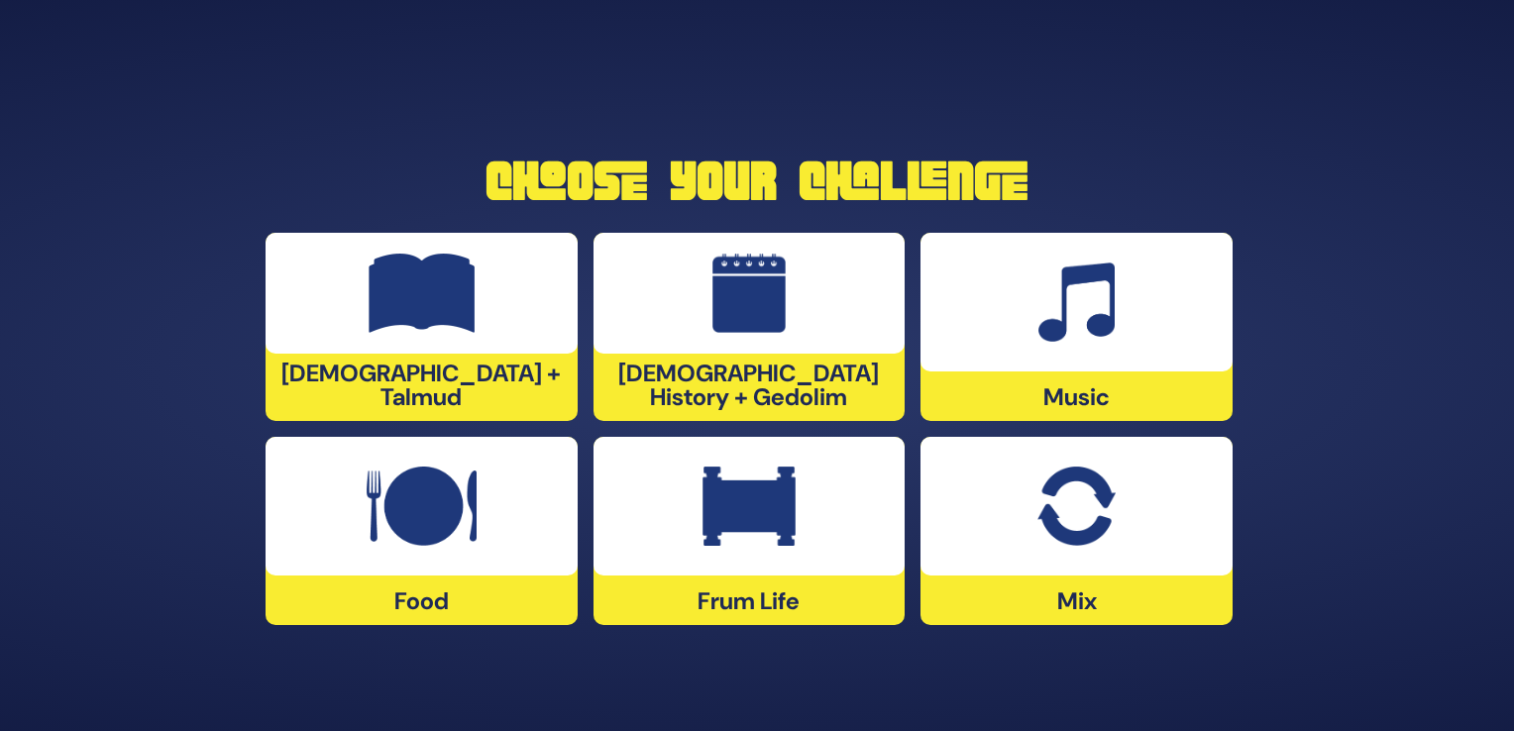
click at [1069, 500] on img at bounding box center [1076, 506] width 77 height 79
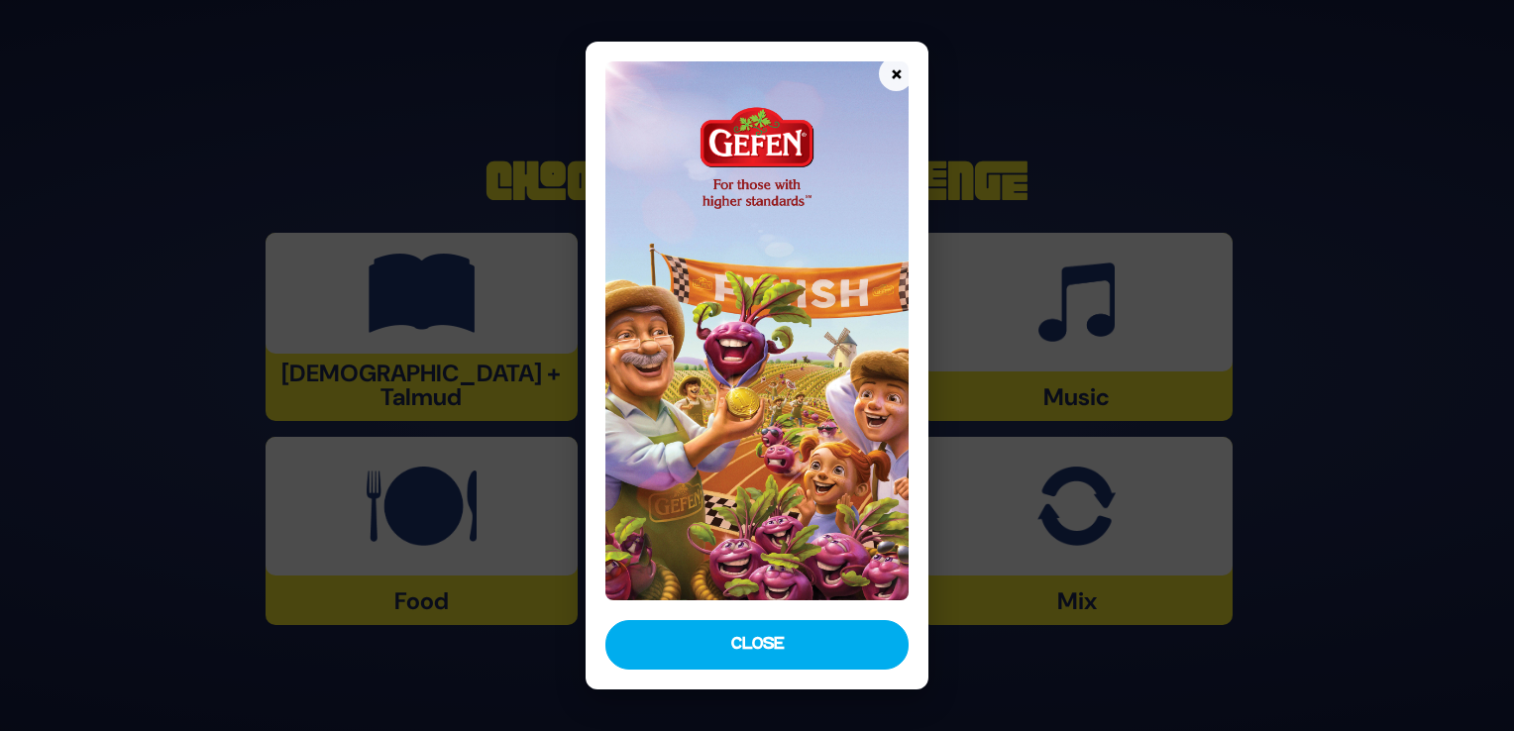
click at [770, 639] on button "Close" at bounding box center [757, 645] width 303 height 50
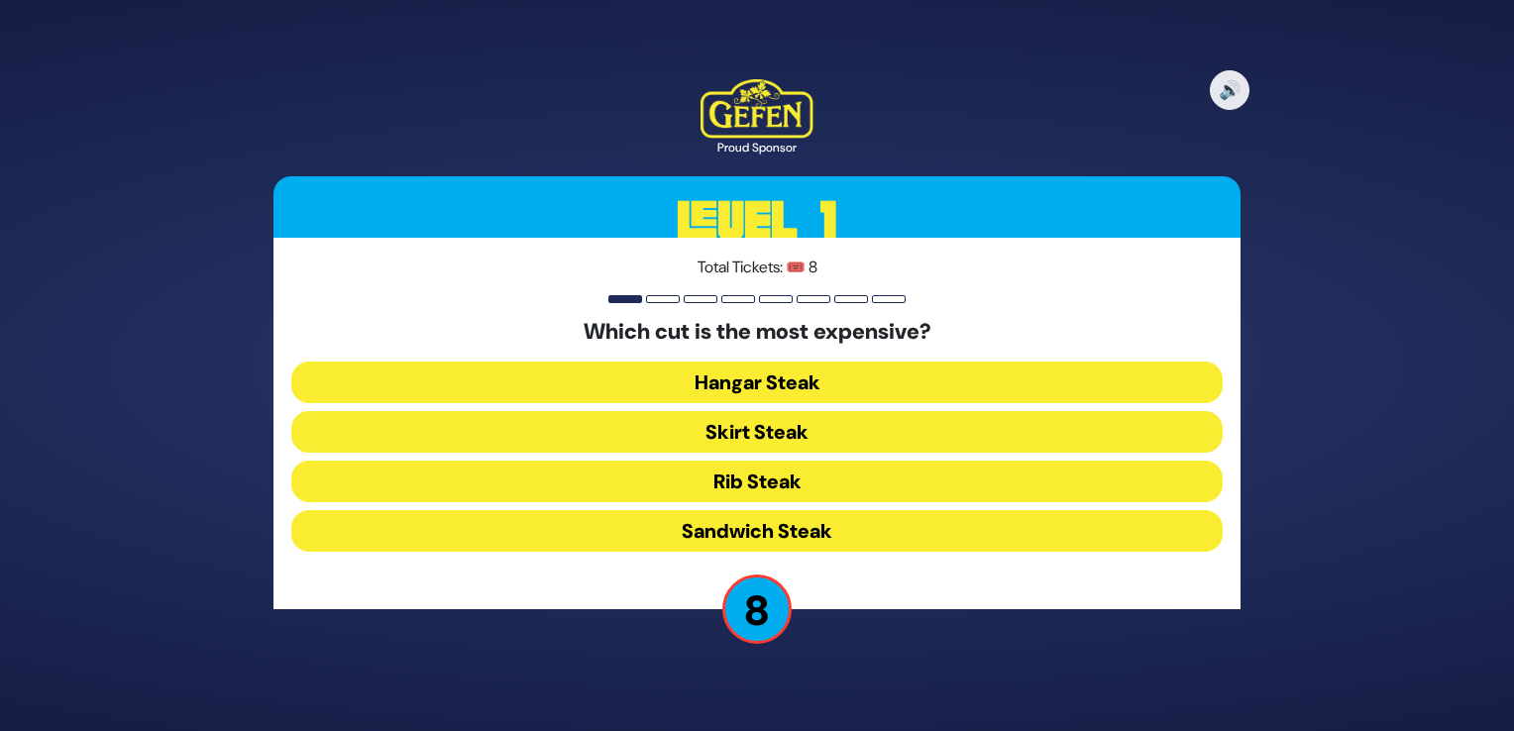
click at [757, 376] on button "Hangar Steak" at bounding box center [757, 383] width 932 height 42
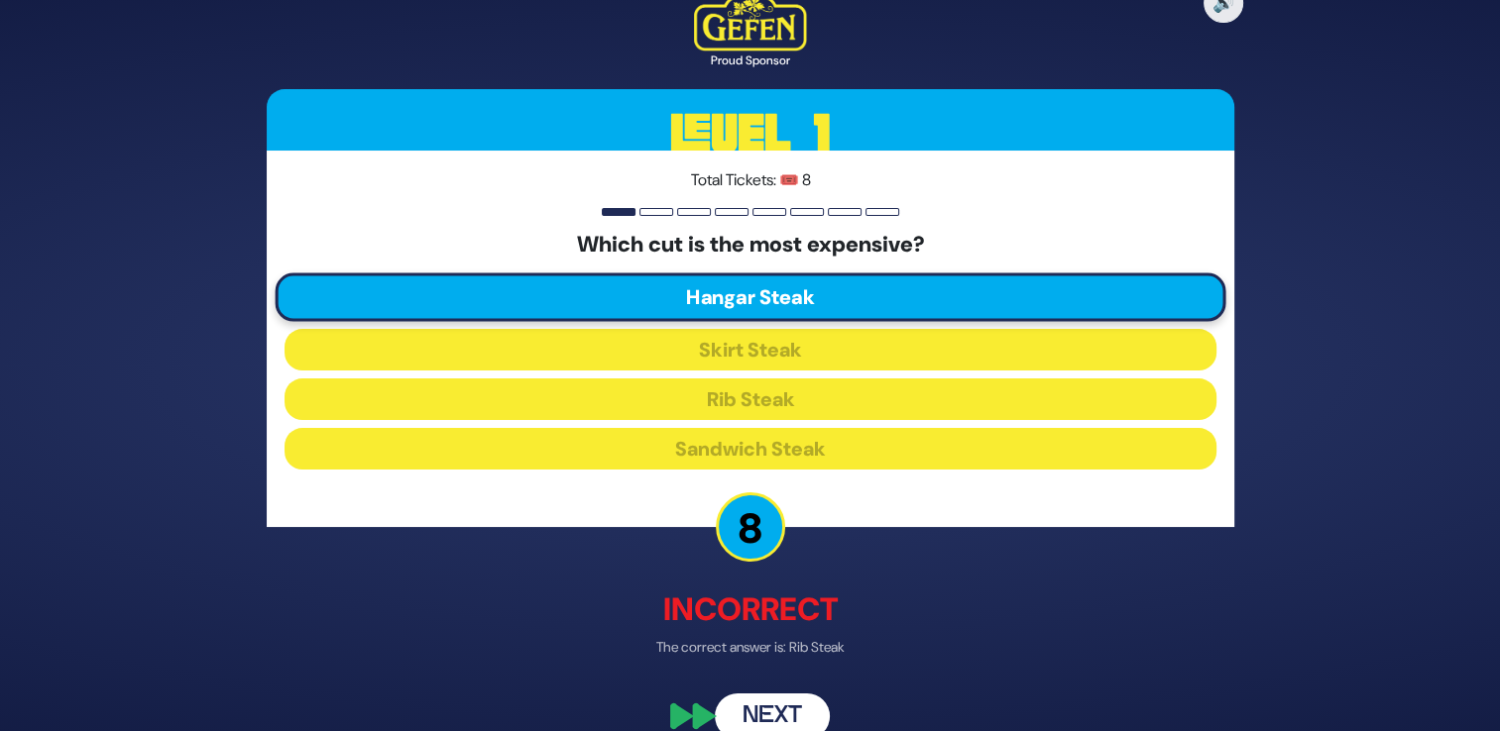
click at [737, 713] on button "Next" at bounding box center [772, 717] width 115 height 46
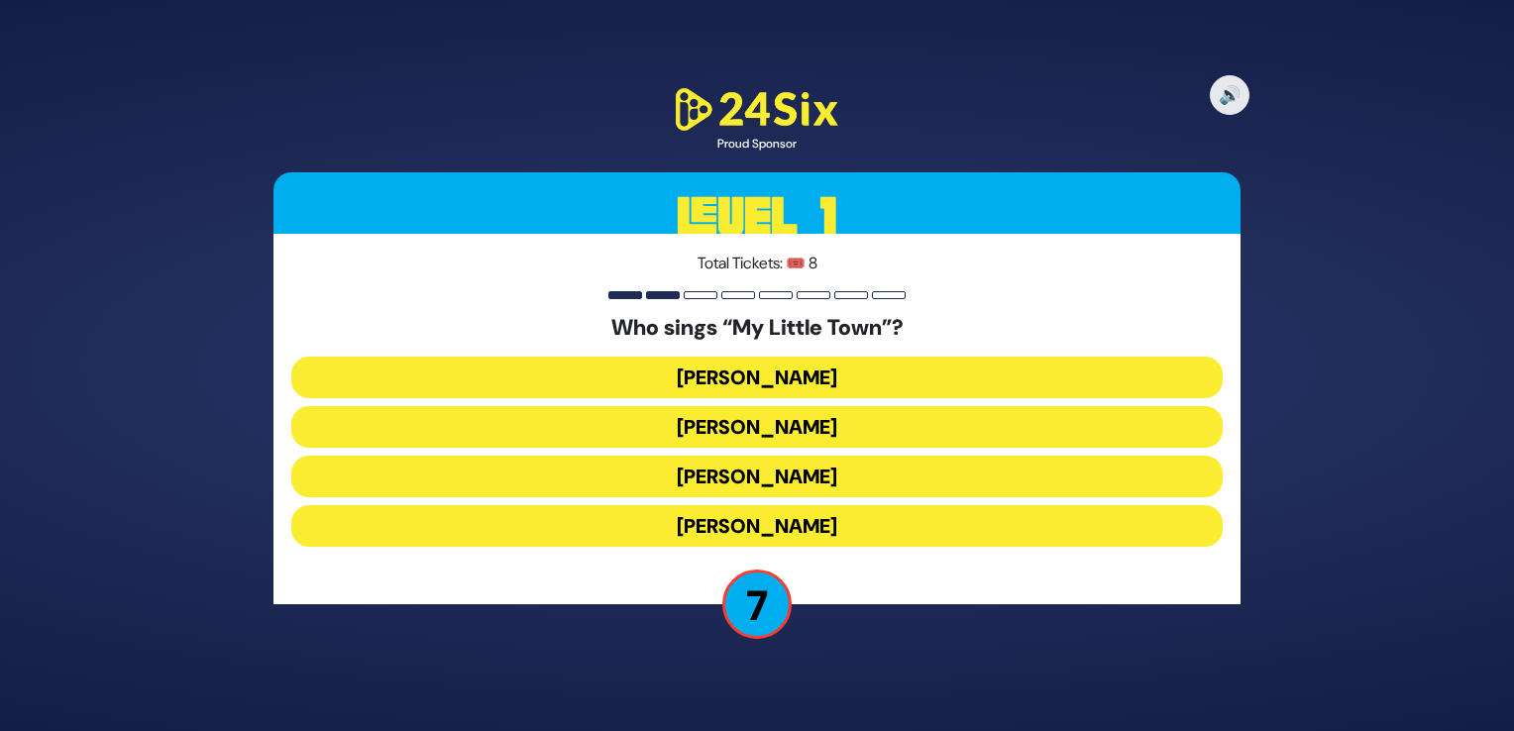
click at [764, 470] on button "Shulem Lemmer" at bounding box center [757, 477] width 932 height 42
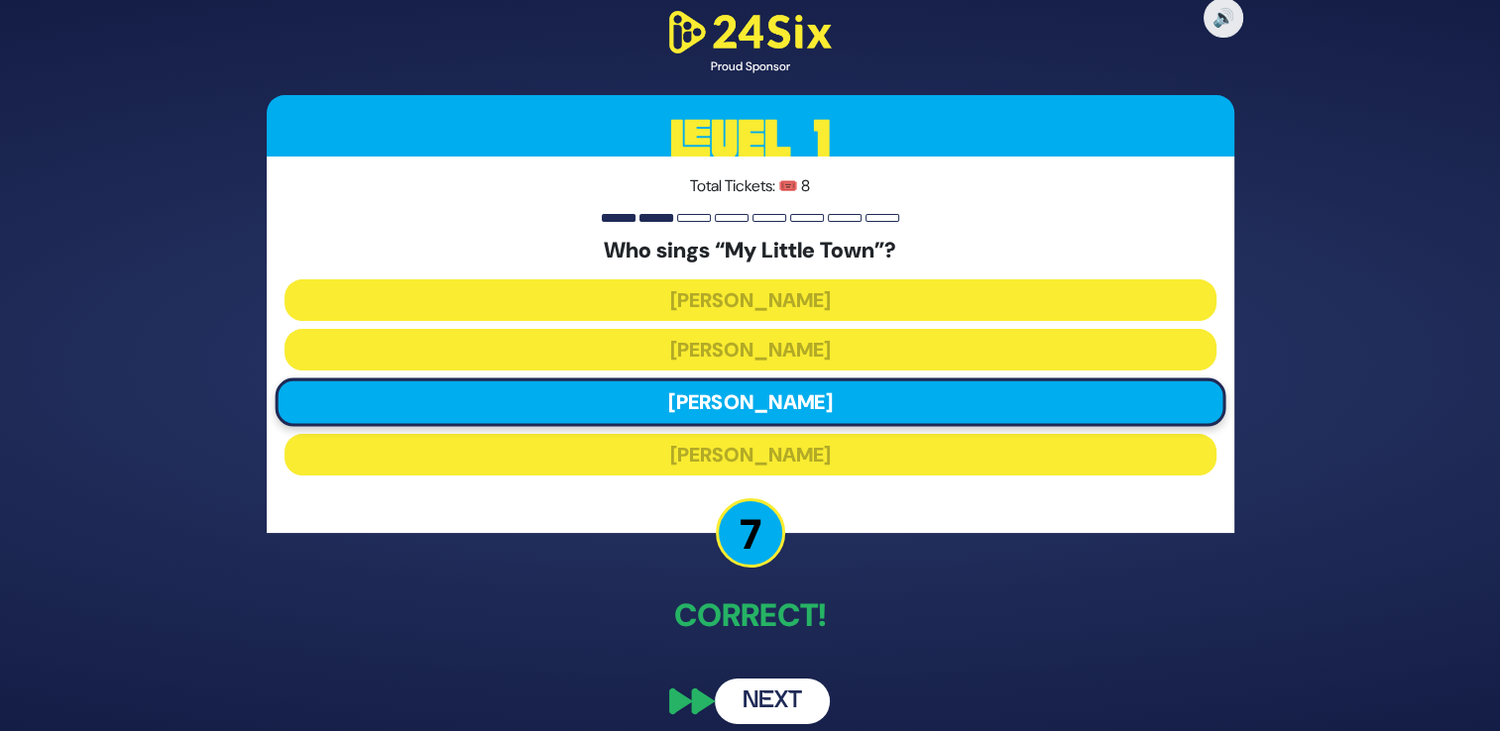
click at [747, 706] on button "Next" at bounding box center [772, 702] width 115 height 46
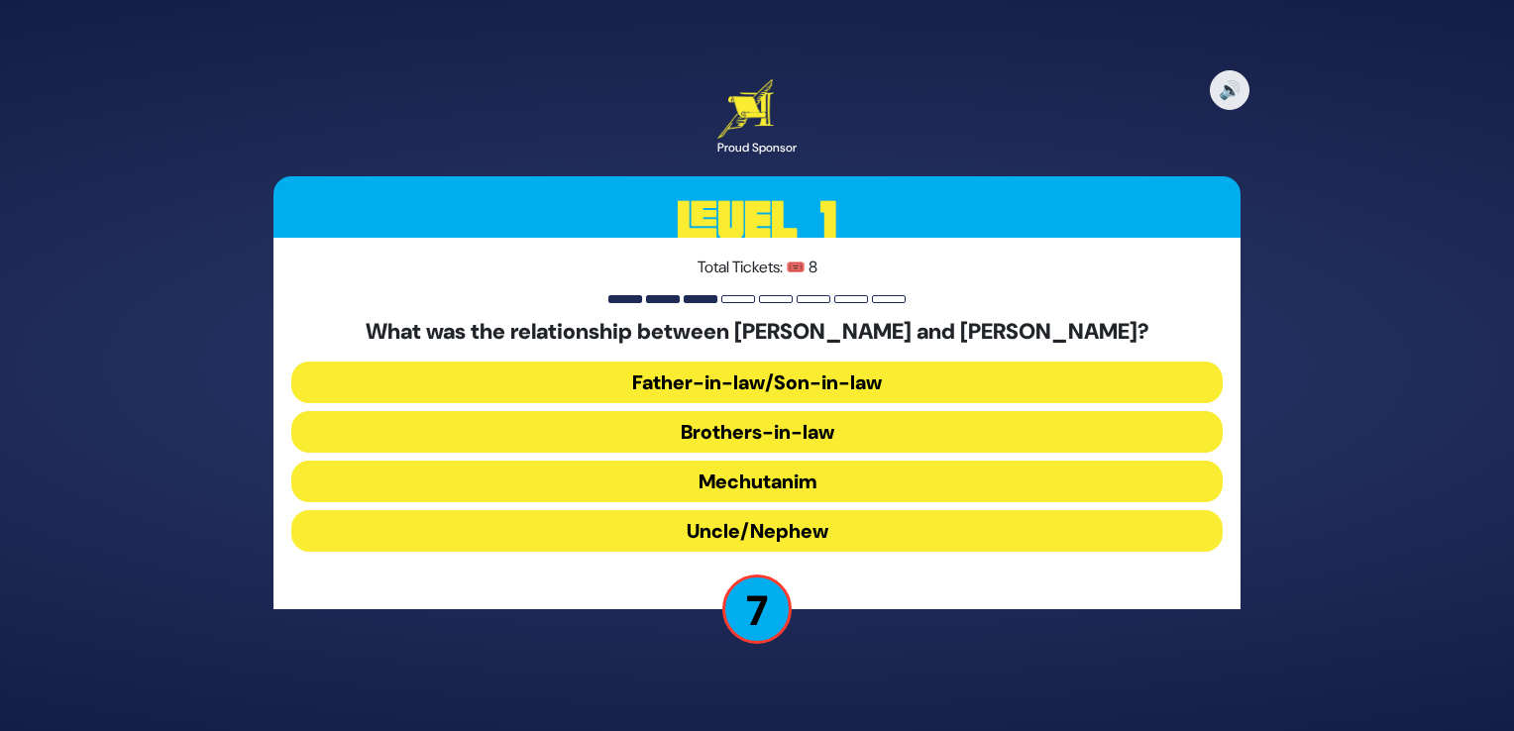
click at [745, 430] on button "Brothers-in-law" at bounding box center [757, 432] width 932 height 42
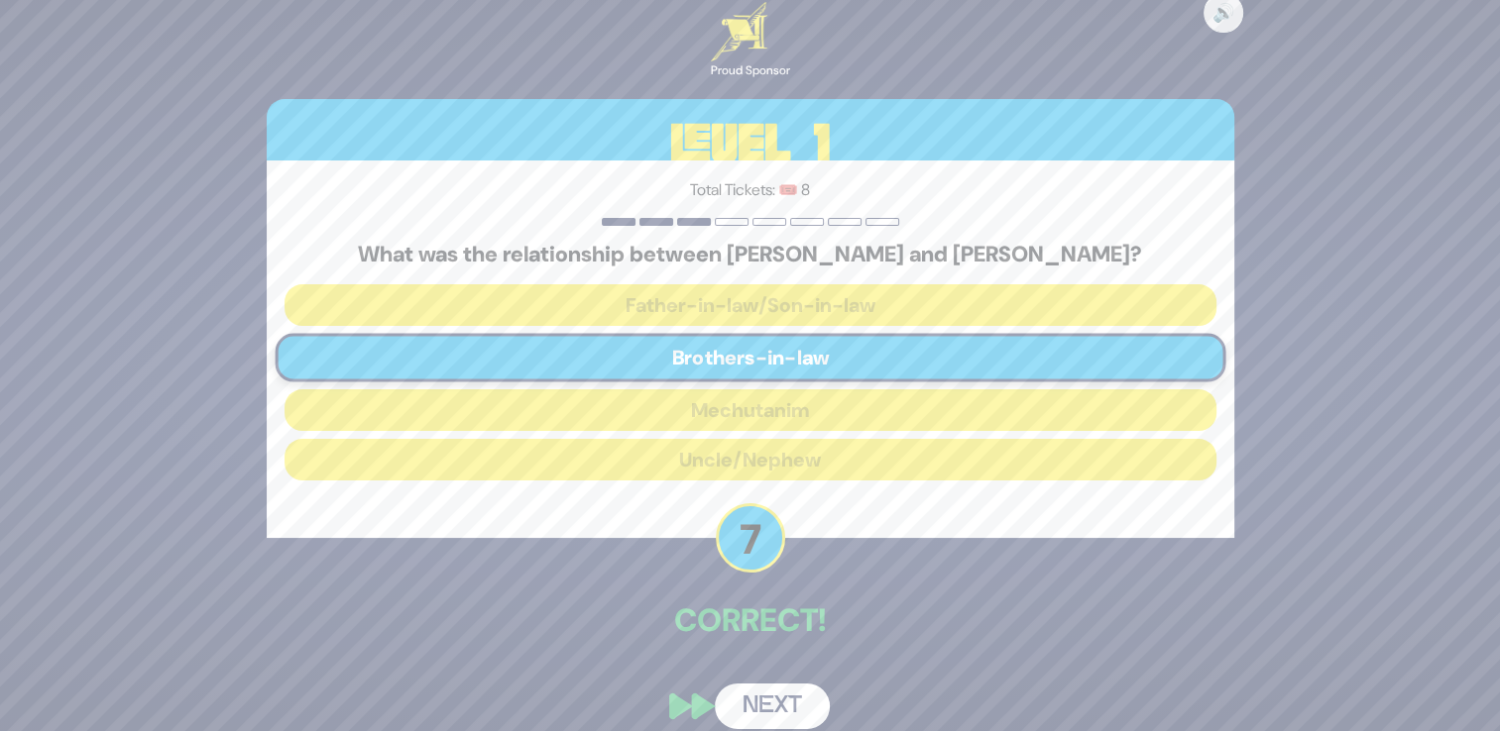
click at [757, 699] on button "Next" at bounding box center [772, 707] width 115 height 46
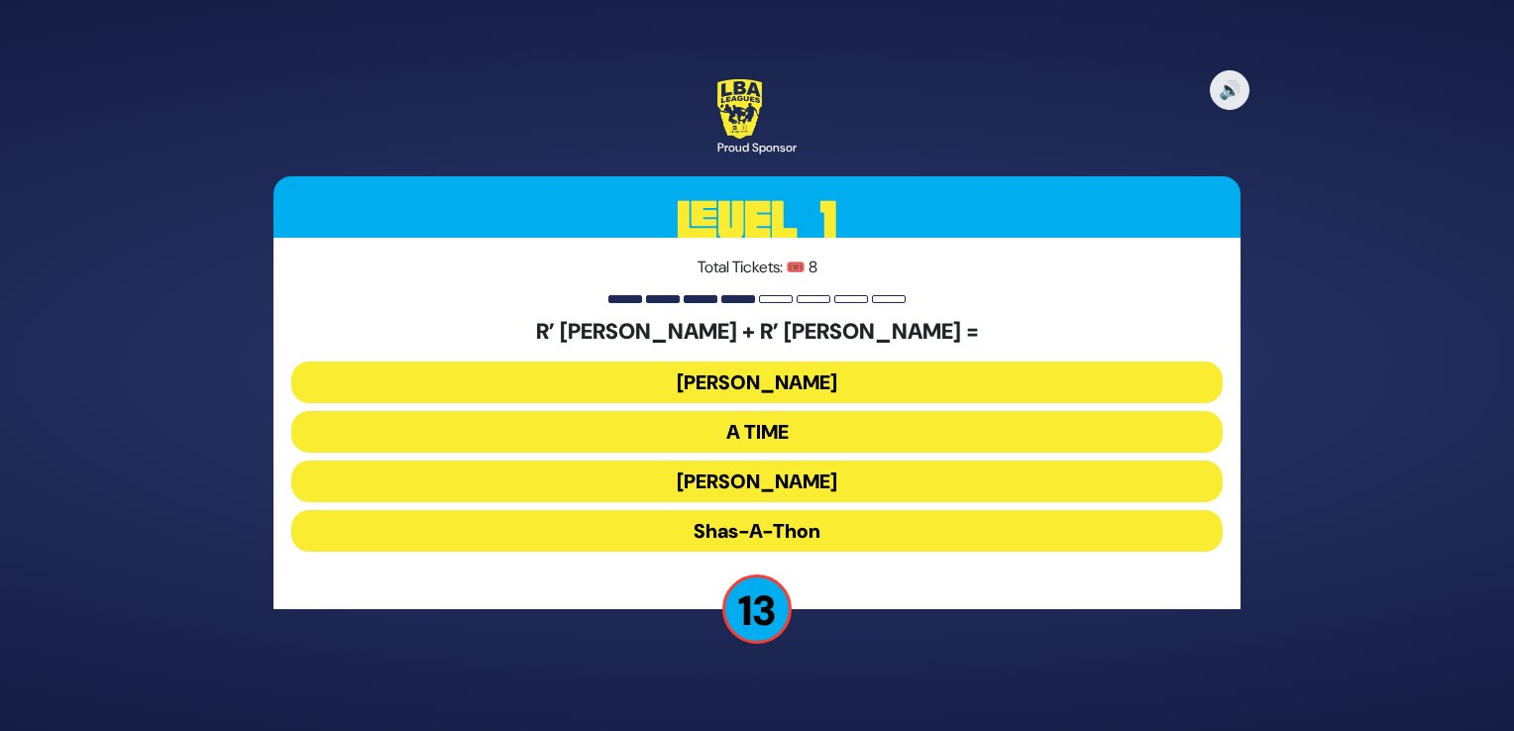
click at [778, 382] on button "Bonei Olam" at bounding box center [757, 383] width 932 height 42
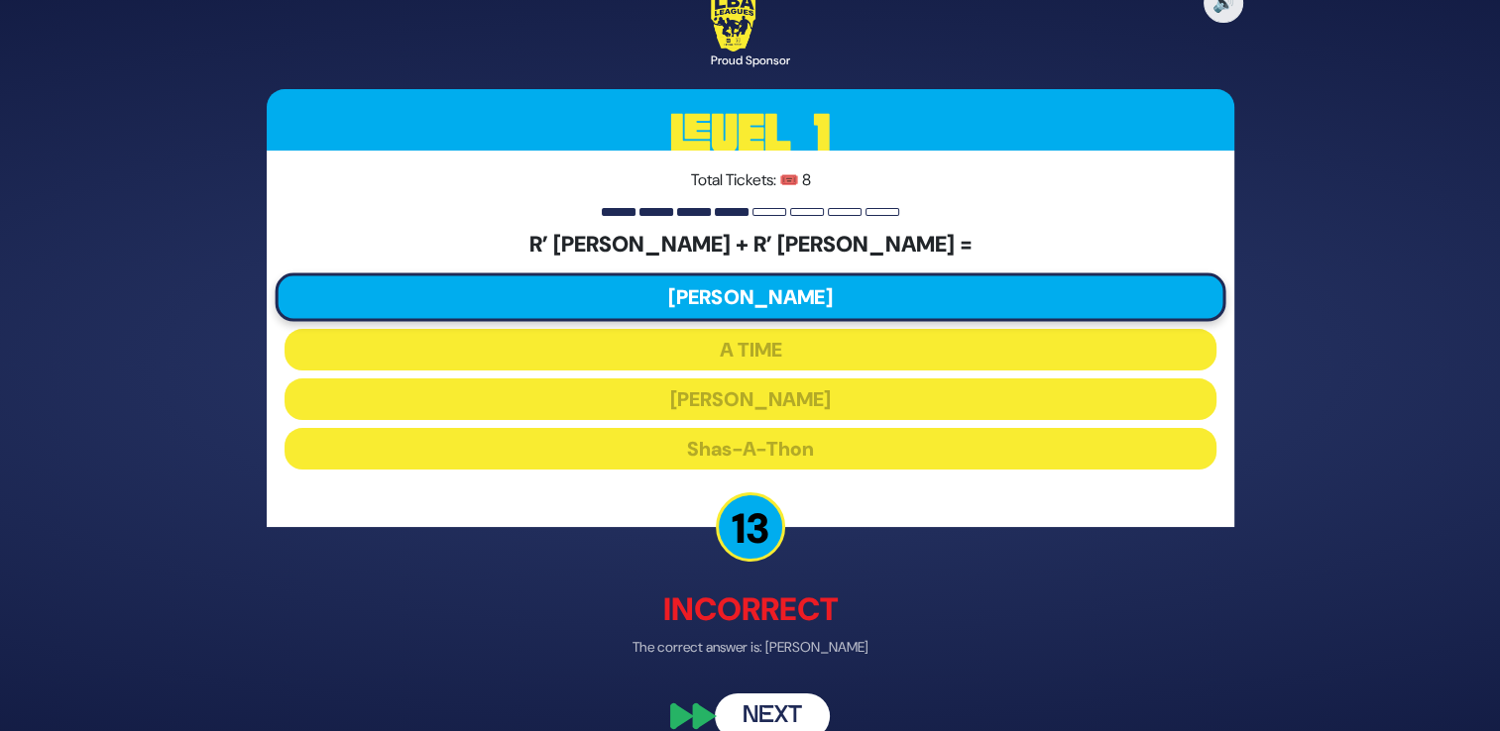
click at [773, 713] on button "Next" at bounding box center [772, 717] width 115 height 46
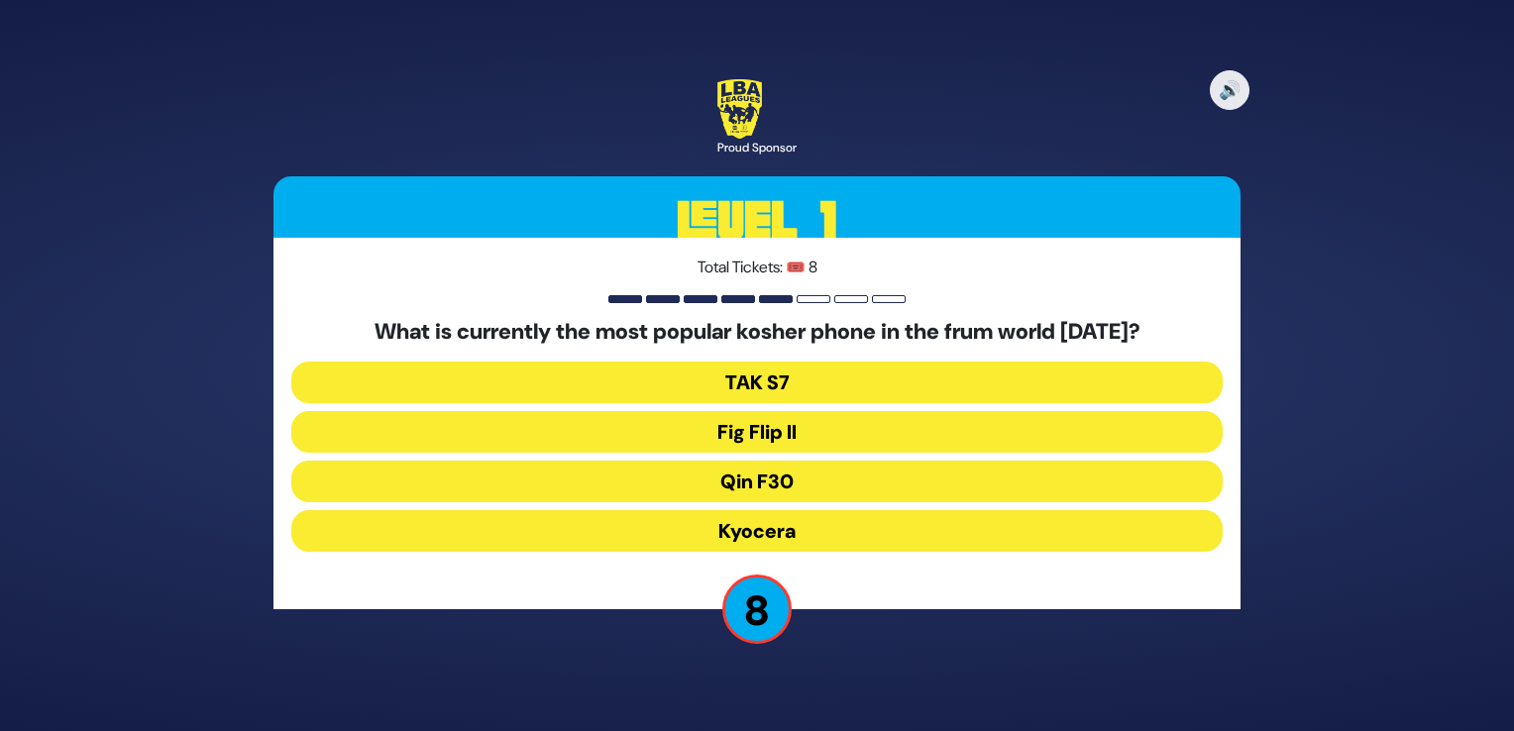
click at [776, 431] on button "Fig Flip II" at bounding box center [757, 432] width 932 height 42
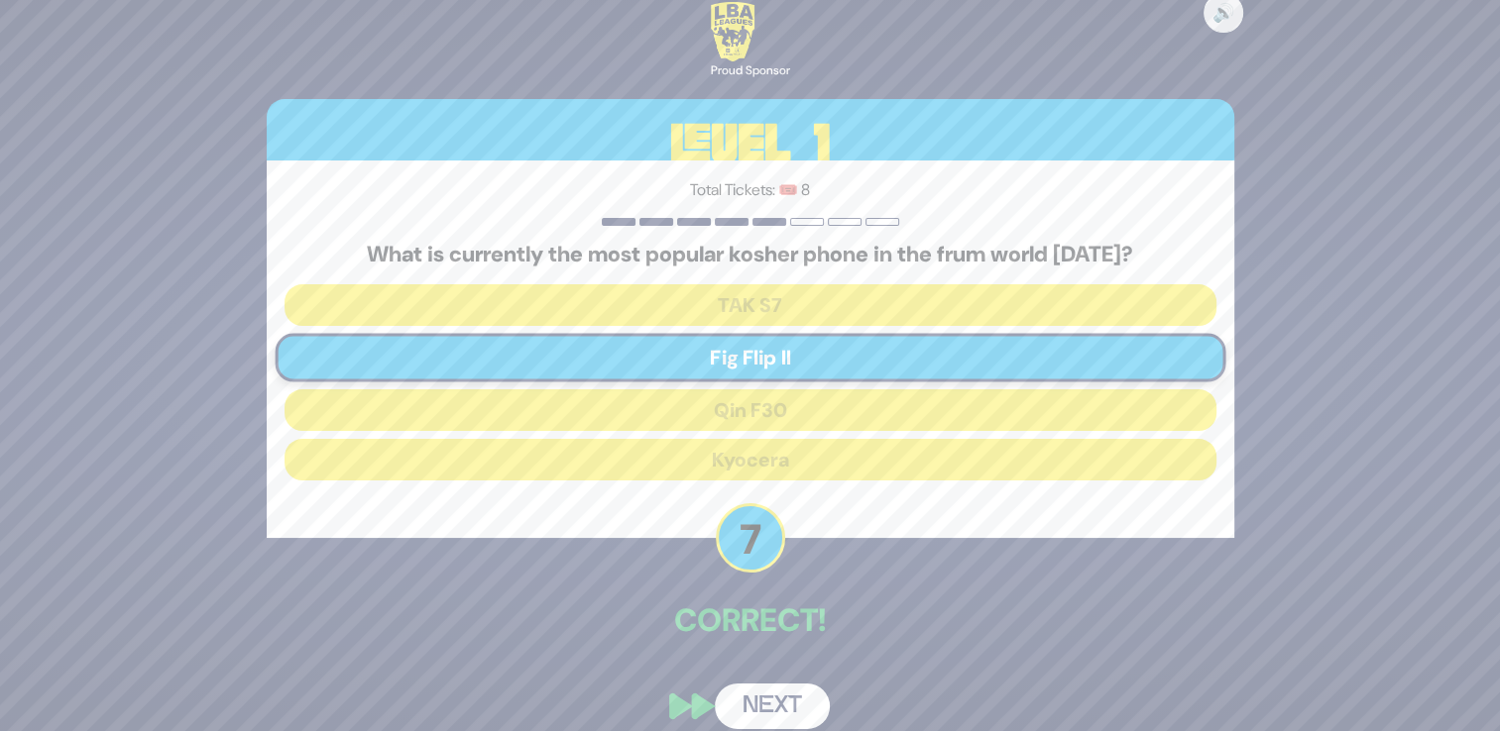
click at [779, 700] on button "Next" at bounding box center [772, 707] width 115 height 46
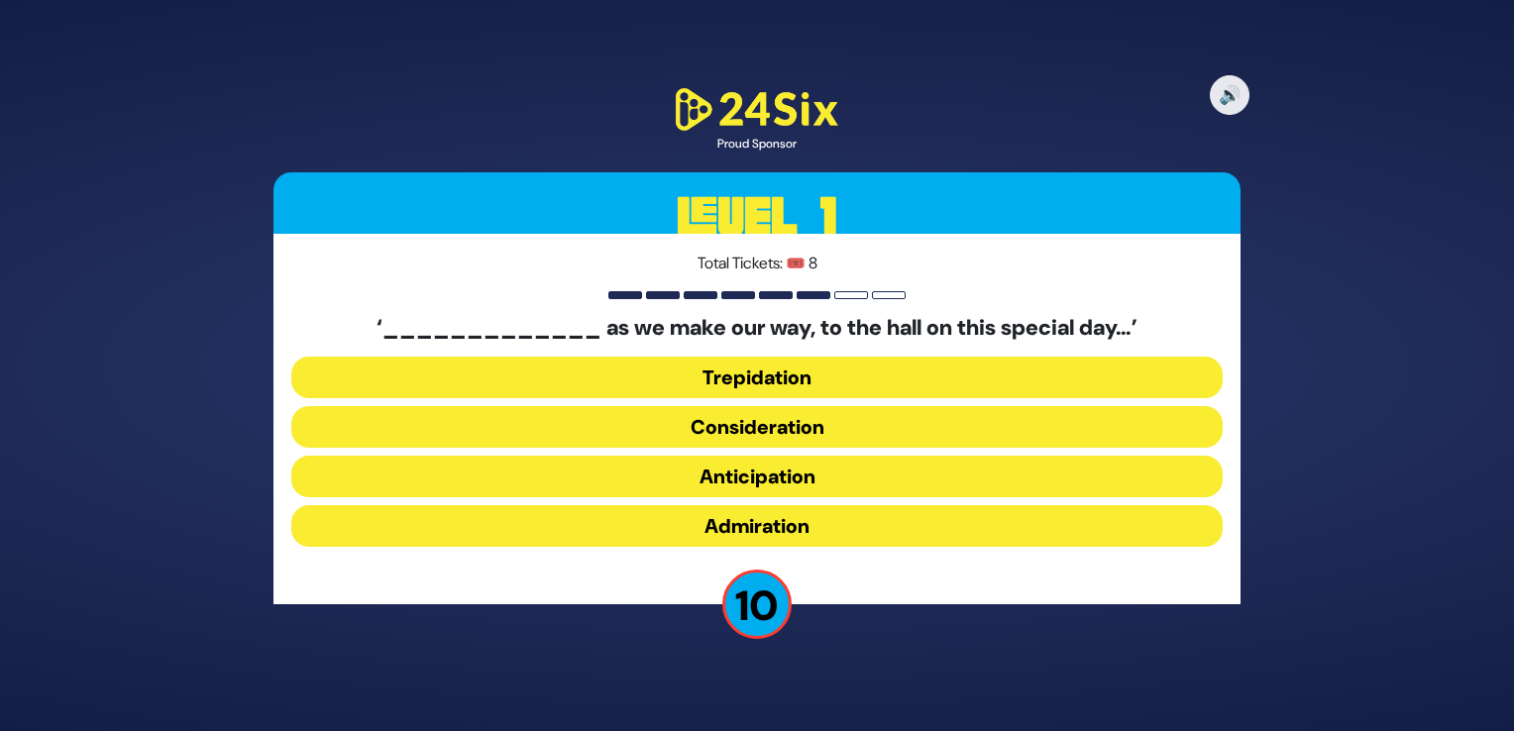
click at [752, 481] on button "Anticipation" at bounding box center [757, 477] width 932 height 42
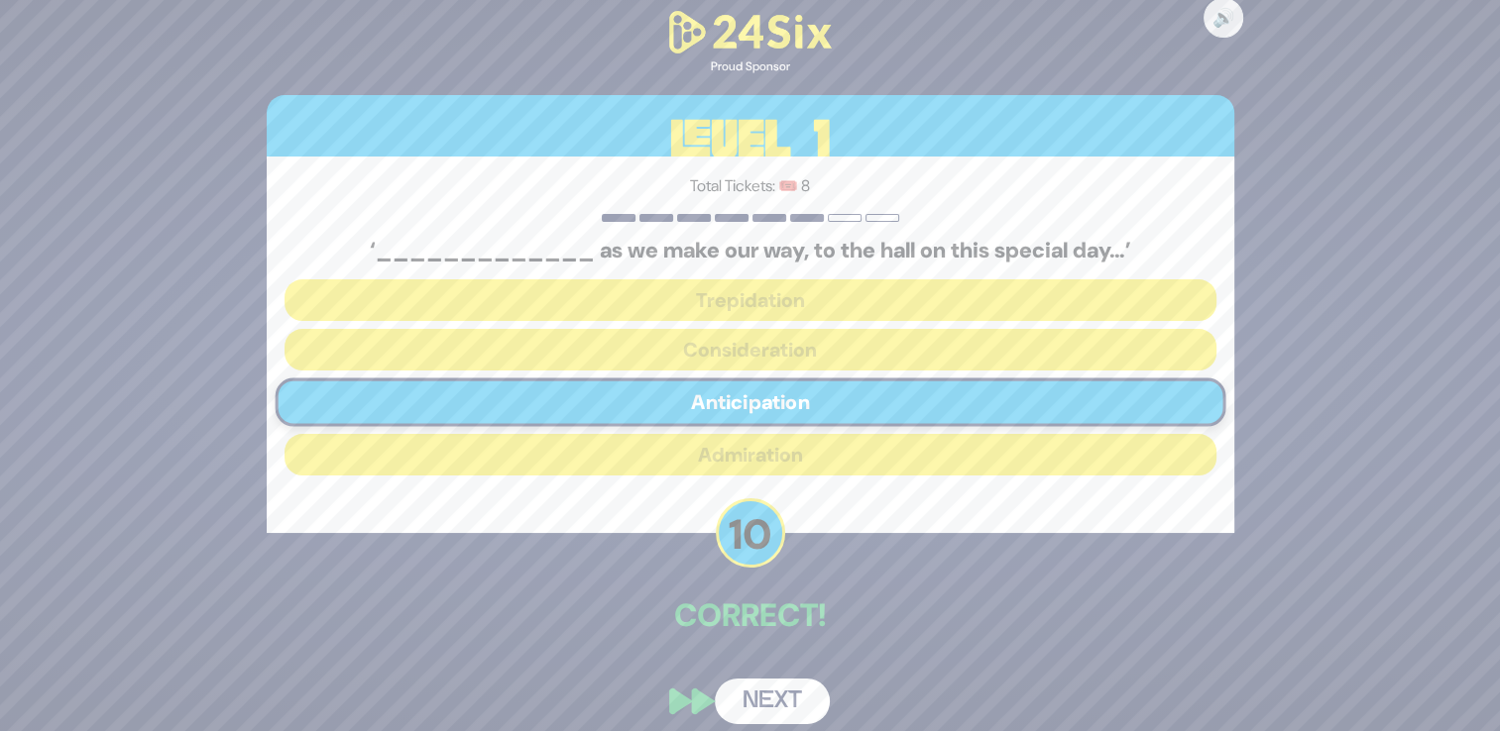
click at [749, 697] on button "Next" at bounding box center [772, 702] width 115 height 46
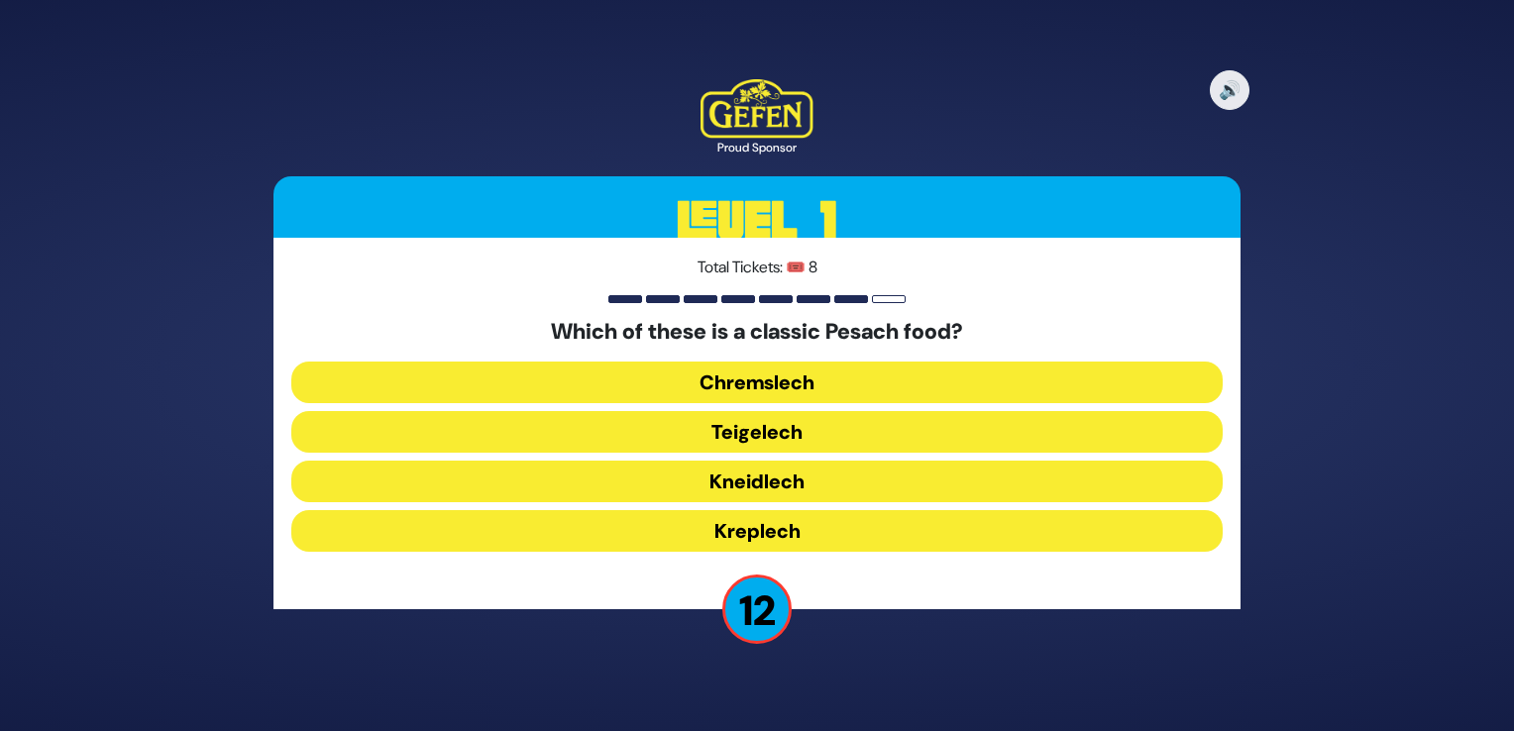
click at [774, 385] on button "Chremslech" at bounding box center [757, 383] width 932 height 42
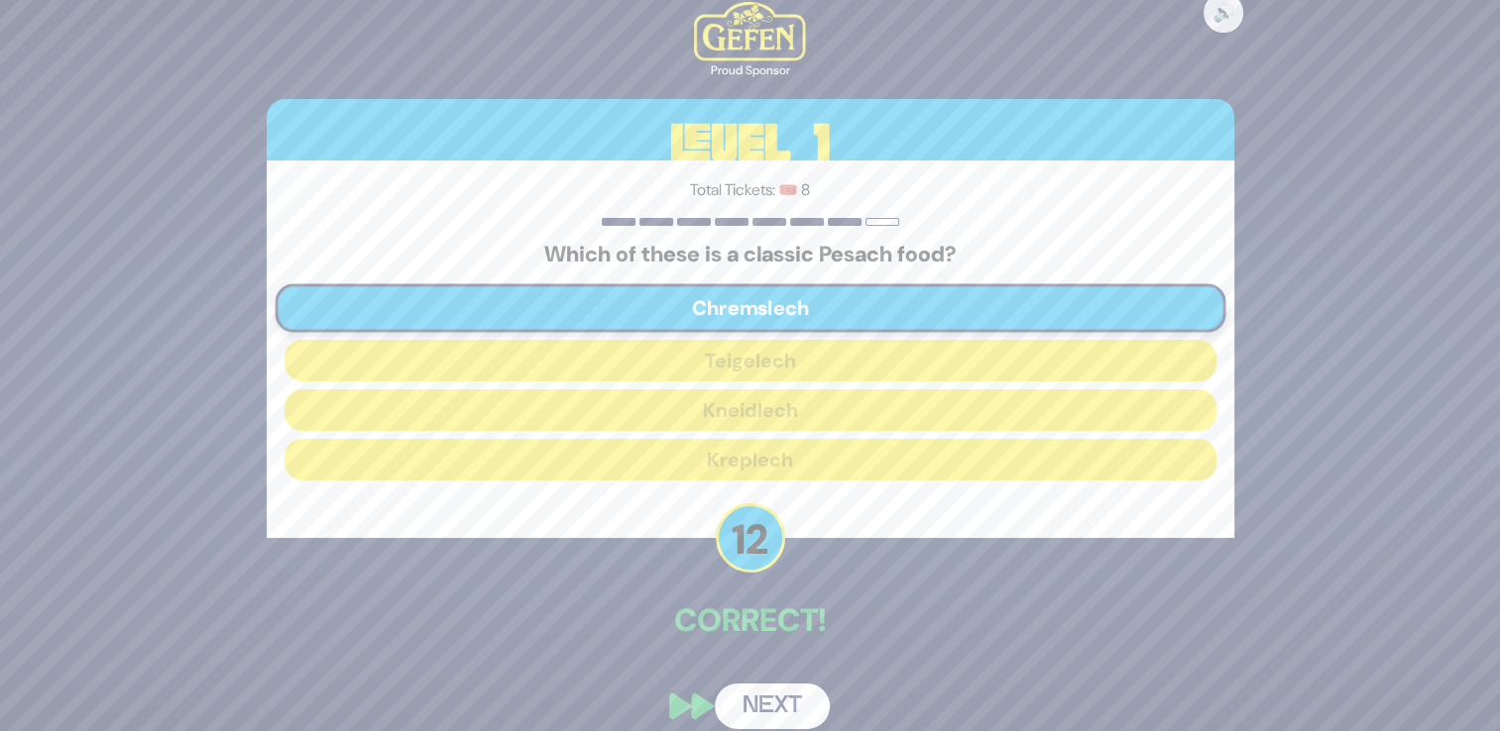
click at [757, 708] on button "Next" at bounding box center [772, 707] width 115 height 46
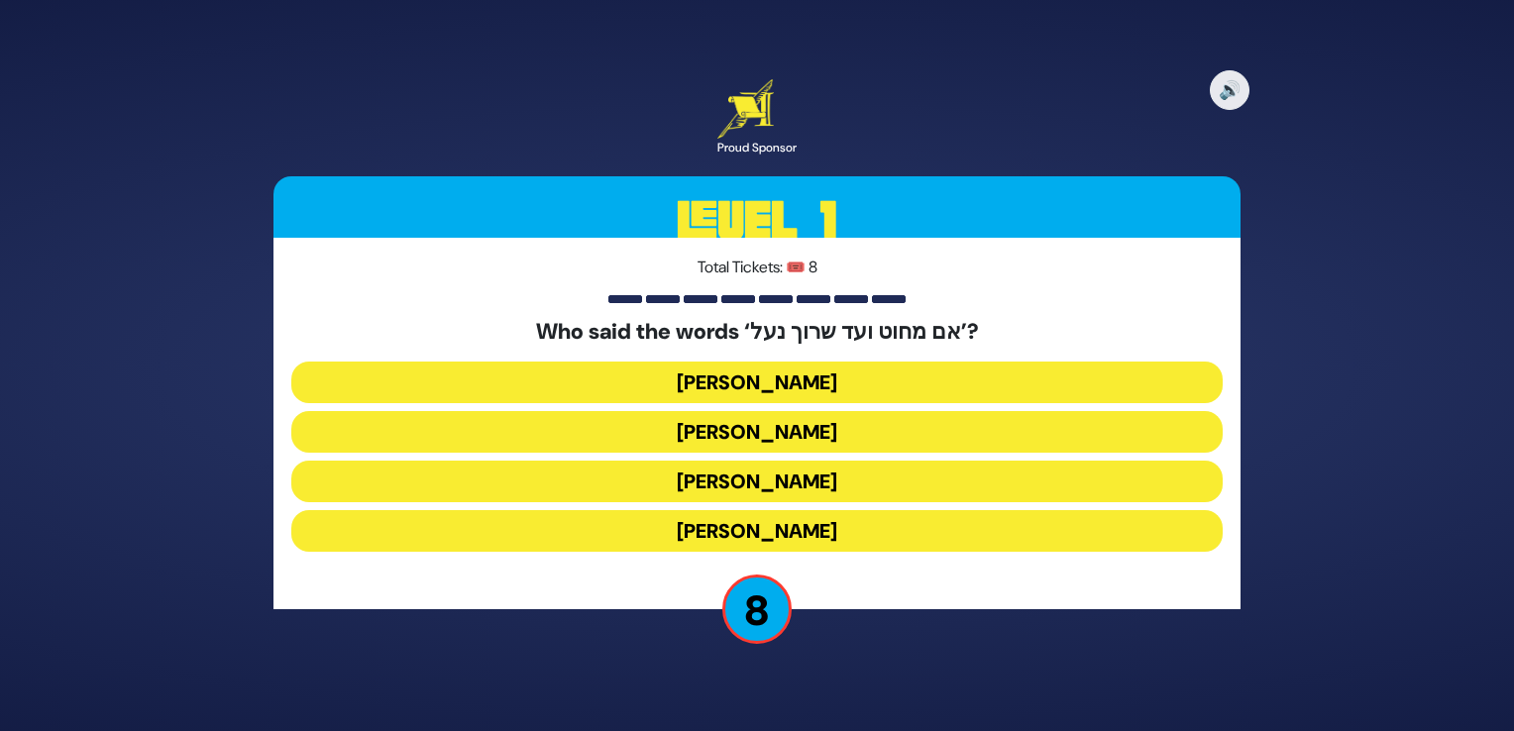
click at [784, 477] on button "Avraham Avinu" at bounding box center [757, 482] width 932 height 42
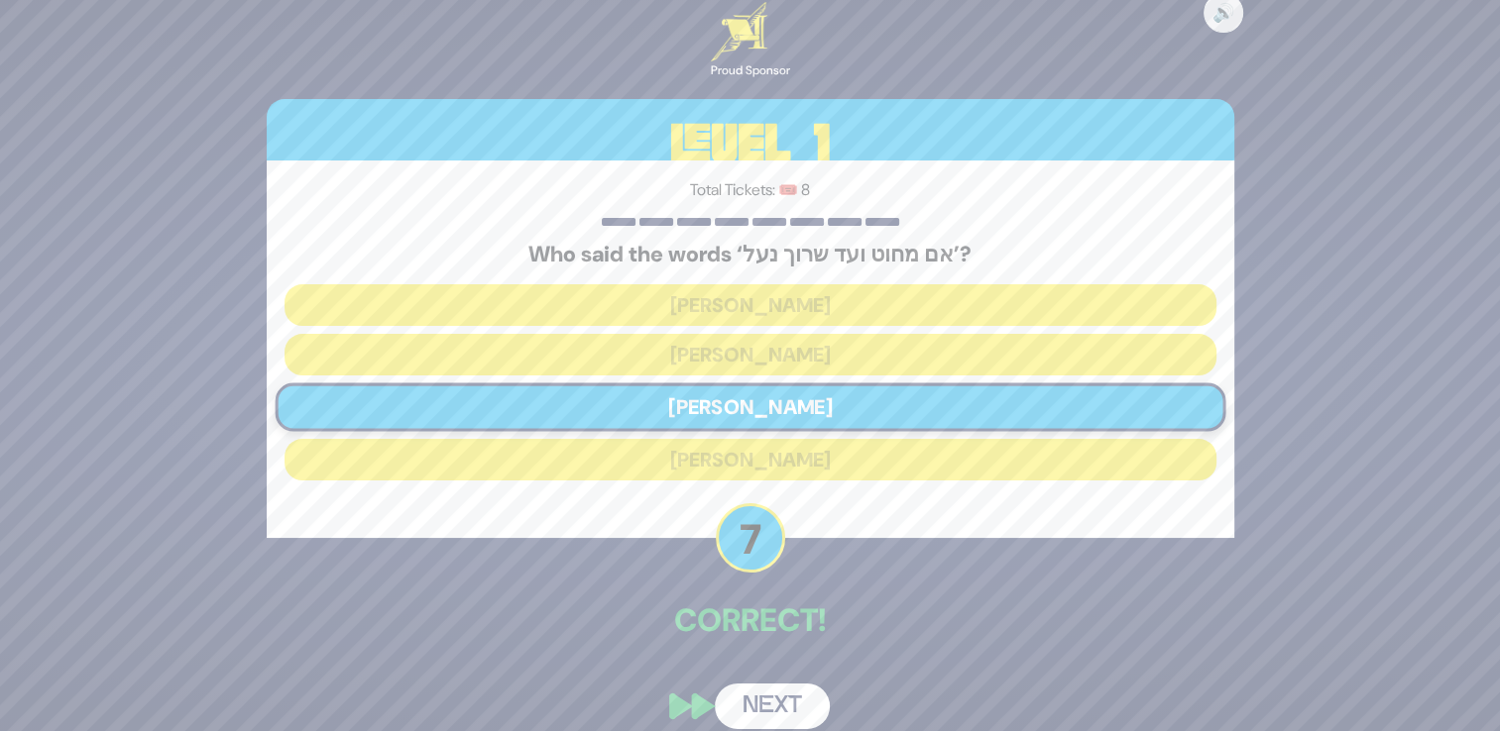
click at [759, 710] on button "Next" at bounding box center [772, 707] width 115 height 46
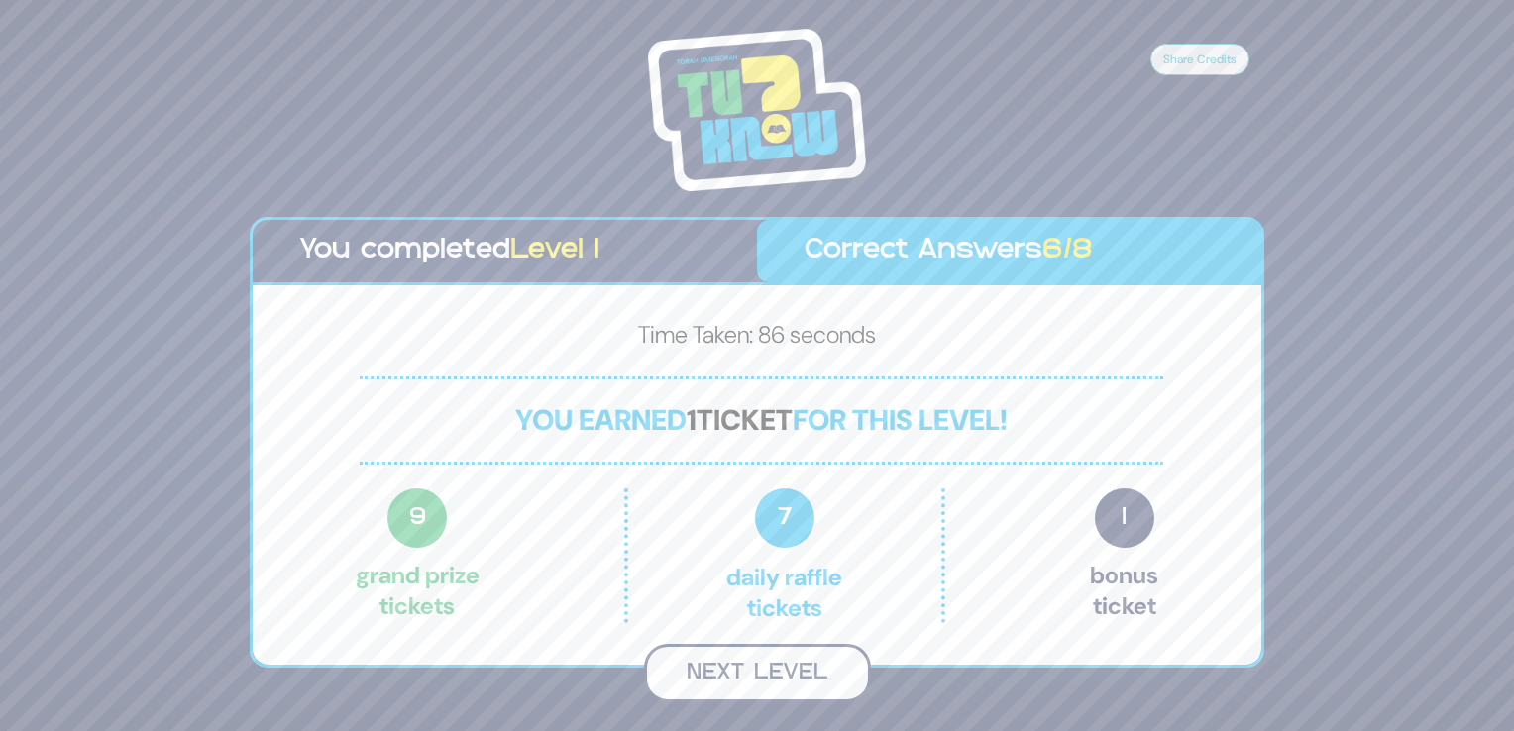
click at [773, 660] on button "Next Level" at bounding box center [757, 673] width 227 height 58
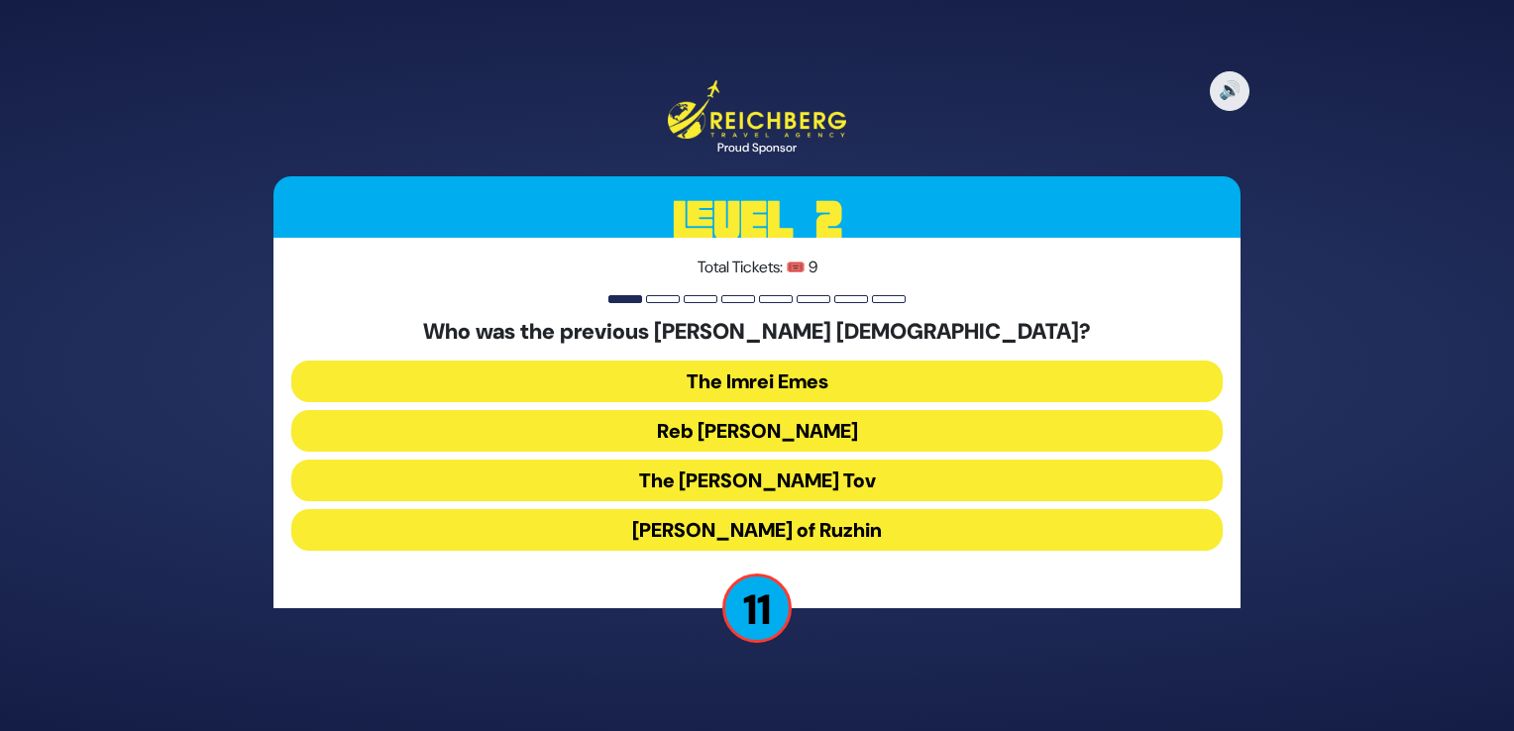
click at [801, 429] on button "Reb Ahron Rokeach" at bounding box center [757, 431] width 932 height 42
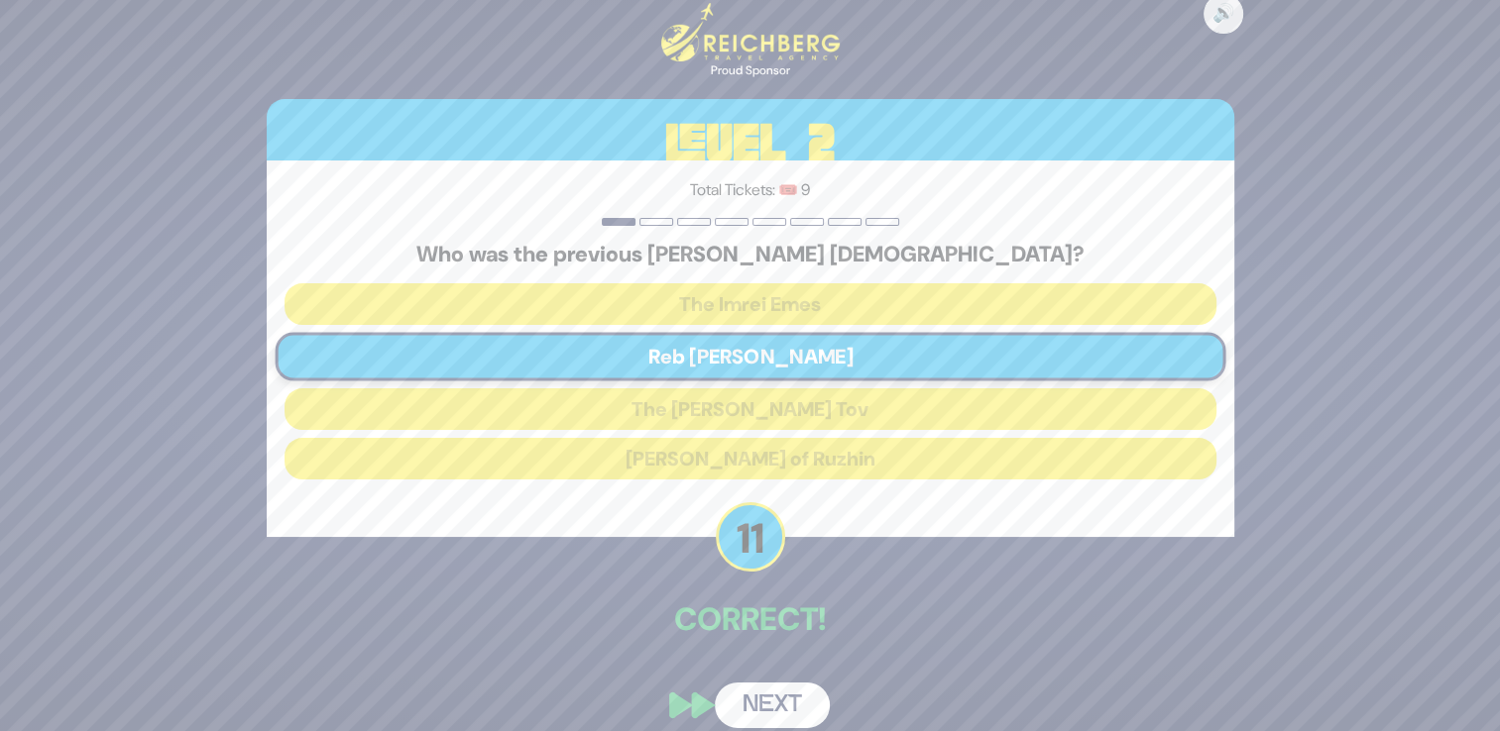
click at [769, 707] on button "Next" at bounding box center [772, 706] width 115 height 46
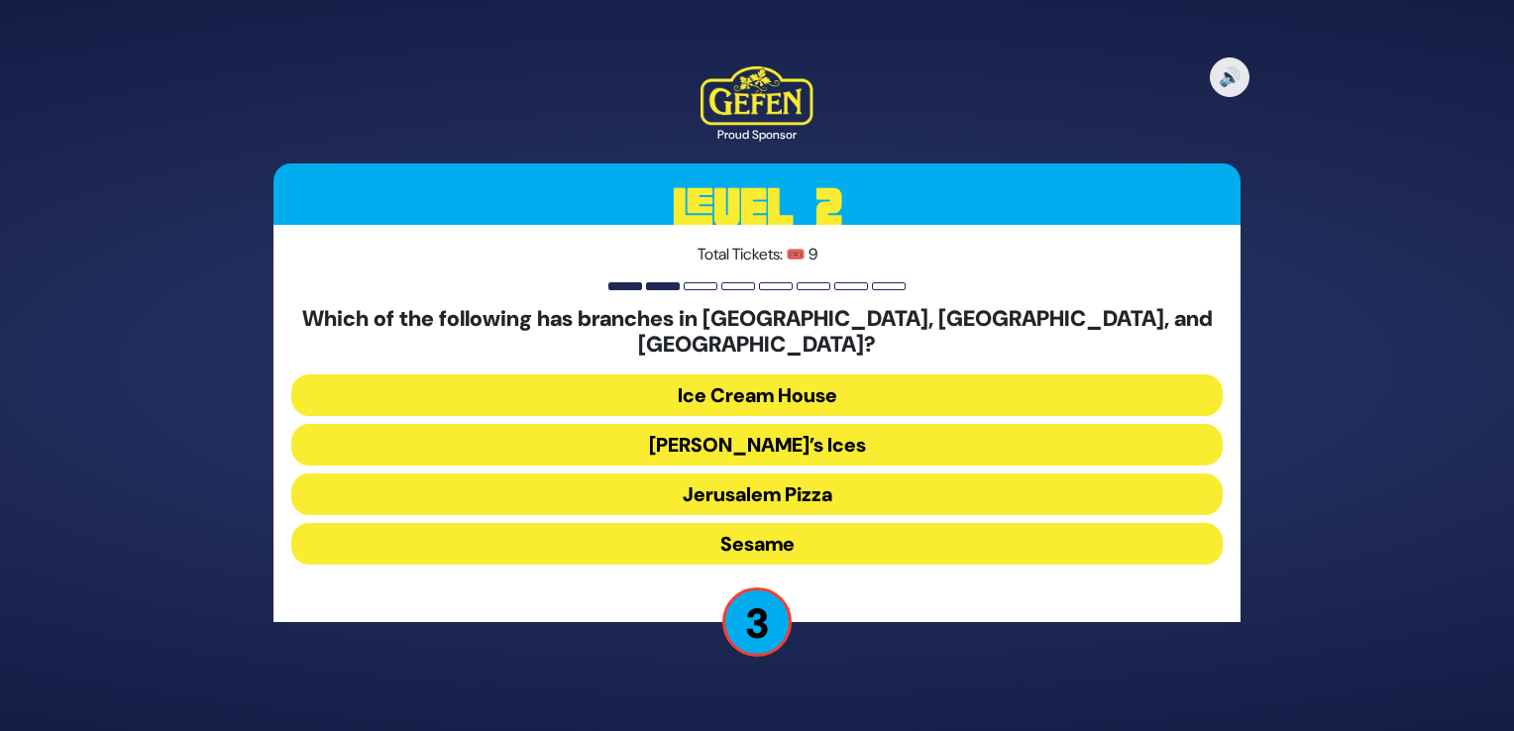
click at [777, 425] on button "Rita’s Ices" at bounding box center [757, 445] width 932 height 42
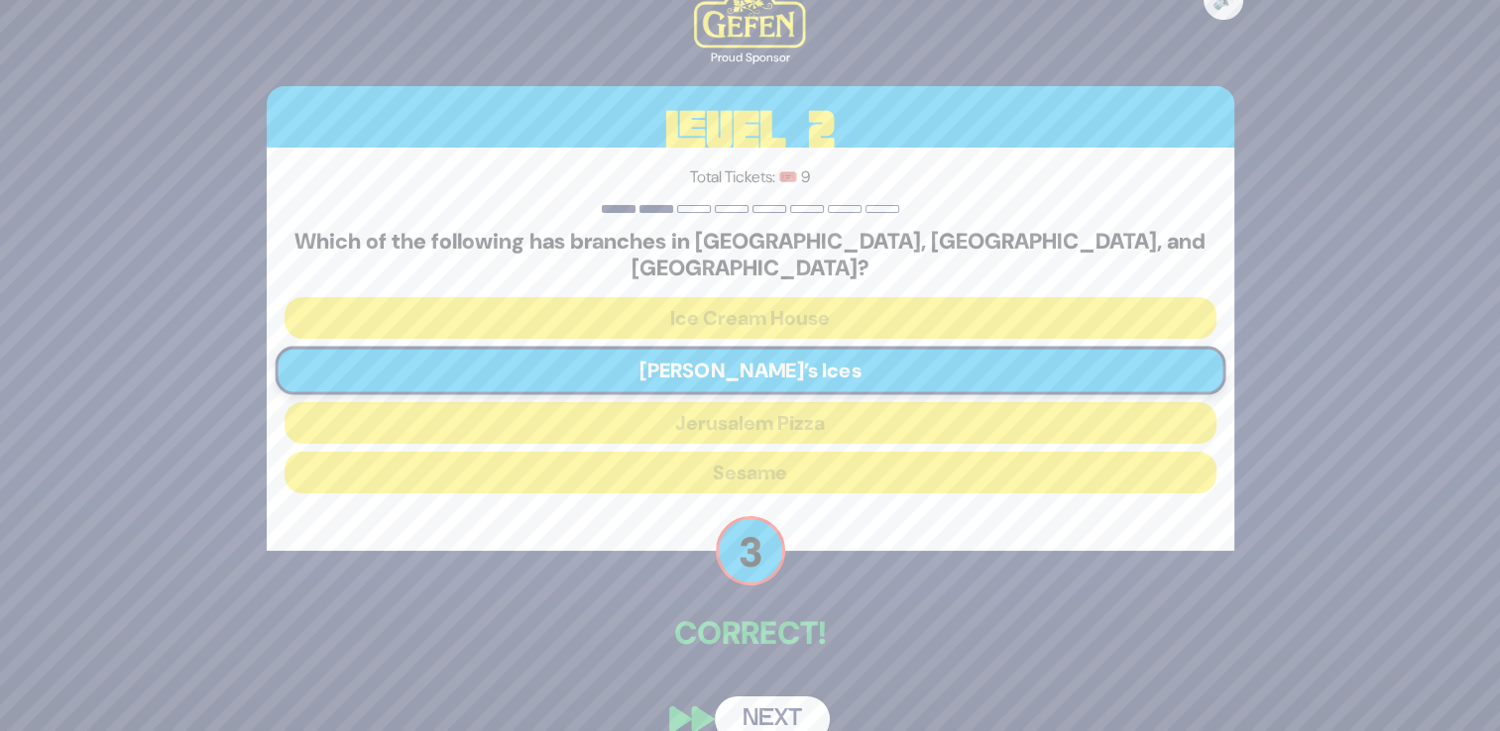
click at [763, 712] on button "Next" at bounding box center [772, 720] width 115 height 46
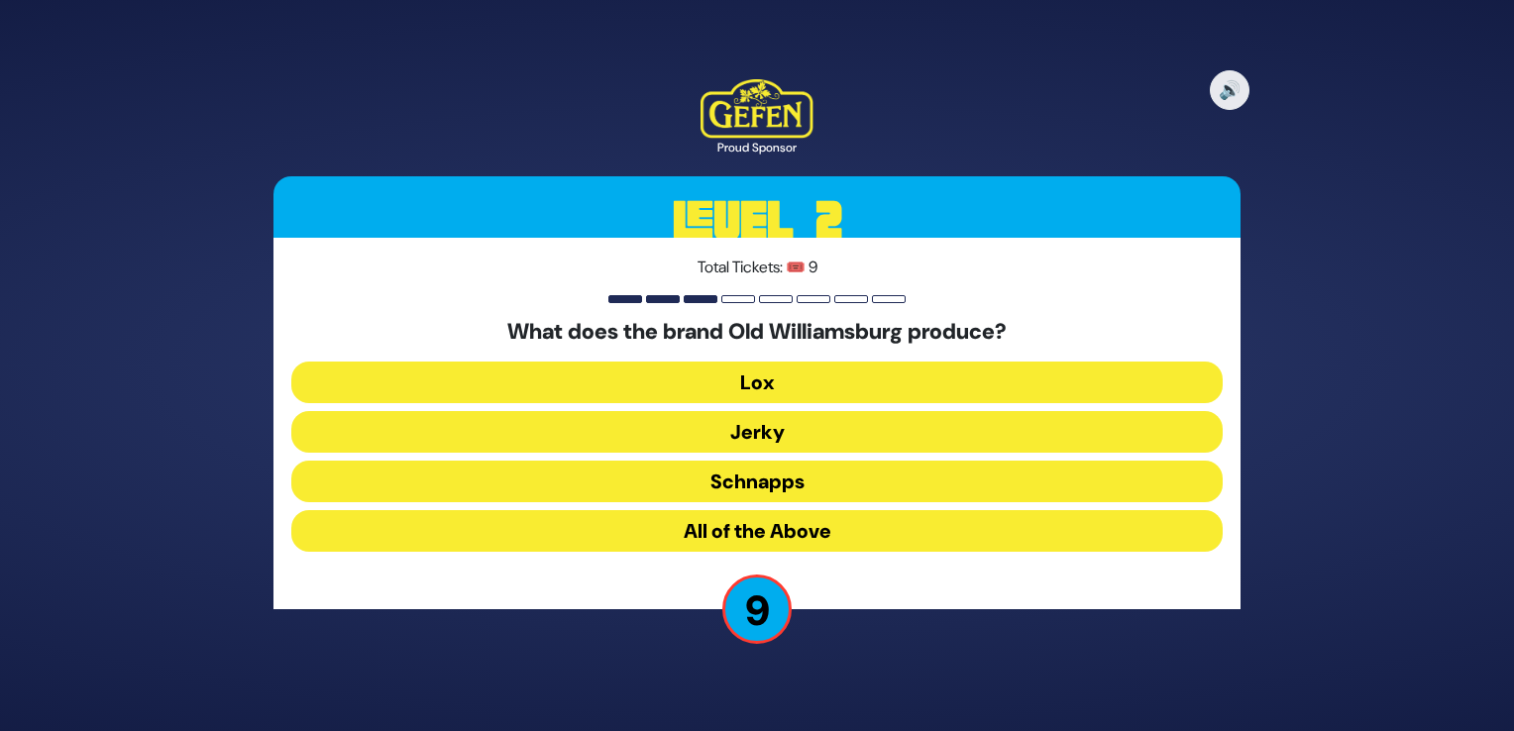
click at [765, 522] on button "All of the Above" at bounding box center [757, 531] width 932 height 42
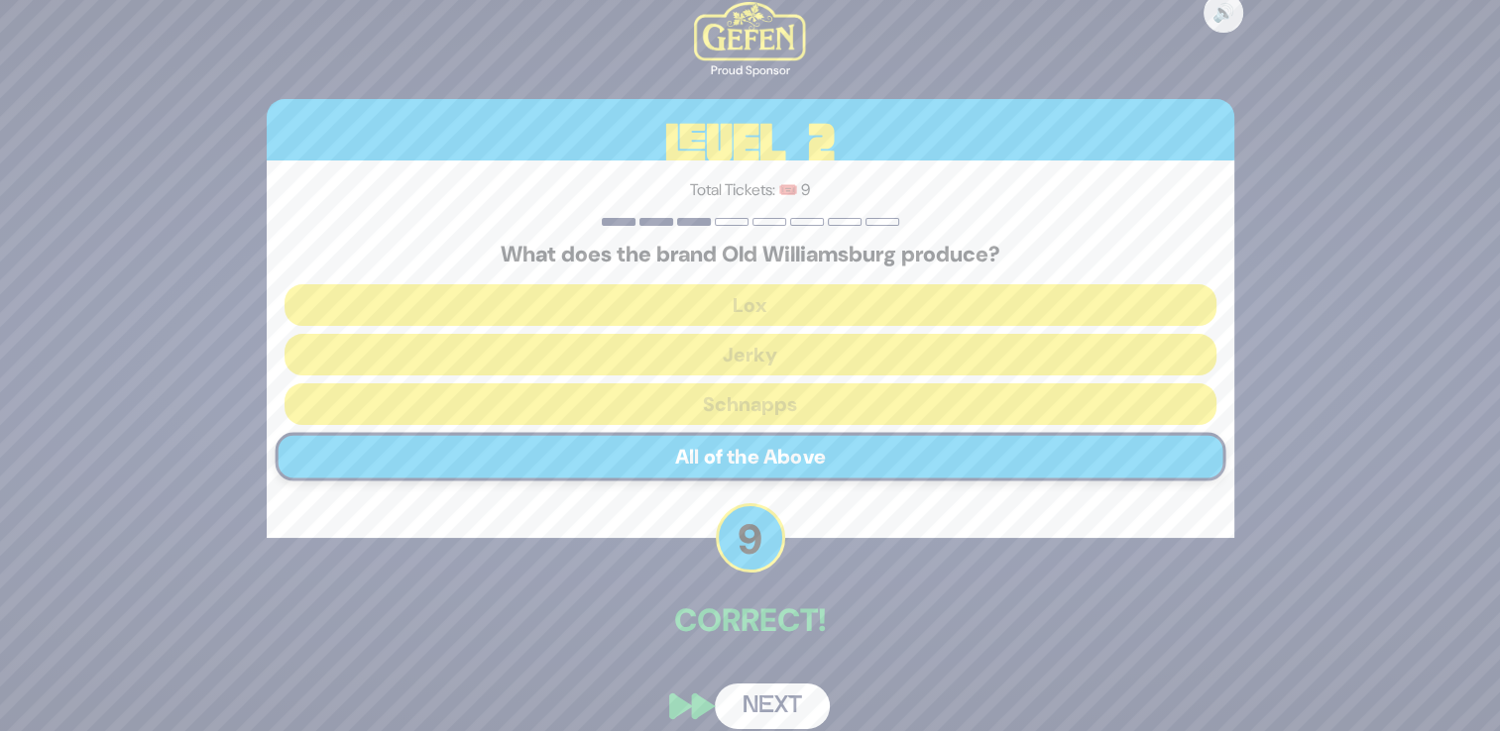
click at [757, 708] on button "Next" at bounding box center [772, 707] width 115 height 46
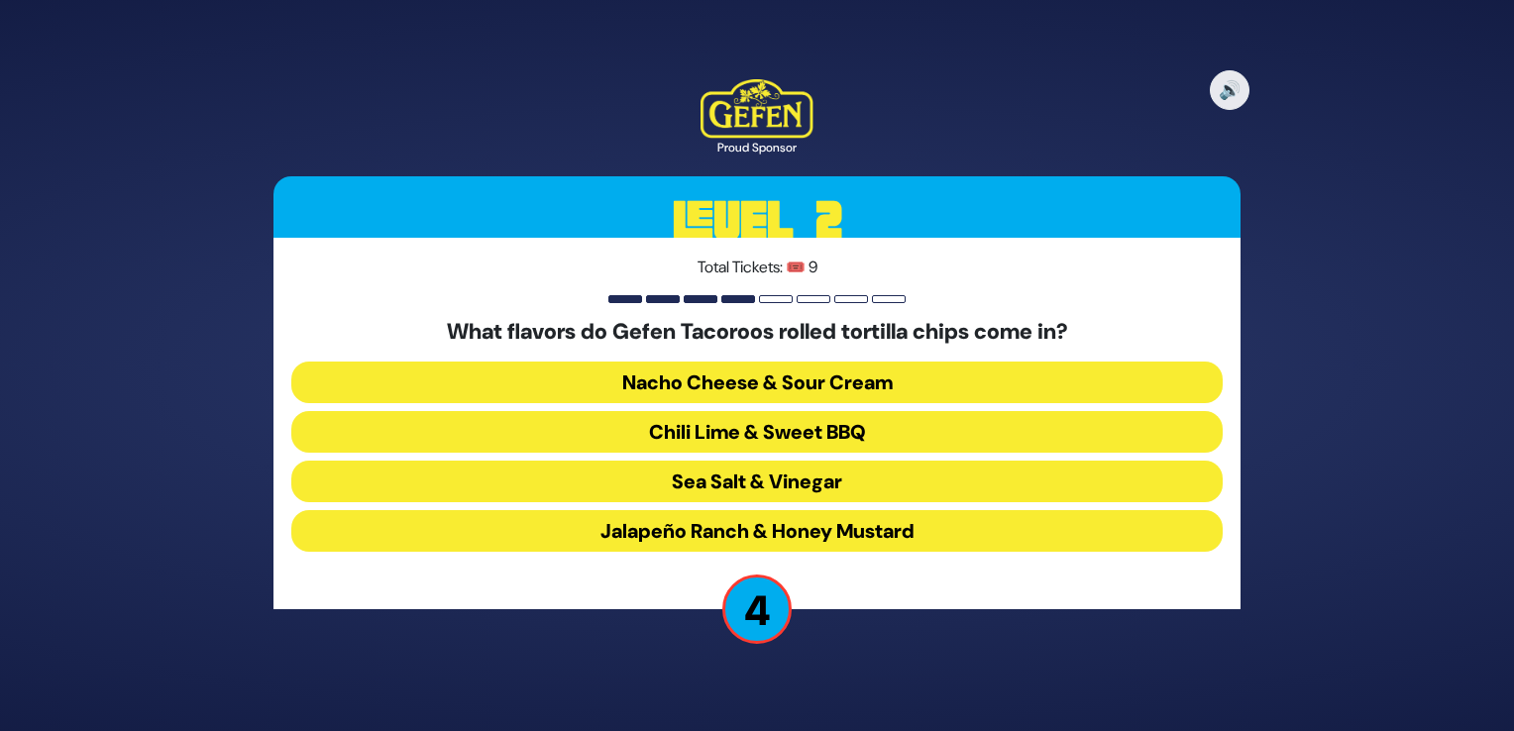
click at [791, 430] on button "Chili Lime & Sweet BBQ" at bounding box center [757, 432] width 932 height 42
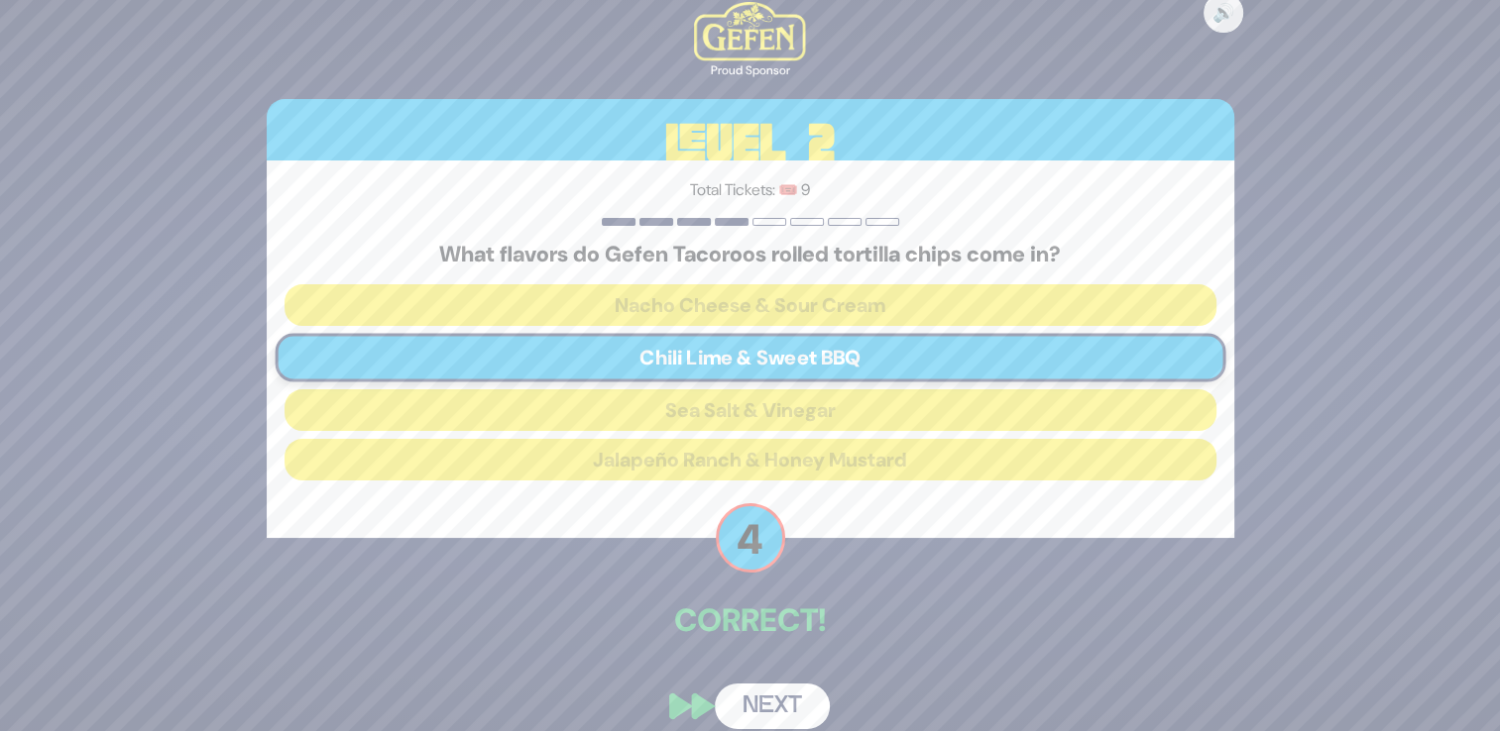
click at [749, 703] on button "Next" at bounding box center [772, 707] width 115 height 46
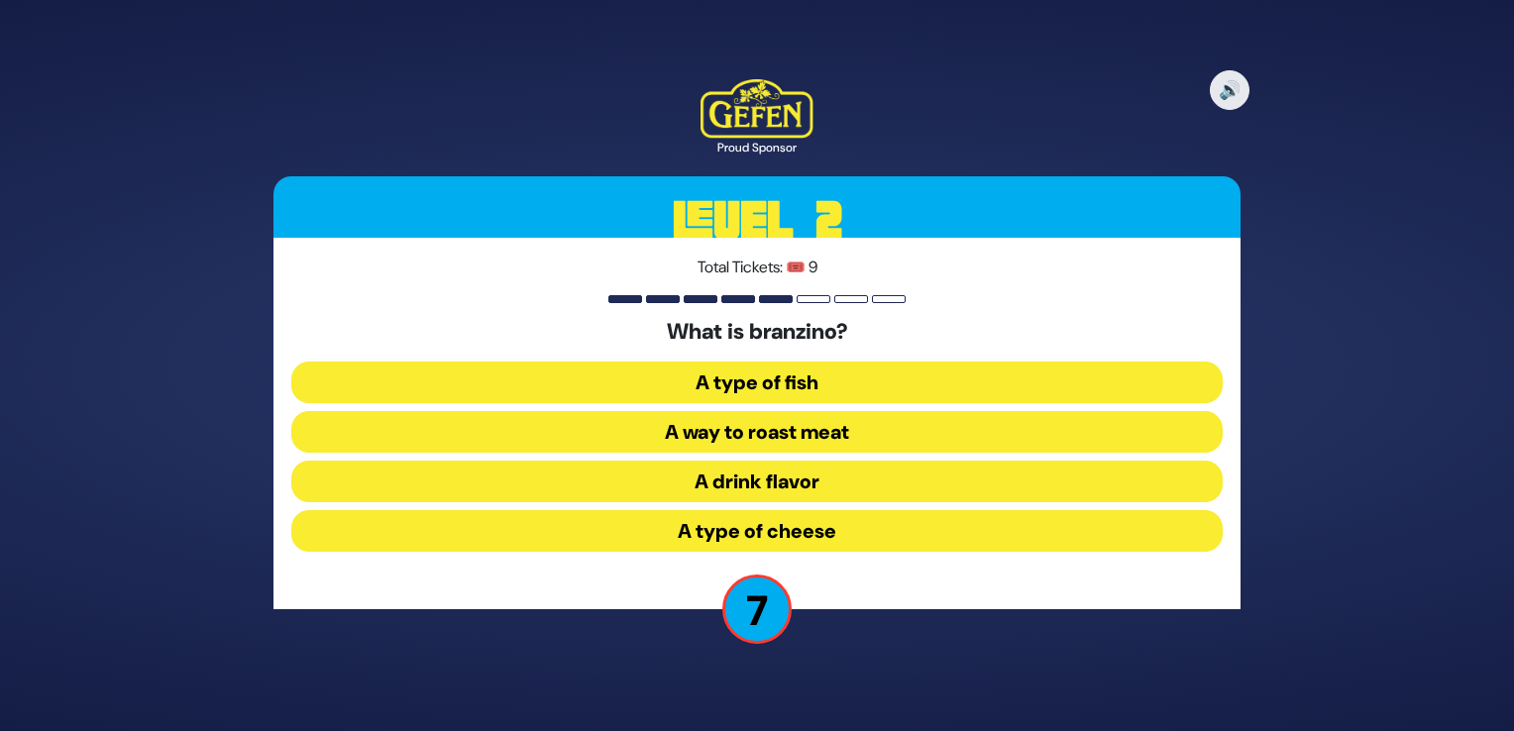
click at [823, 379] on button "A type of fish" at bounding box center [757, 383] width 932 height 42
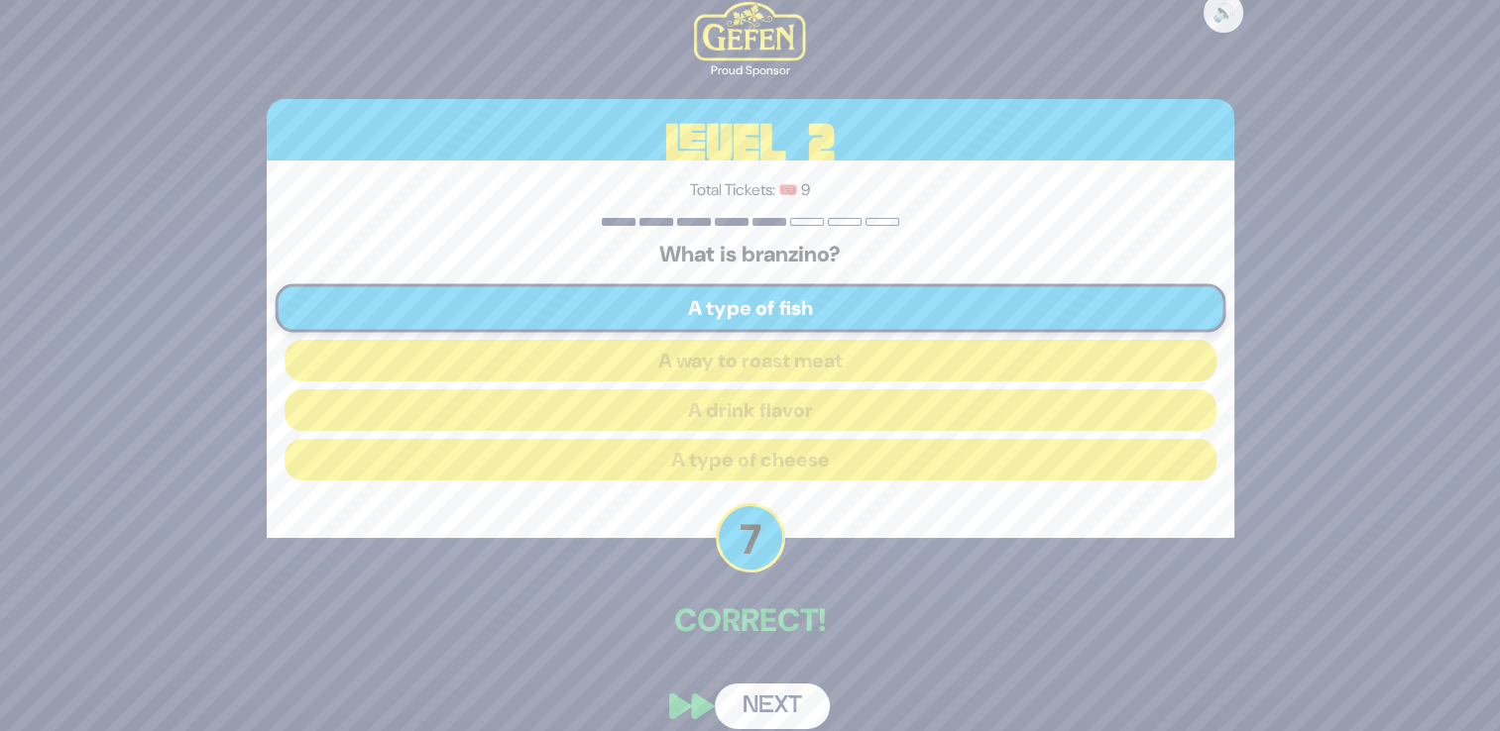
click at [752, 710] on button "Next" at bounding box center [772, 707] width 115 height 46
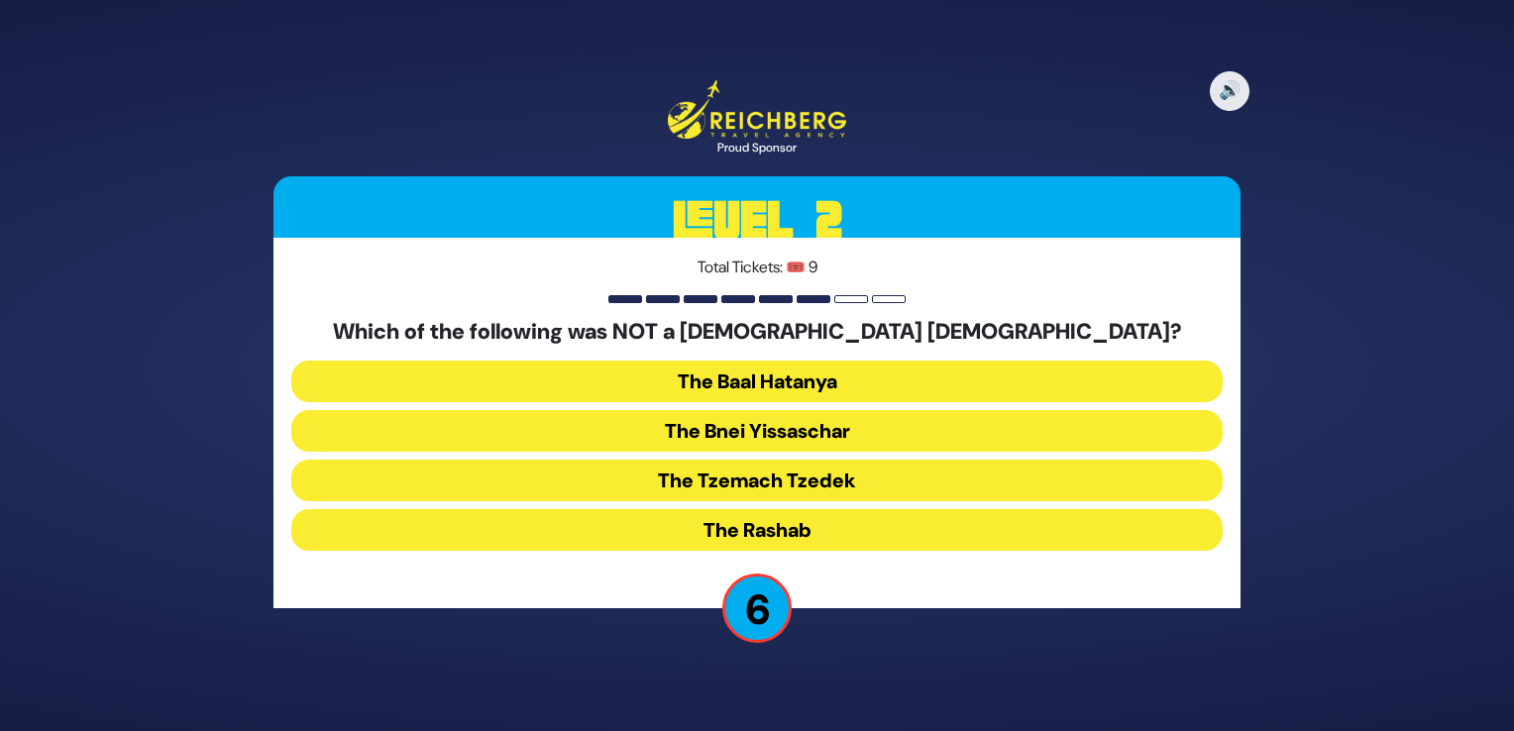
click at [813, 431] on button "The Bnei Yissaschar" at bounding box center [757, 431] width 932 height 42
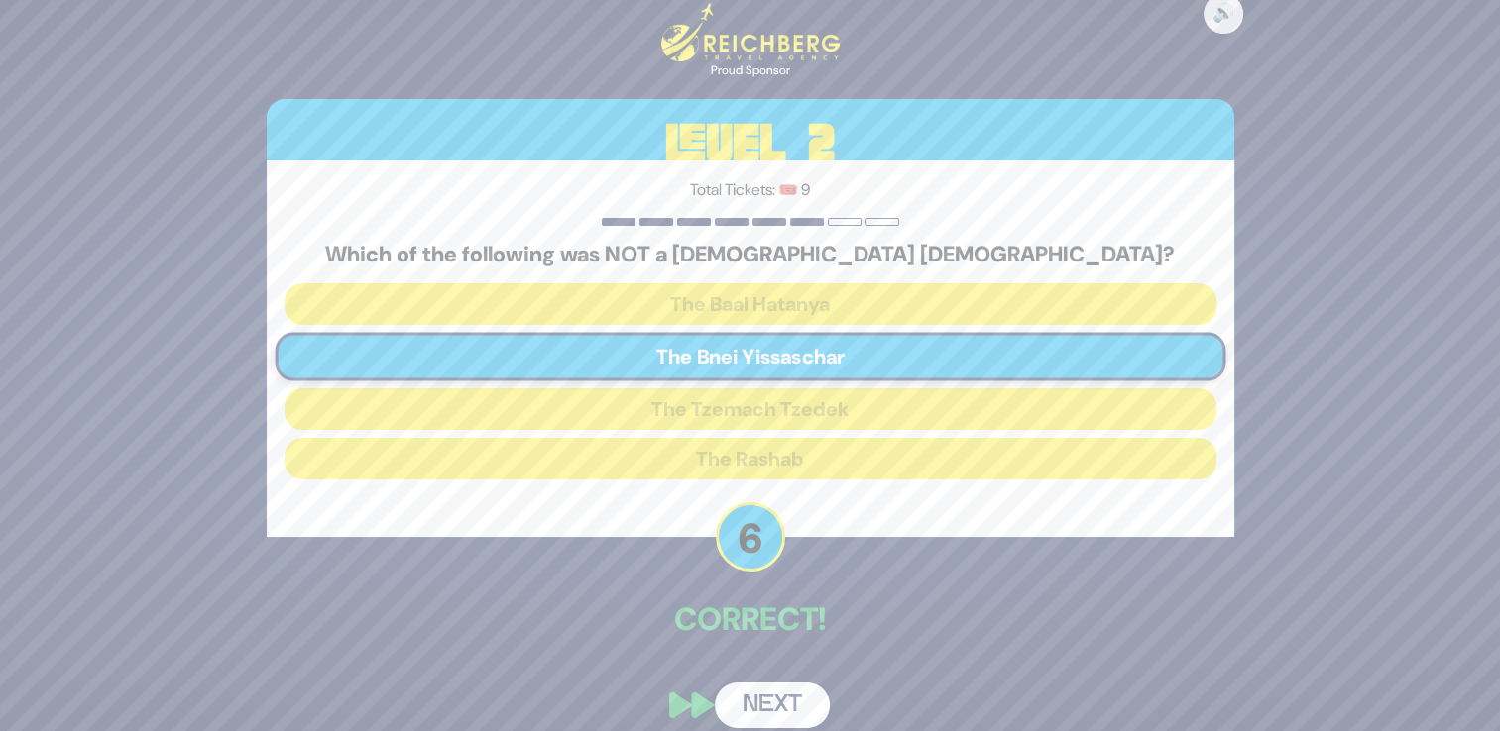
click at [760, 694] on button "Next" at bounding box center [772, 706] width 115 height 46
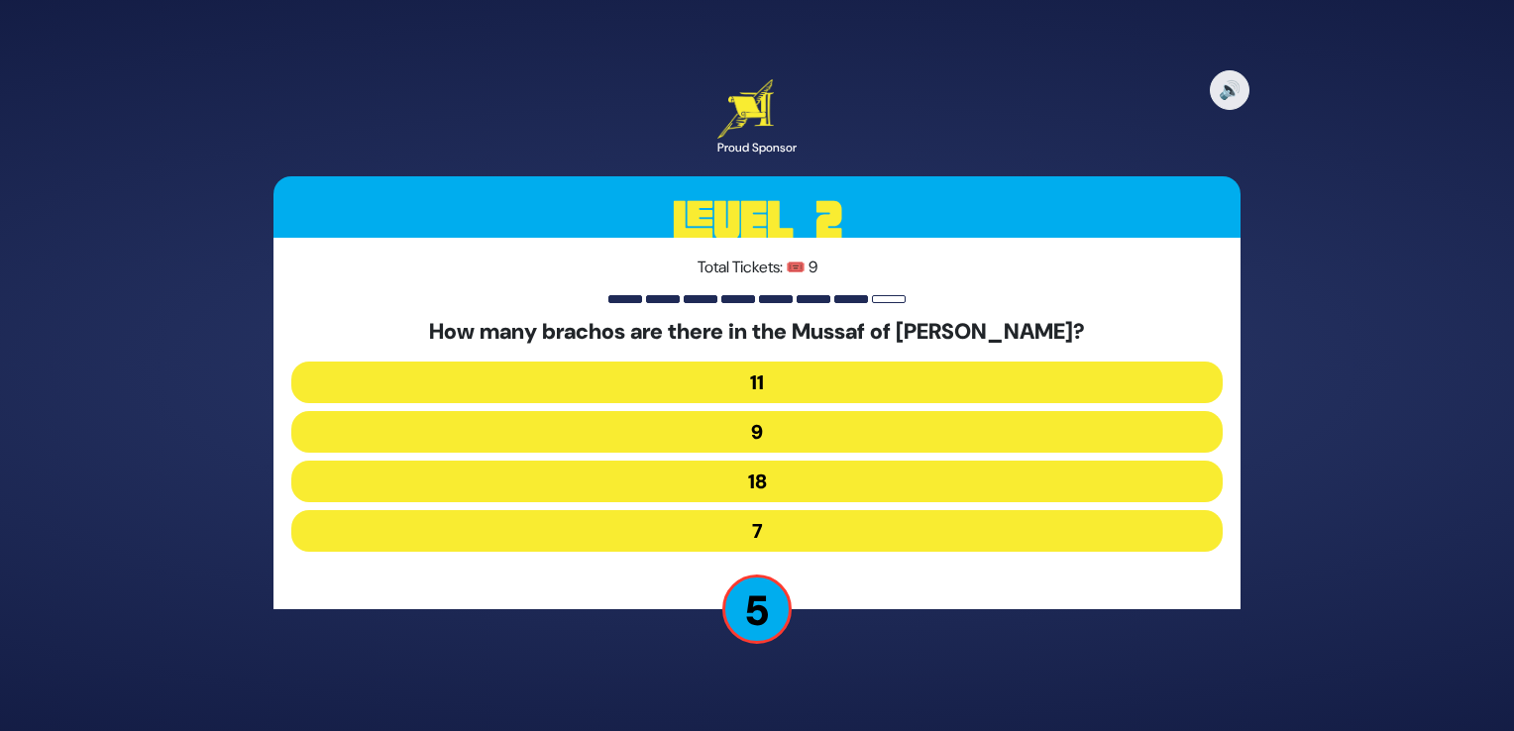
click at [740, 433] on button "9" at bounding box center [757, 432] width 932 height 42
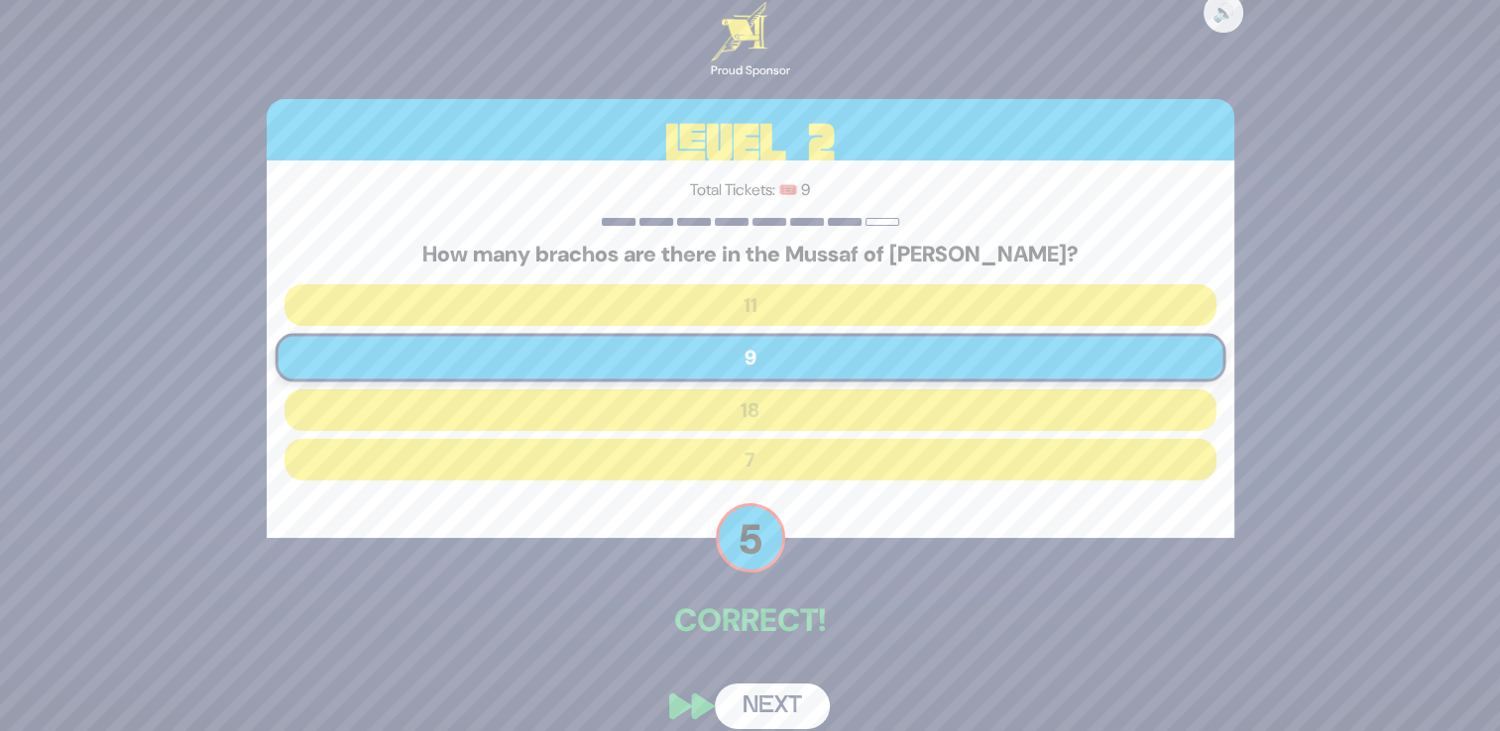
click at [764, 708] on button "Next" at bounding box center [772, 707] width 115 height 46
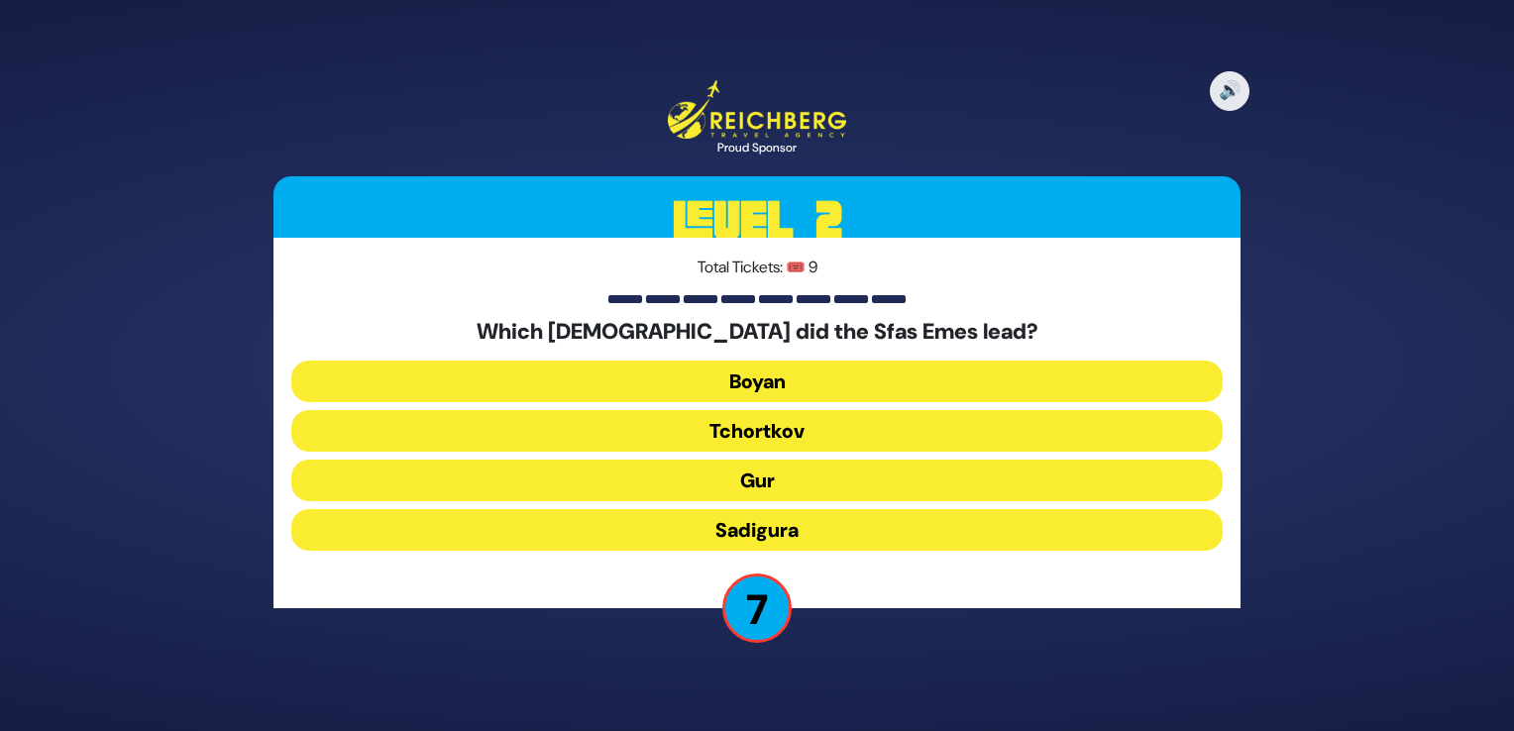
click at [757, 482] on button "Gur" at bounding box center [757, 481] width 932 height 42
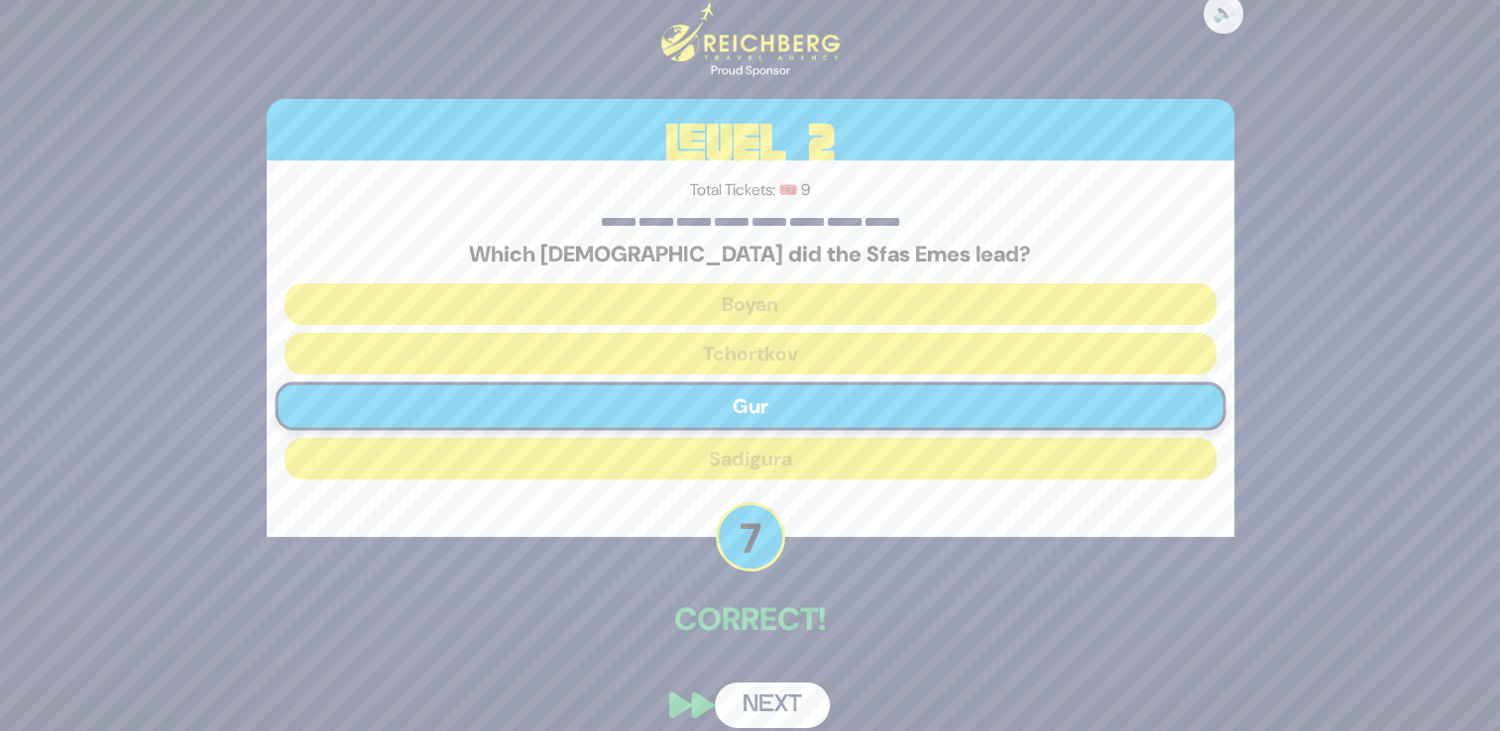
click at [763, 704] on button "Next" at bounding box center [772, 706] width 115 height 46
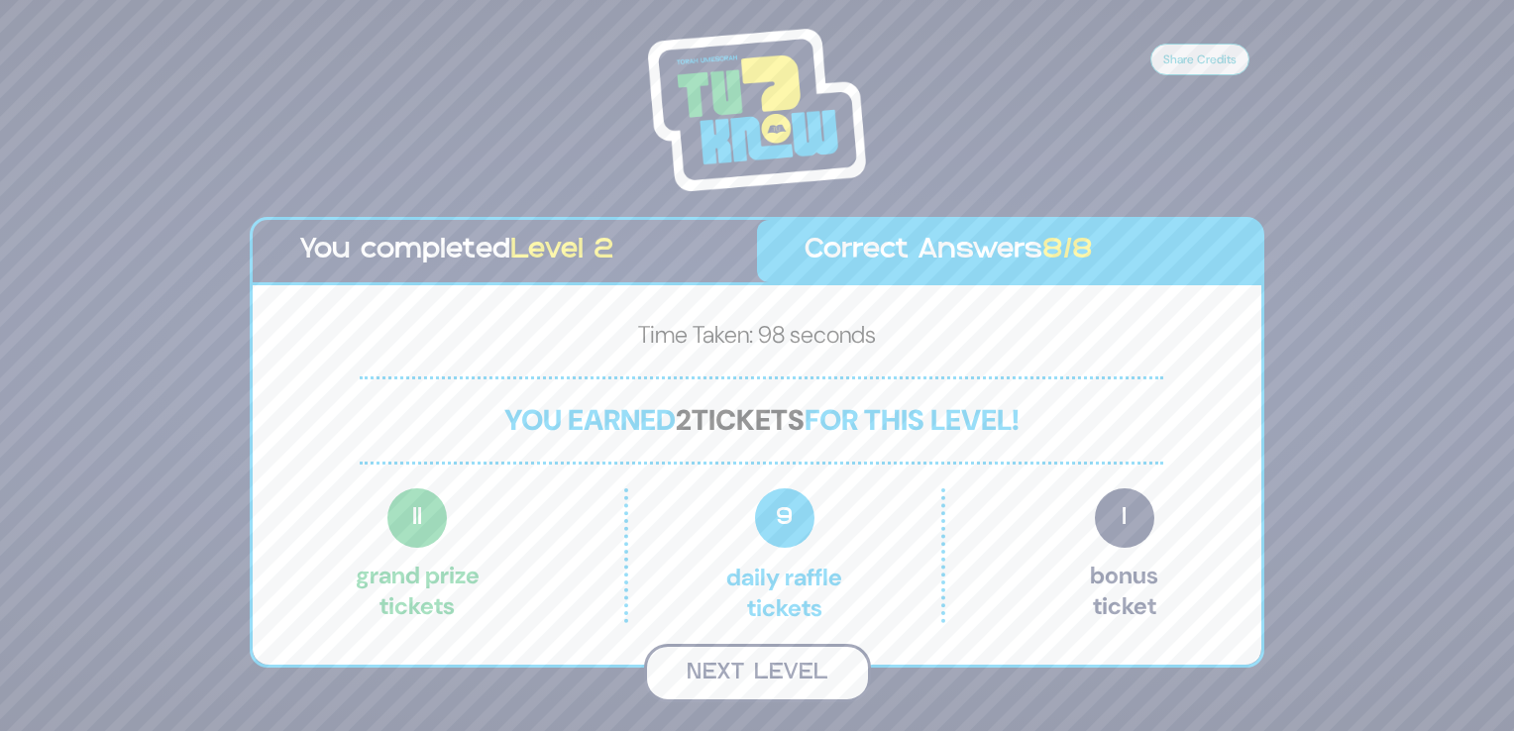
click at [773, 666] on button "Next Level" at bounding box center [757, 673] width 227 height 58
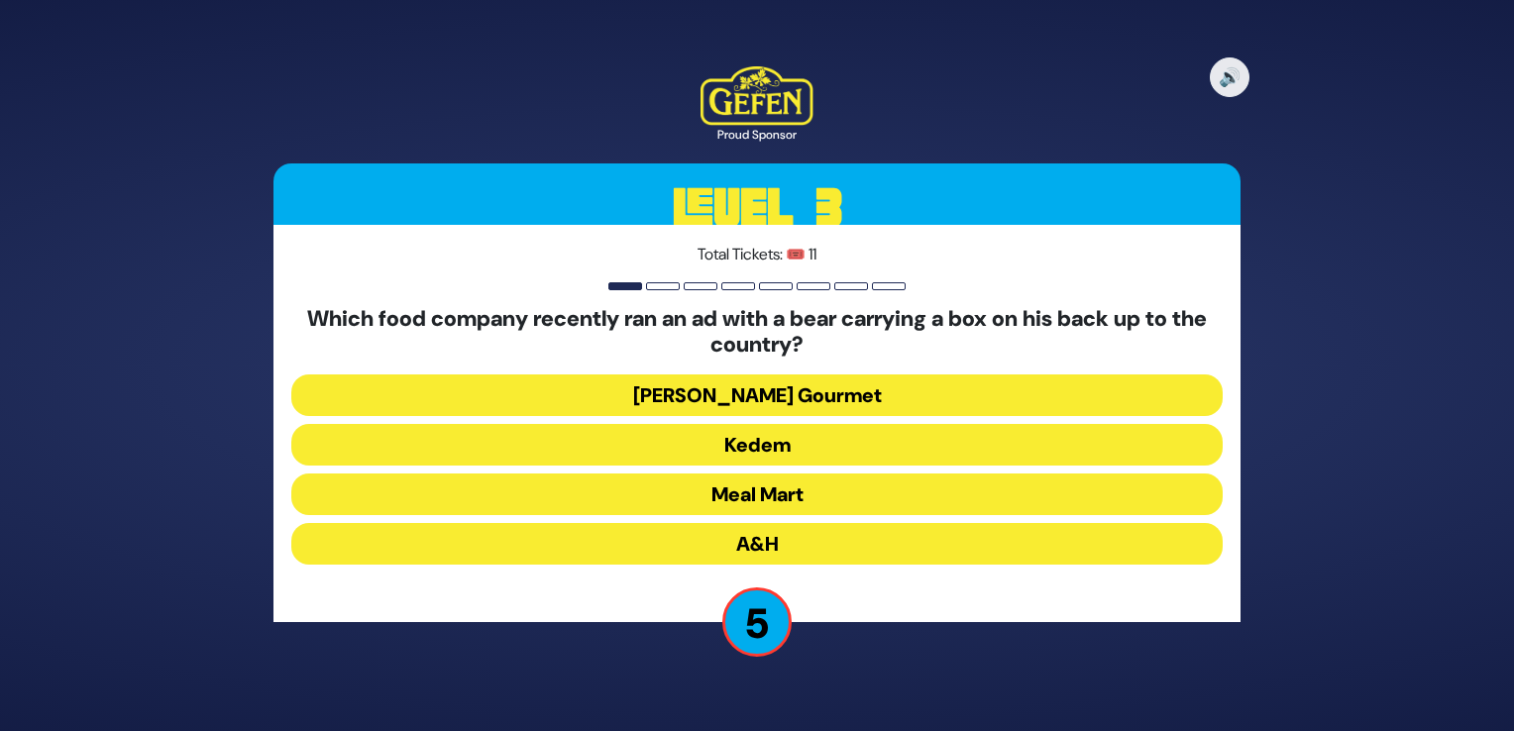
click at [793, 381] on button "Yedid Gourmet" at bounding box center [757, 396] width 932 height 42
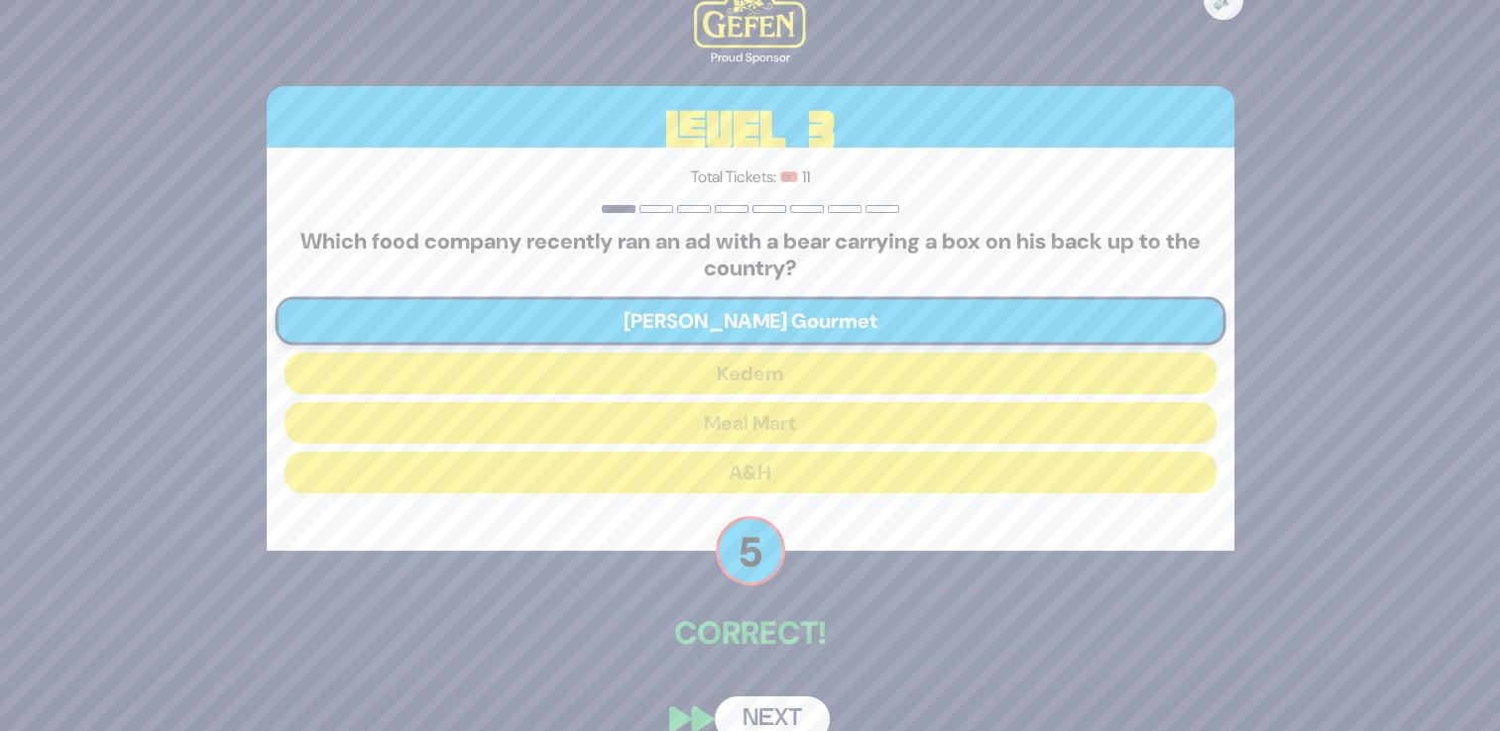
click at [793, 720] on button "Next" at bounding box center [772, 720] width 115 height 46
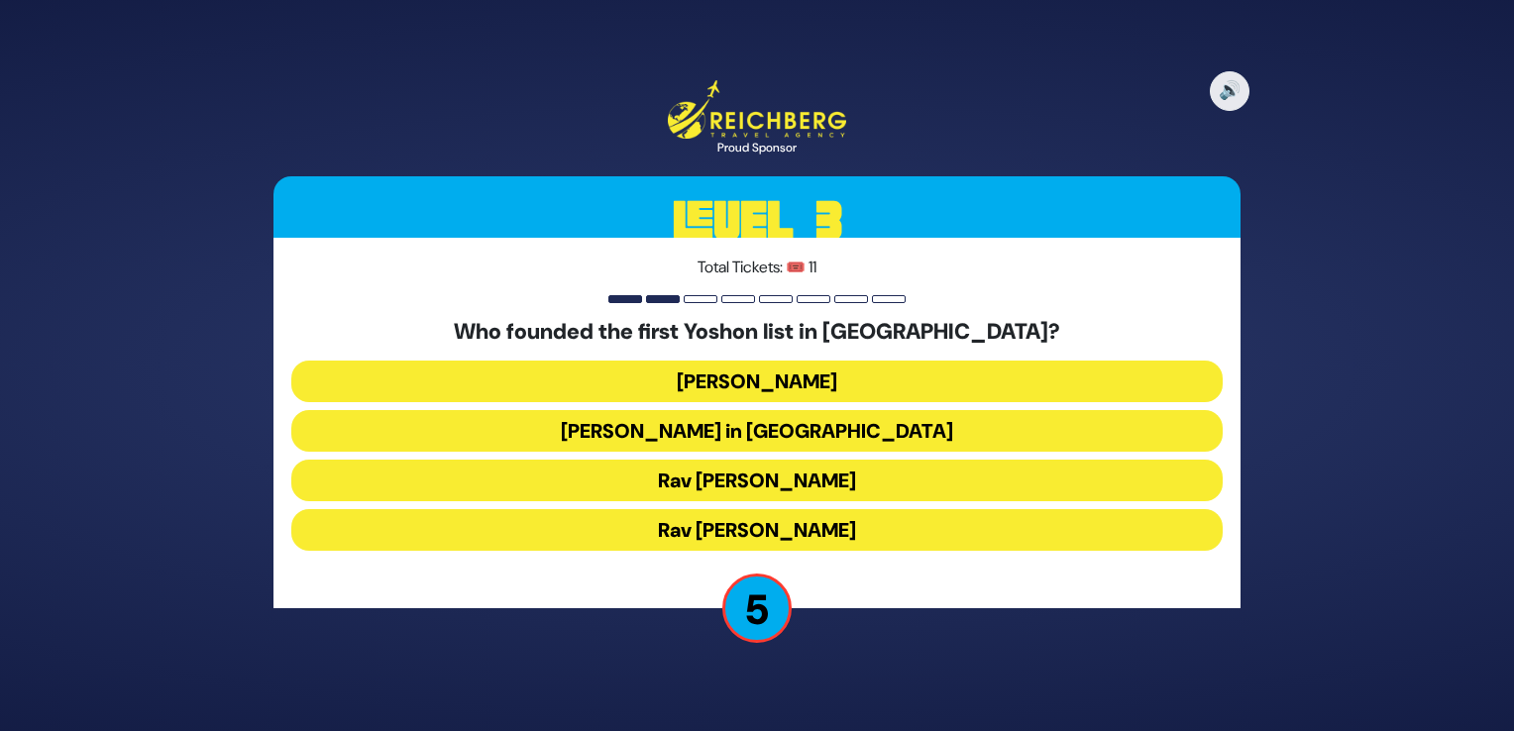
click at [771, 480] on button "Rav Nochum Zev Herman" at bounding box center [757, 481] width 932 height 42
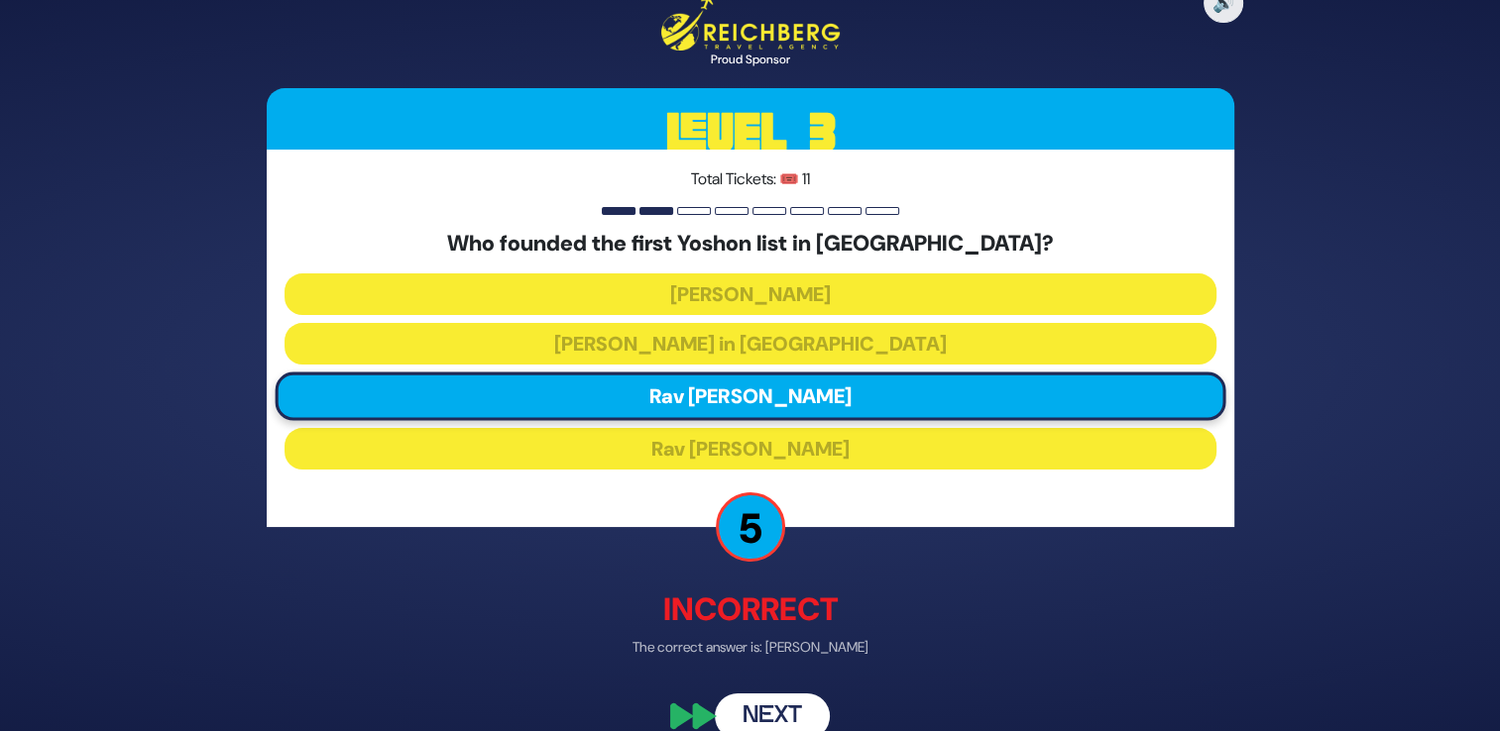
click at [774, 709] on button "Next" at bounding box center [772, 717] width 115 height 46
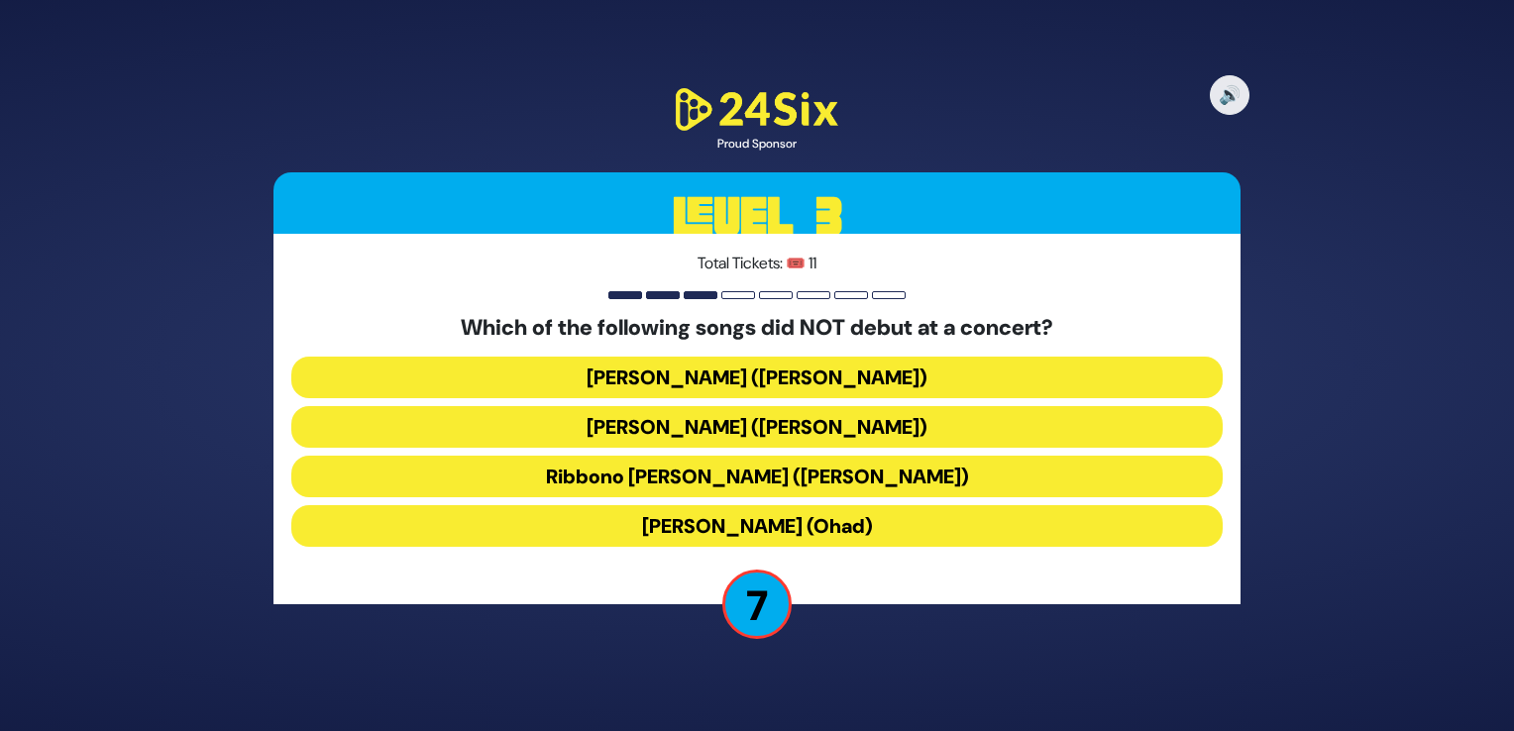
click at [766, 518] on button "Birkat Habanim (Ohad)" at bounding box center [757, 526] width 932 height 42
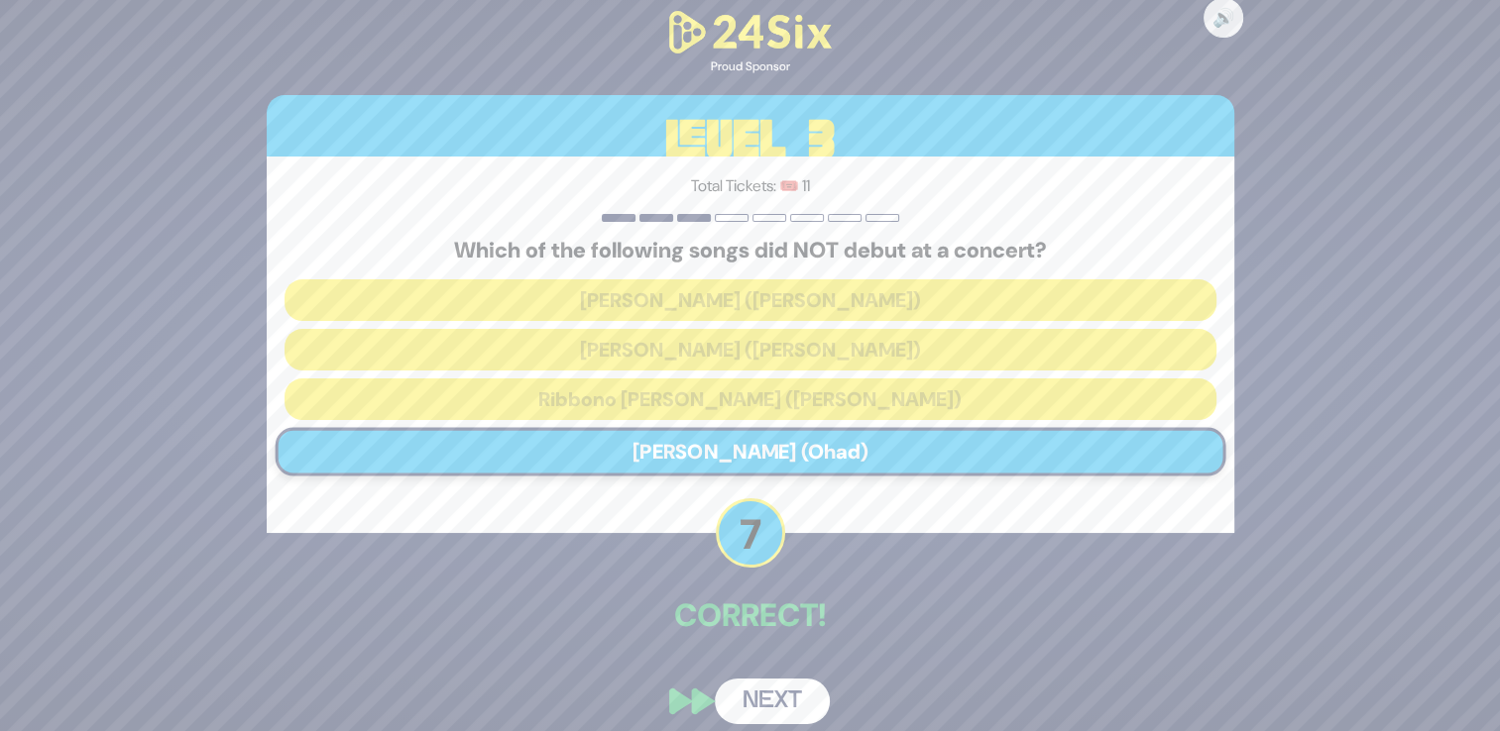
click at [767, 697] on button "Next" at bounding box center [772, 702] width 115 height 46
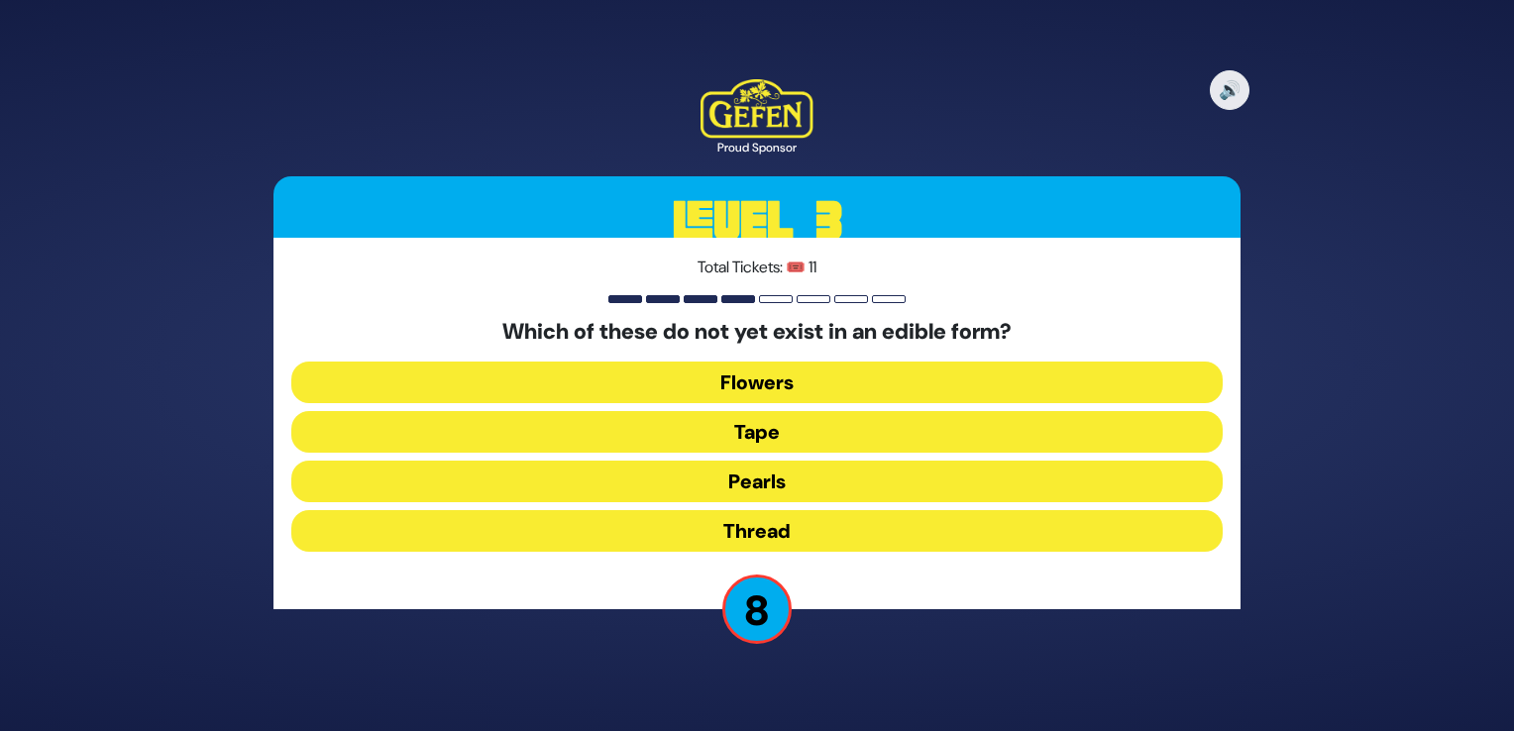
click at [766, 530] on button "Thread" at bounding box center [757, 531] width 932 height 42
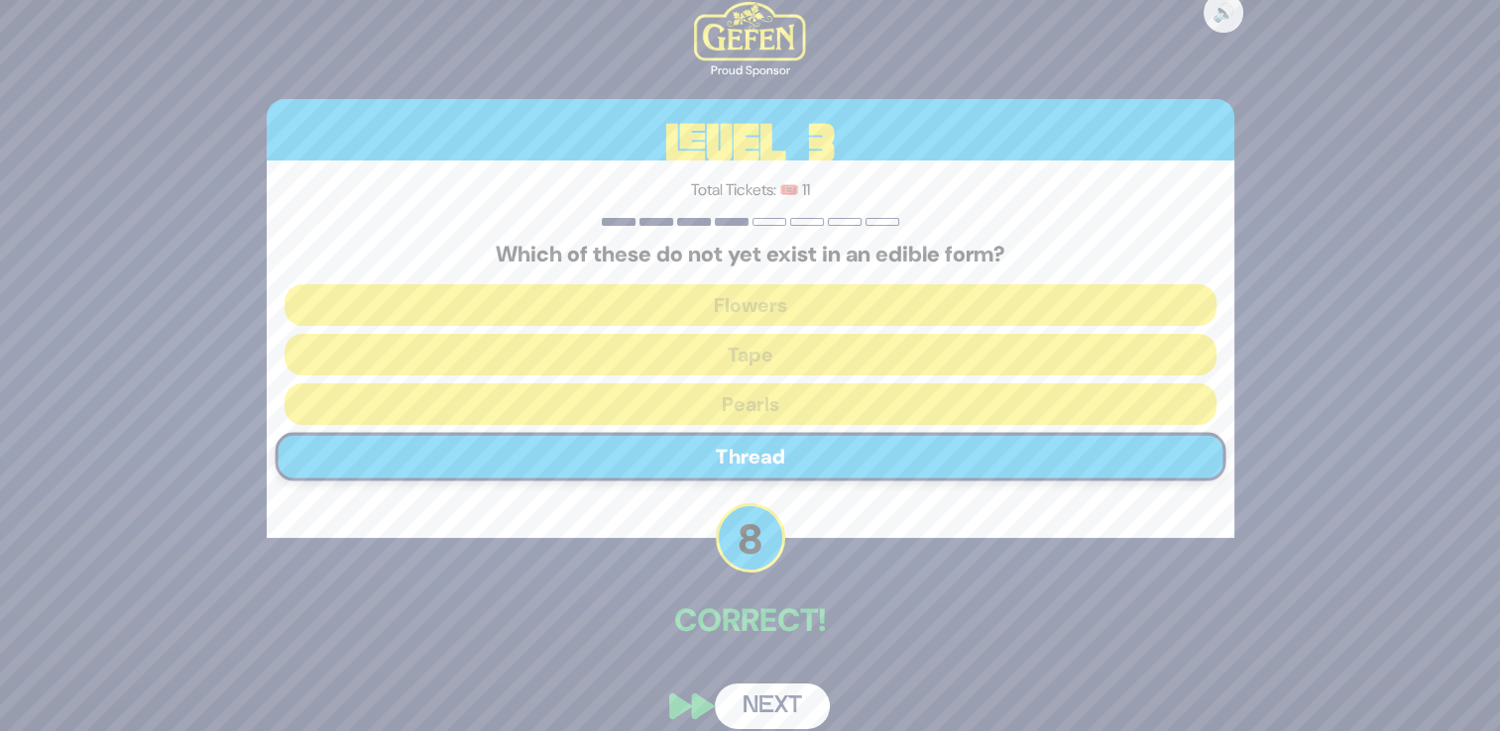
click at [766, 712] on button "Next" at bounding box center [772, 707] width 115 height 46
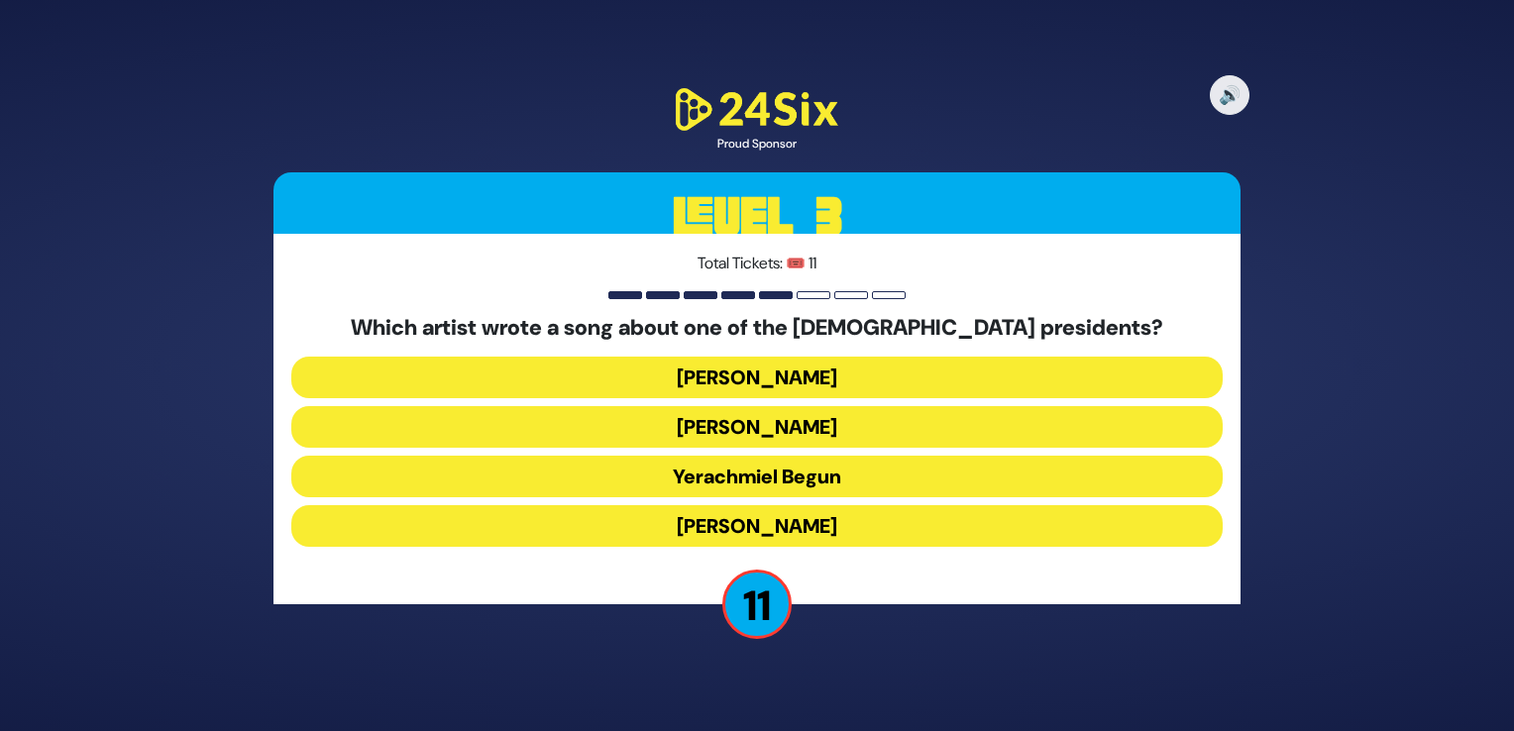
click at [800, 479] on button "Yerachmiel Begun" at bounding box center [757, 477] width 932 height 42
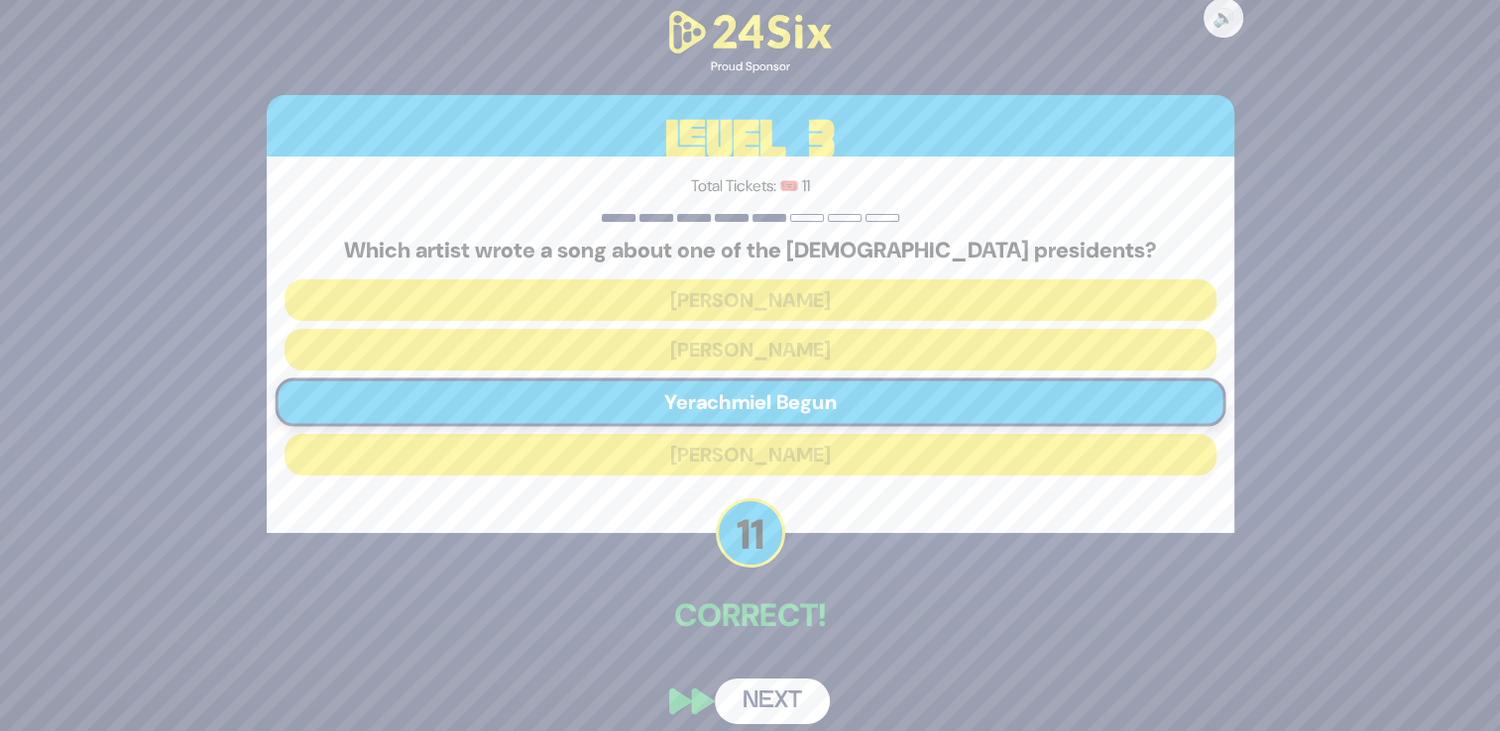
click at [761, 707] on button "Next" at bounding box center [772, 702] width 115 height 46
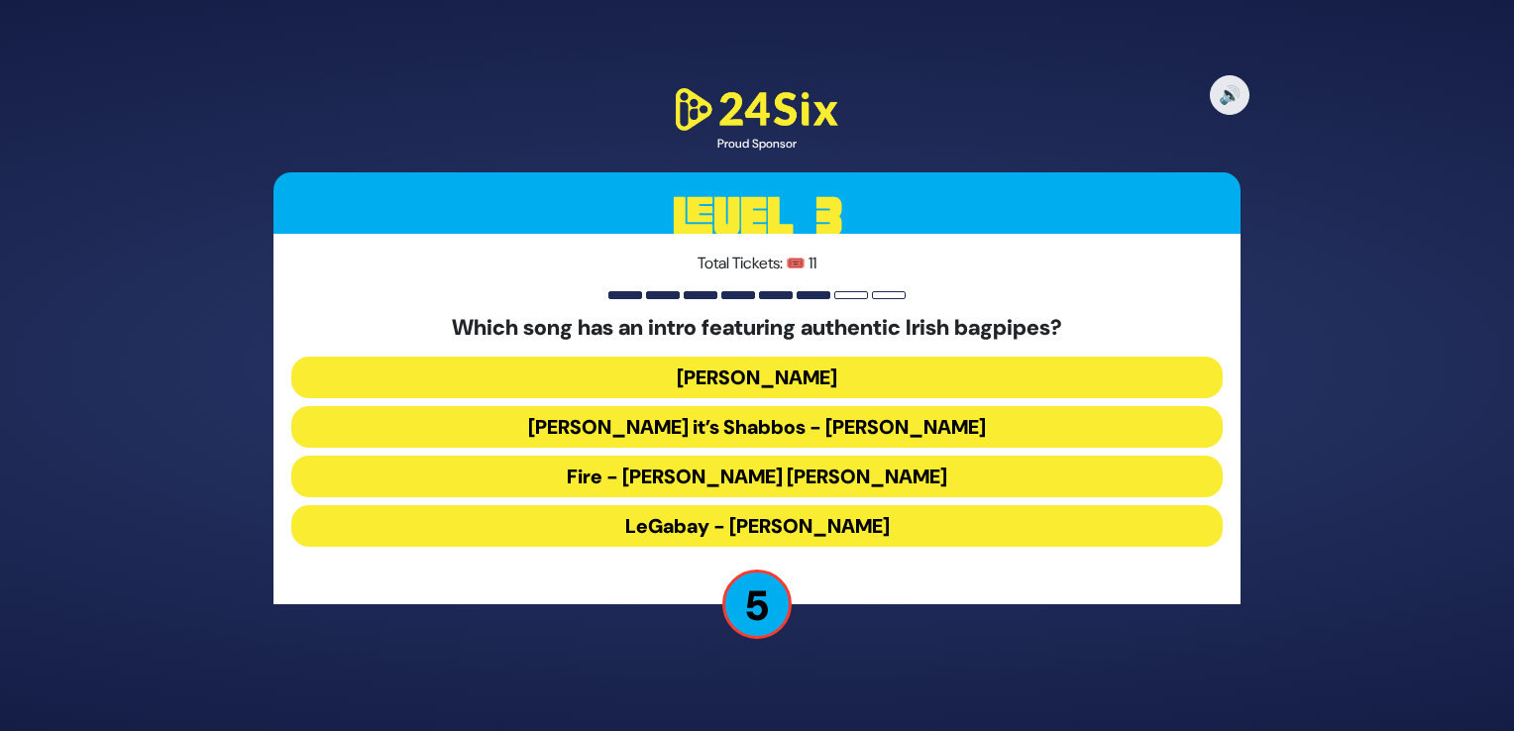
click at [741, 521] on button "LeGabay - [PERSON_NAME]" at bounding box center [757, 526] width 932 height 42
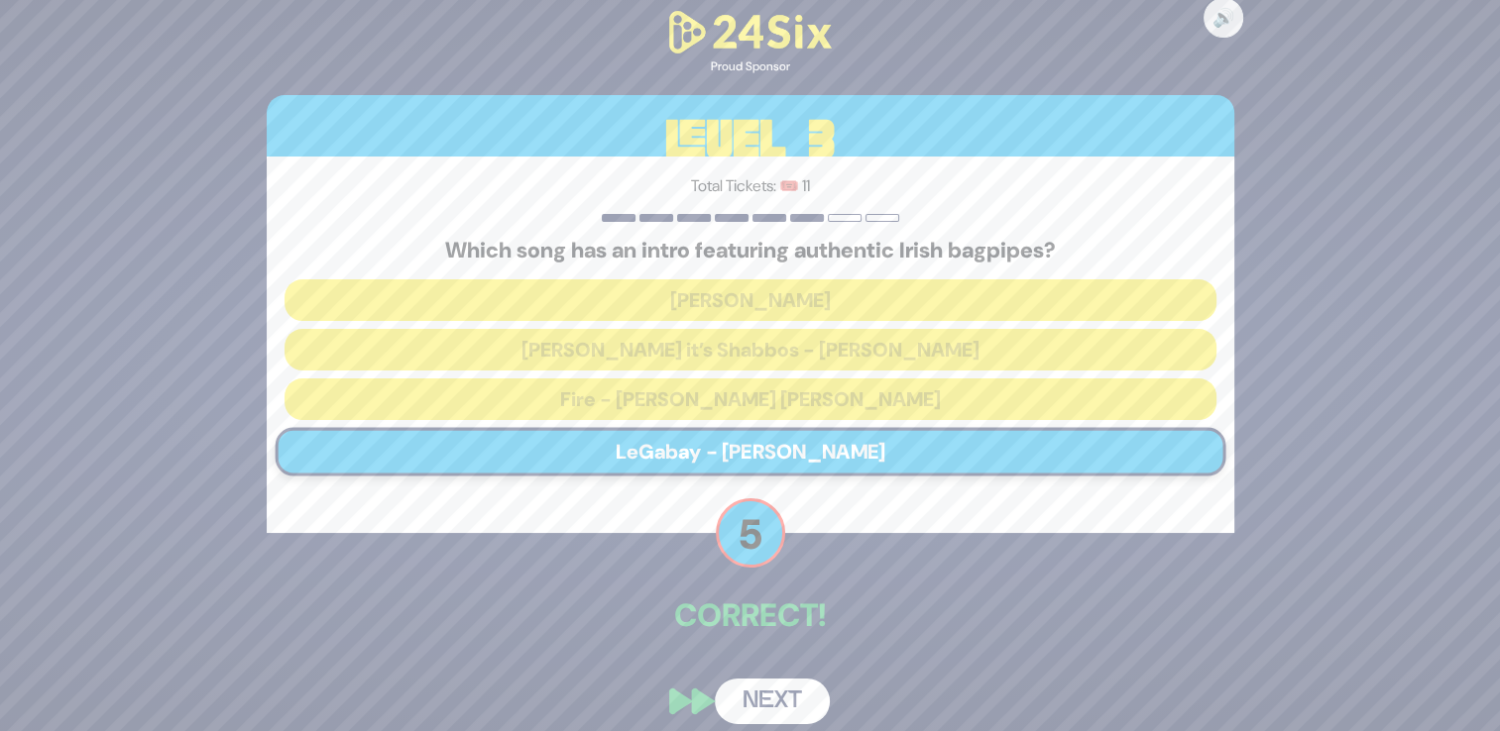
click at [756, 696] on button "Next" at bounding box center [772, 702] width 115 height 46
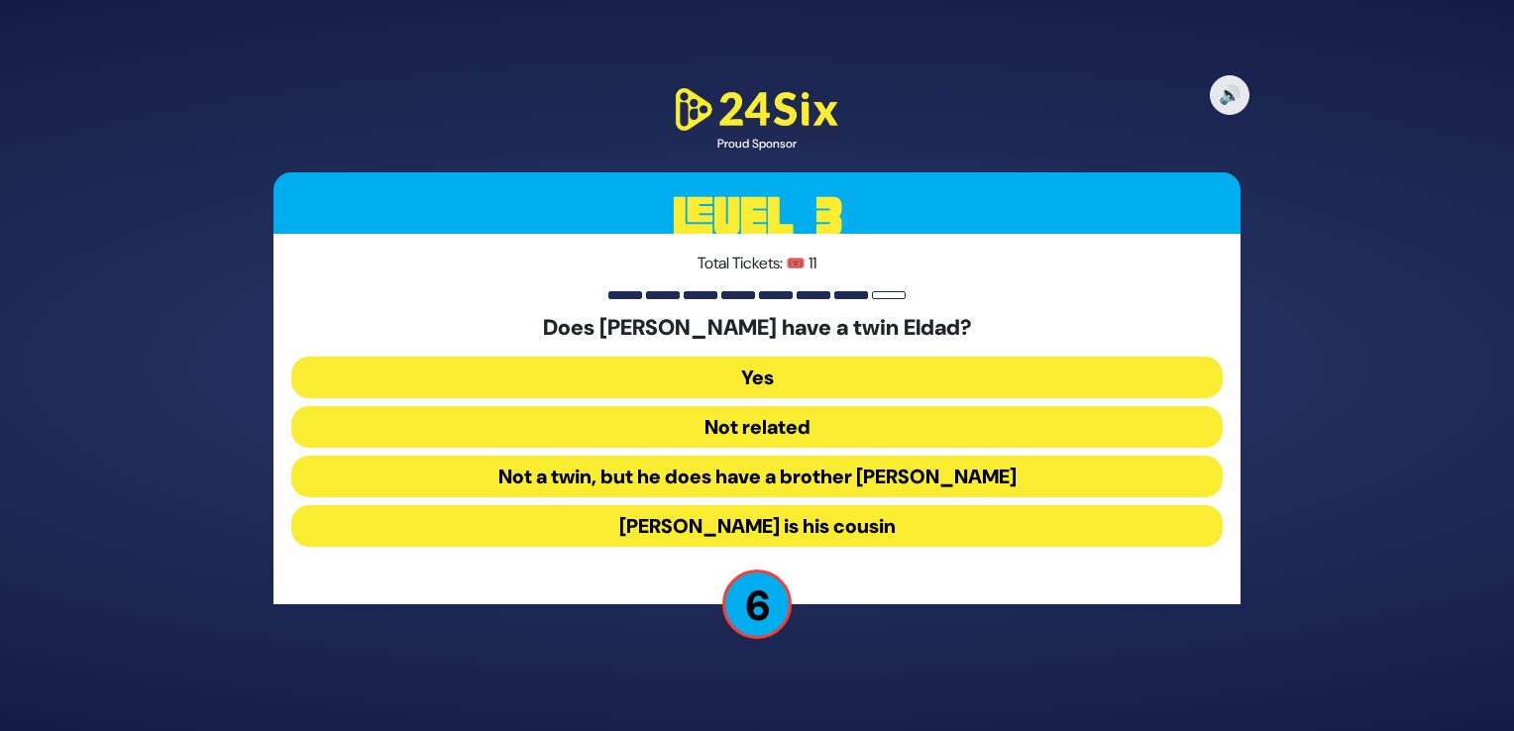
click at [762, 474] on button "Not a twin, but he does have a brother Eldad" at bounding box center [757, 477] width 932 height 42
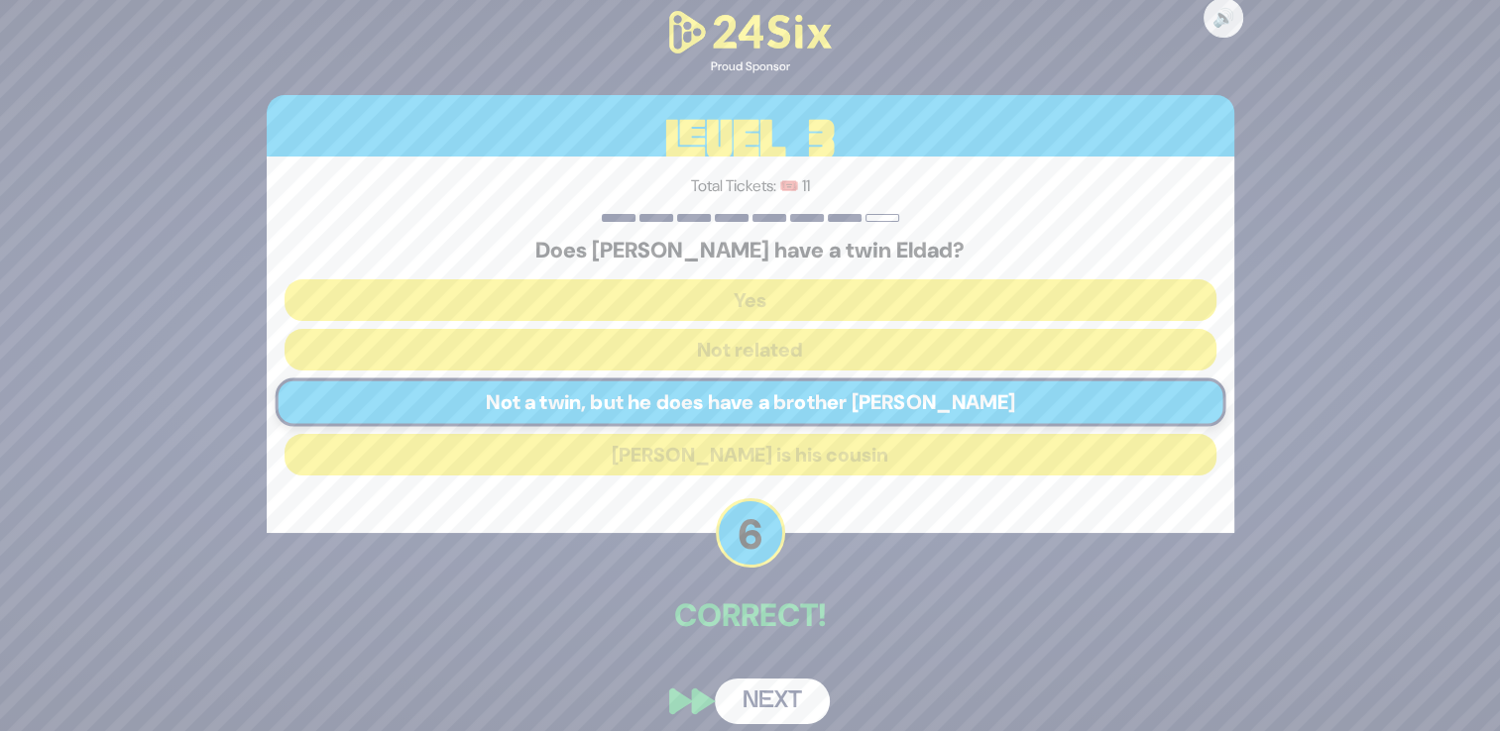
click at [773, 703] on button "Next" at bounding box center [772, 702] width 115 height 46
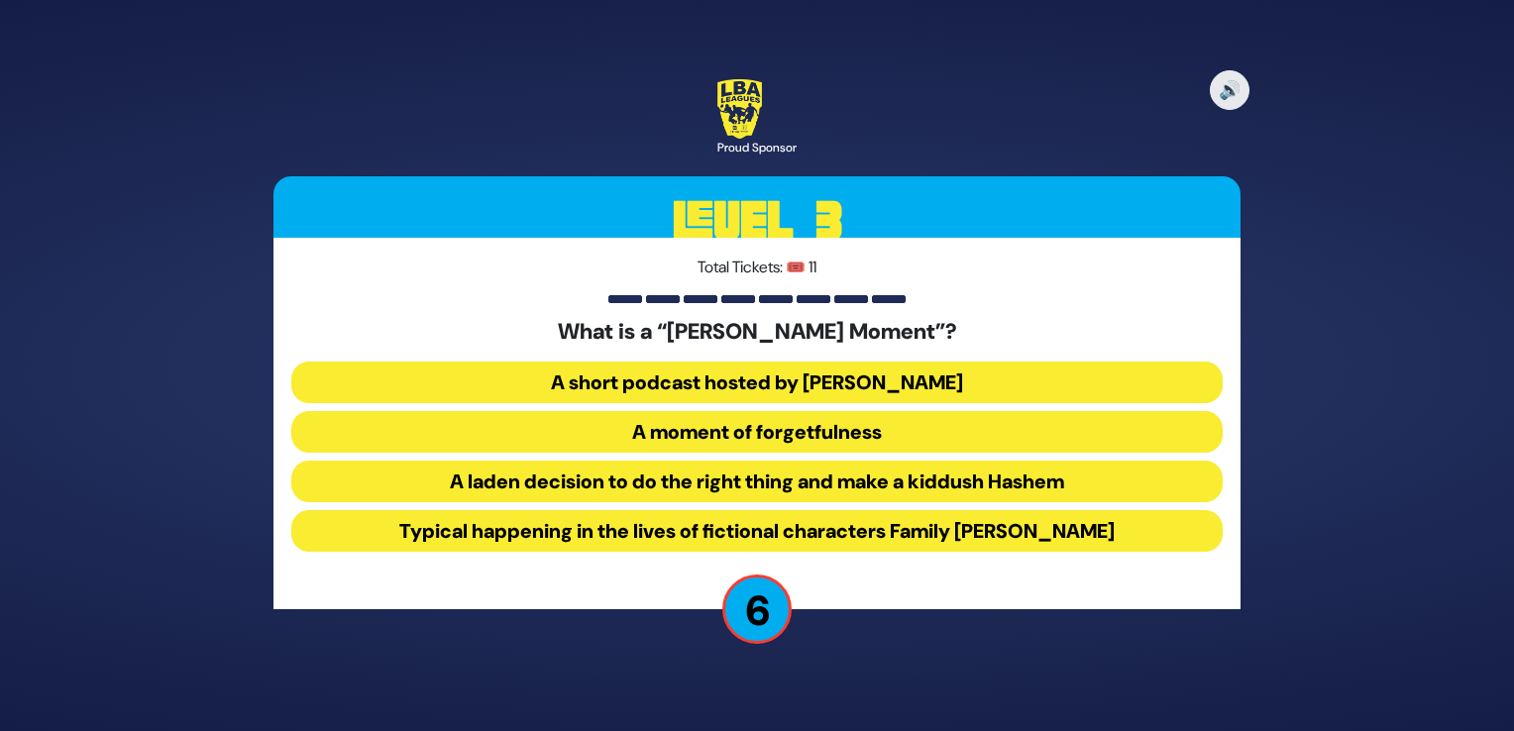
click at [979, 473] on button "A laden decision to do the right thing and make a kiddush Hashem" at bounding box center [757, 482] width 932 height 42
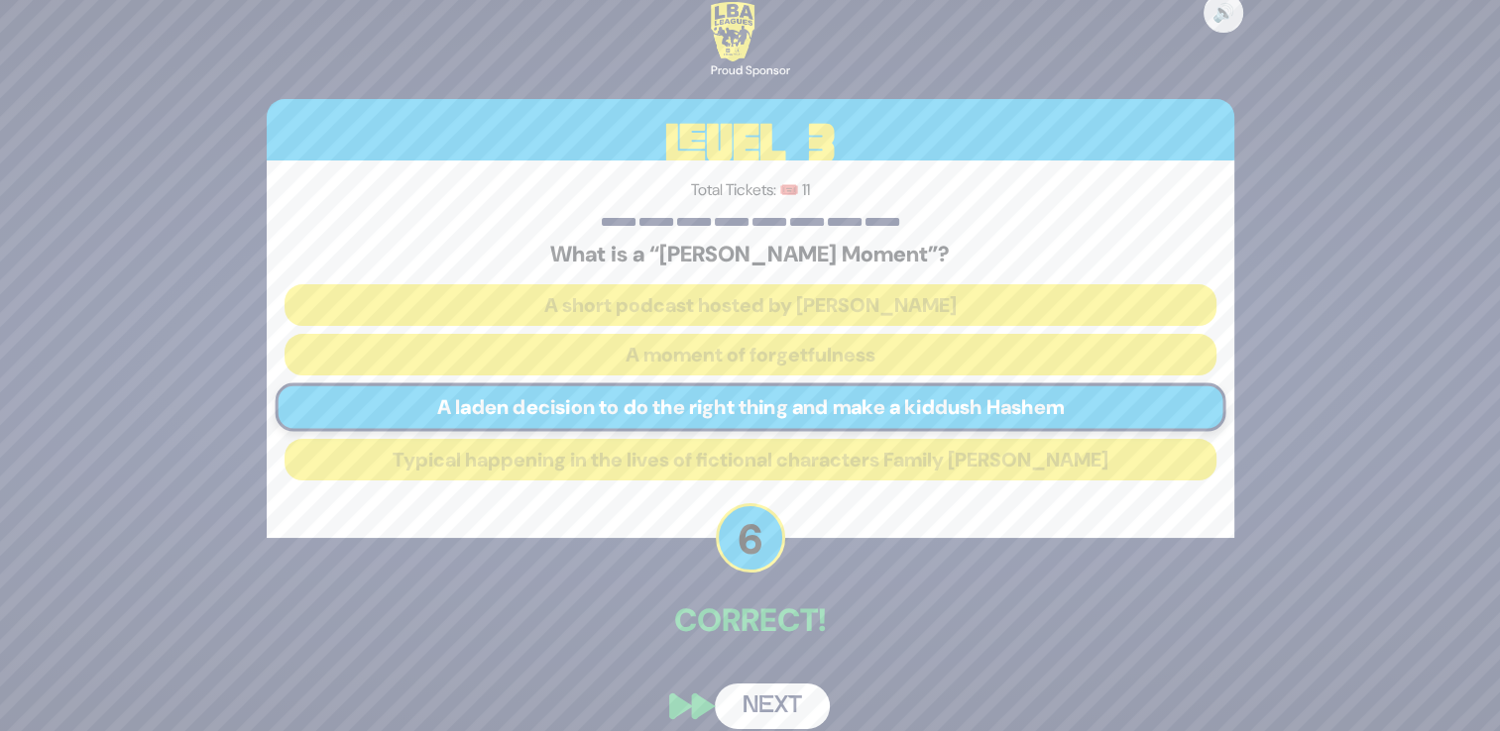
click at [758, 696] on button "Next" at bounding box center [772, 707] width 115 height 46
